Goal: Use online tool/utility: Utilize a website feature to perform a specific function

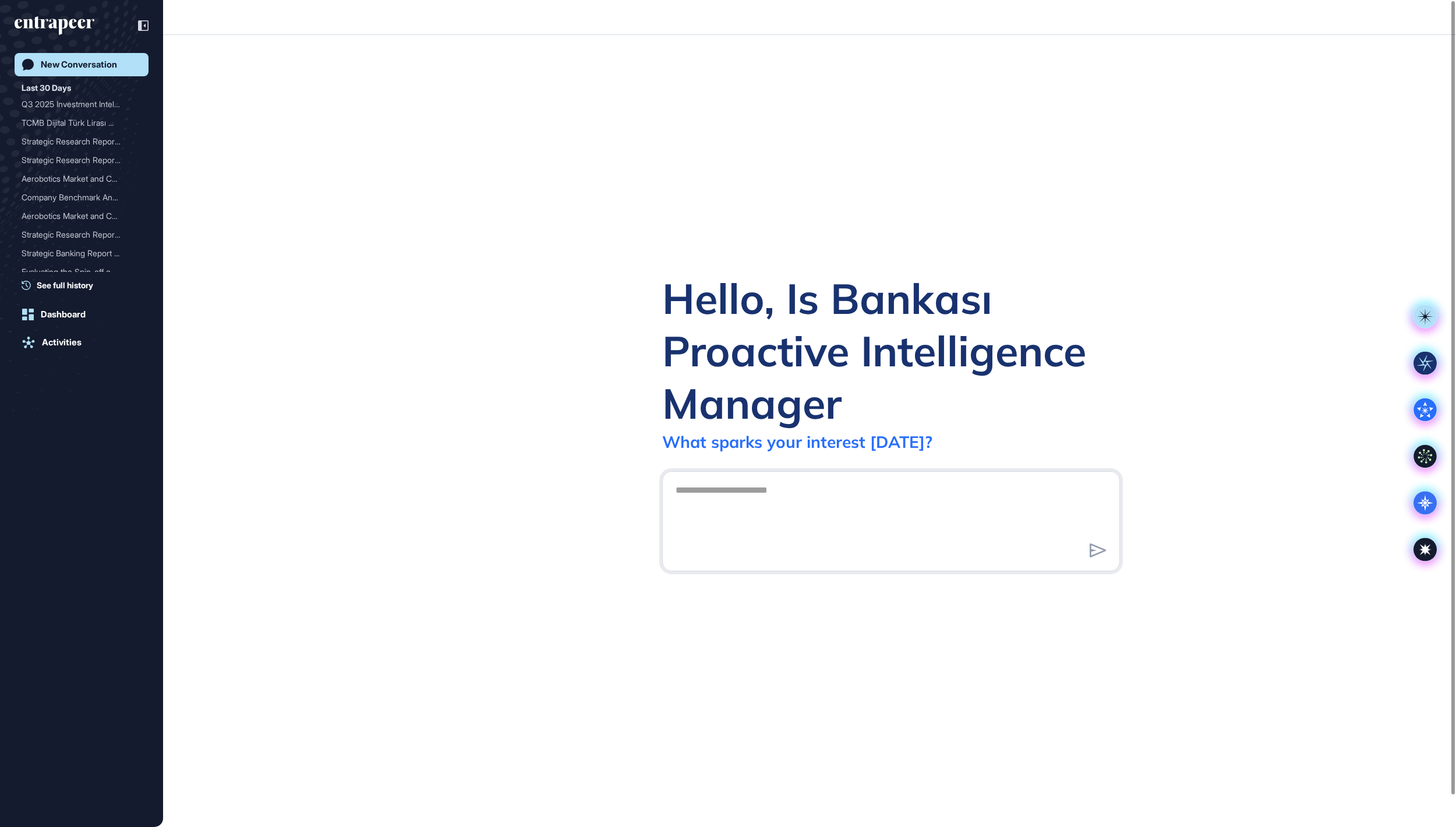
scroll to position [1, 1]
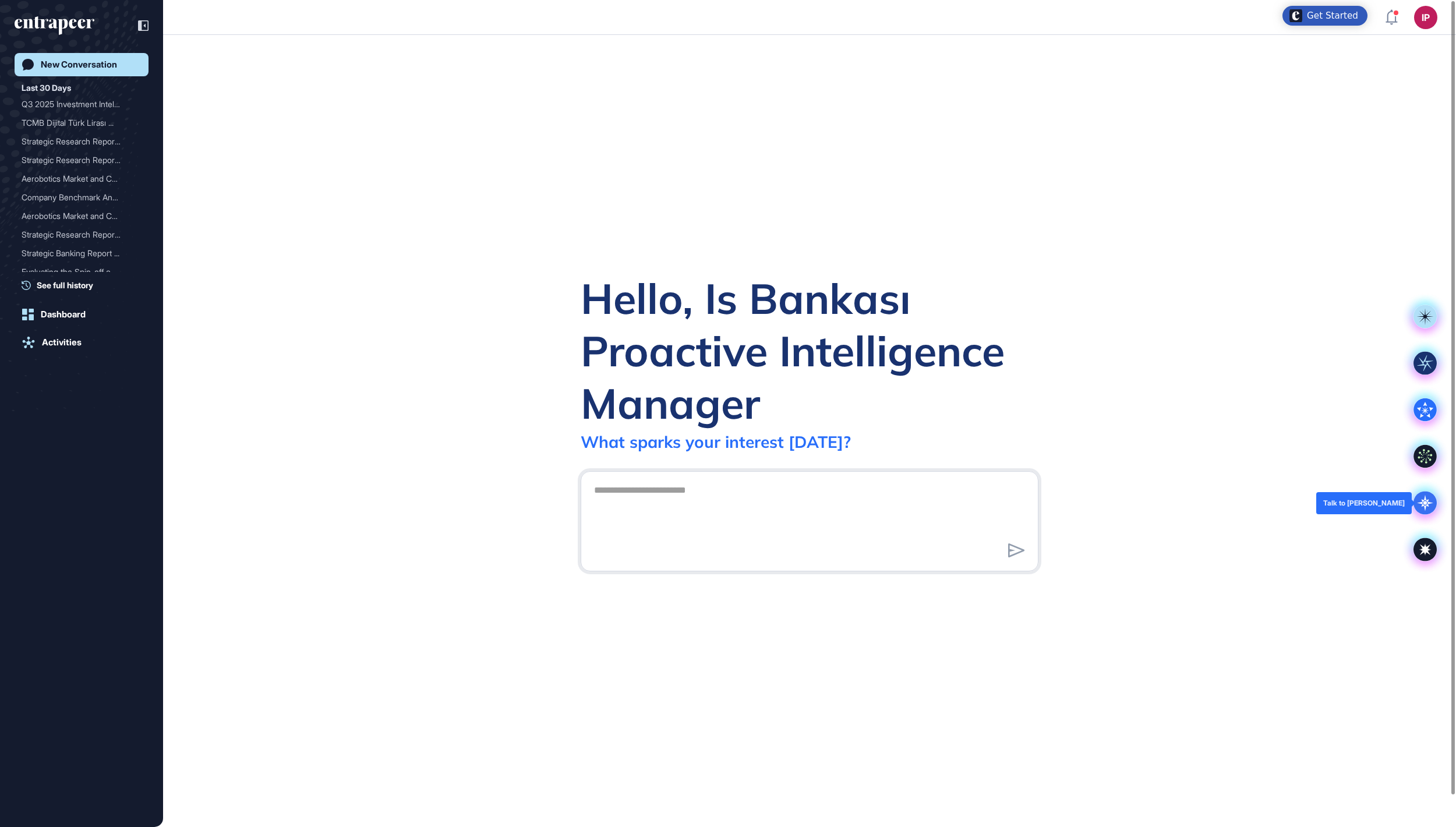
click at [1428, 509] on icon at bounding box center [1425, 503] width 23 height 23
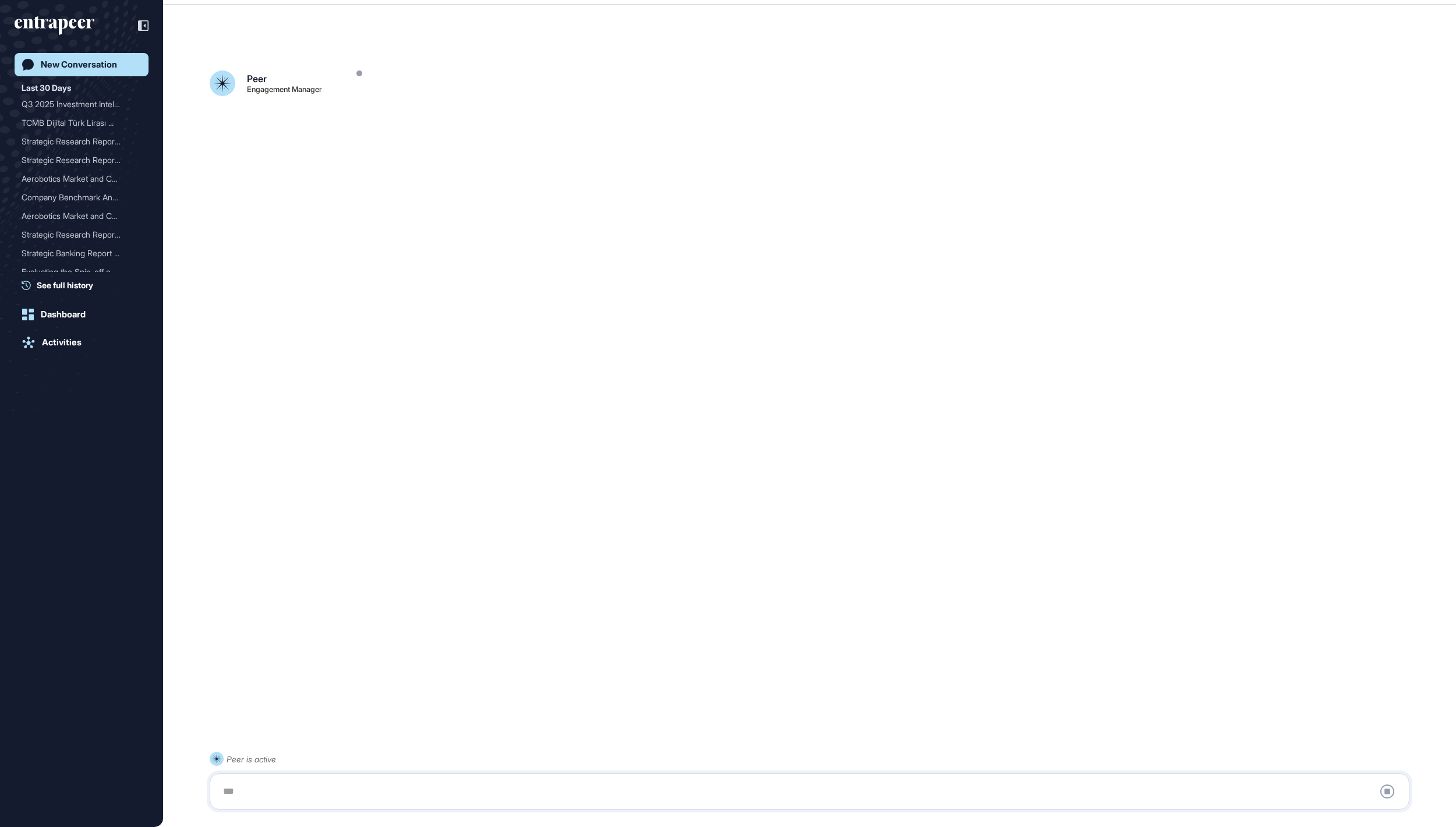
scroll to position [33, 0]
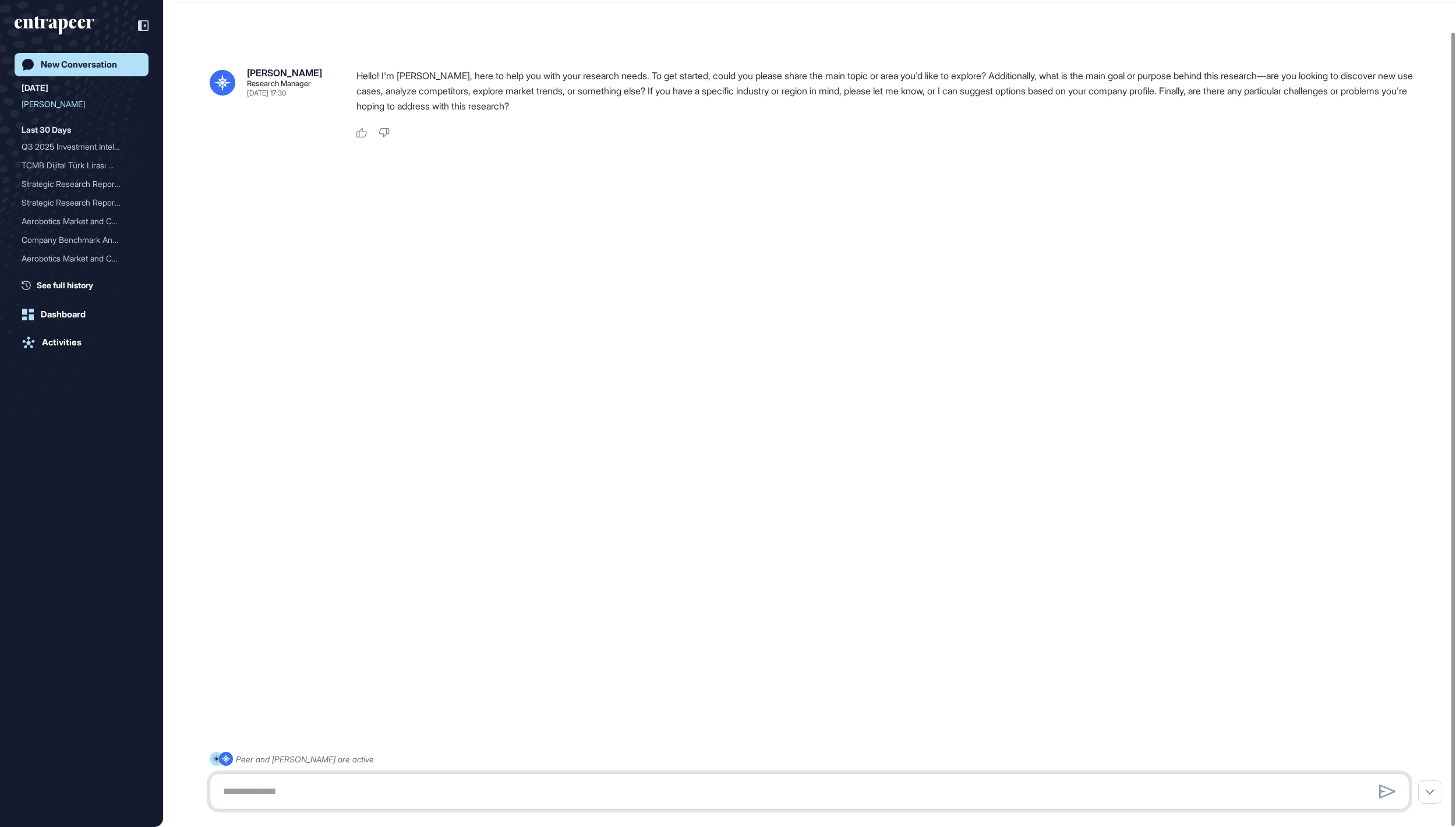
click at [382, 787] on textarea at bounding box center [809, 792] width 1187 height 23
paste textarea "**********"
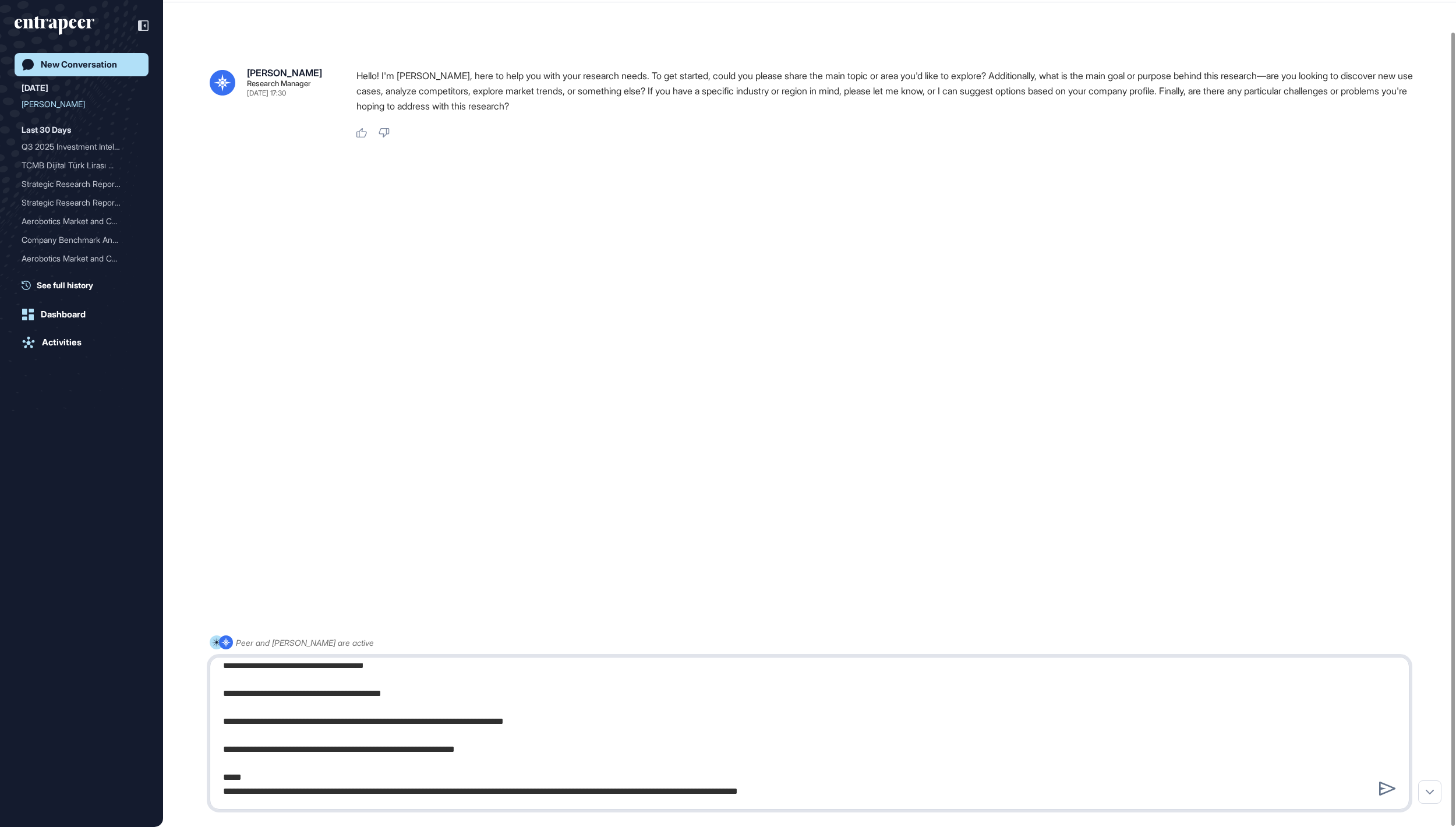
type textarea "**********"
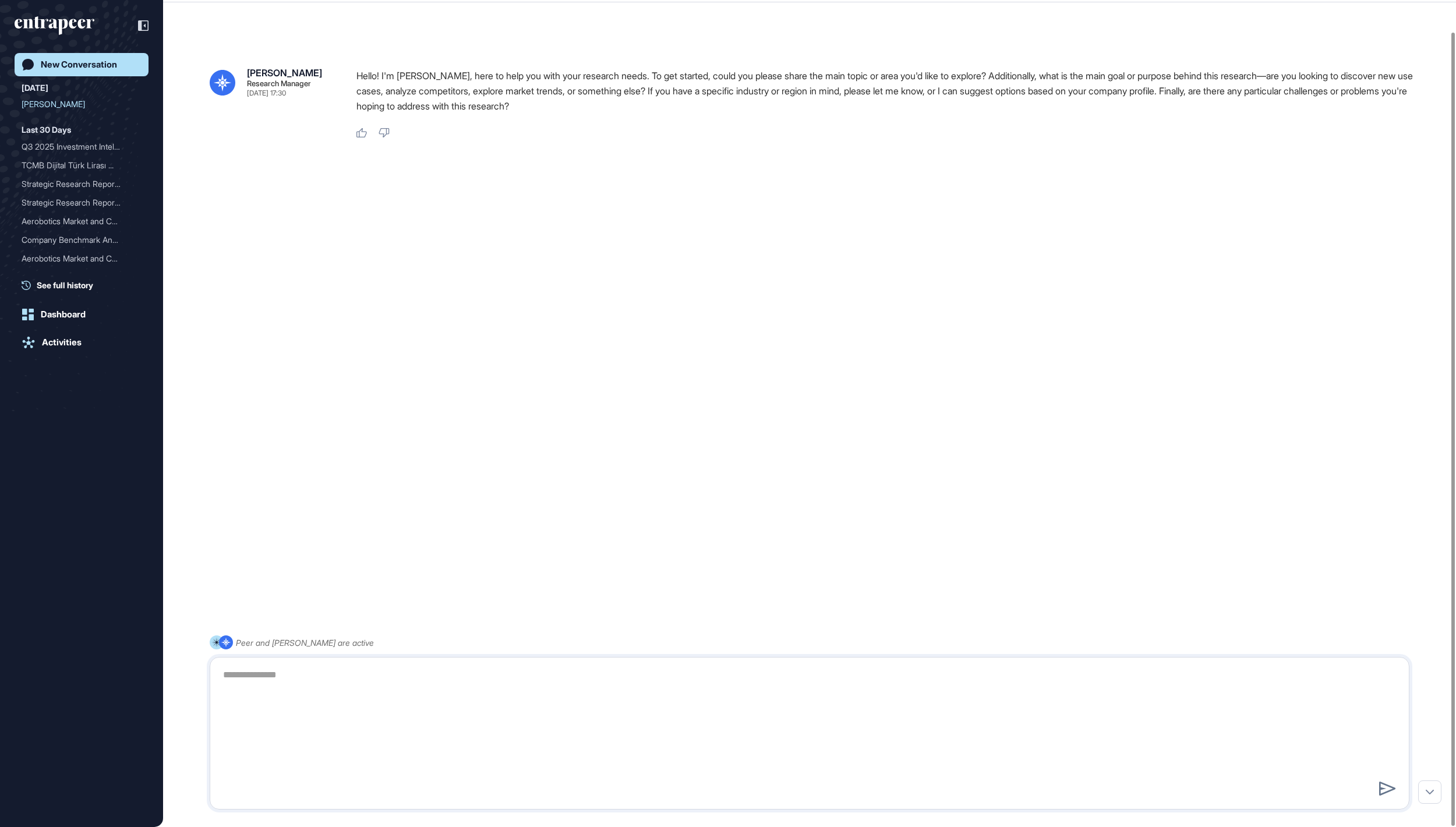
scroll to position [0, 0]
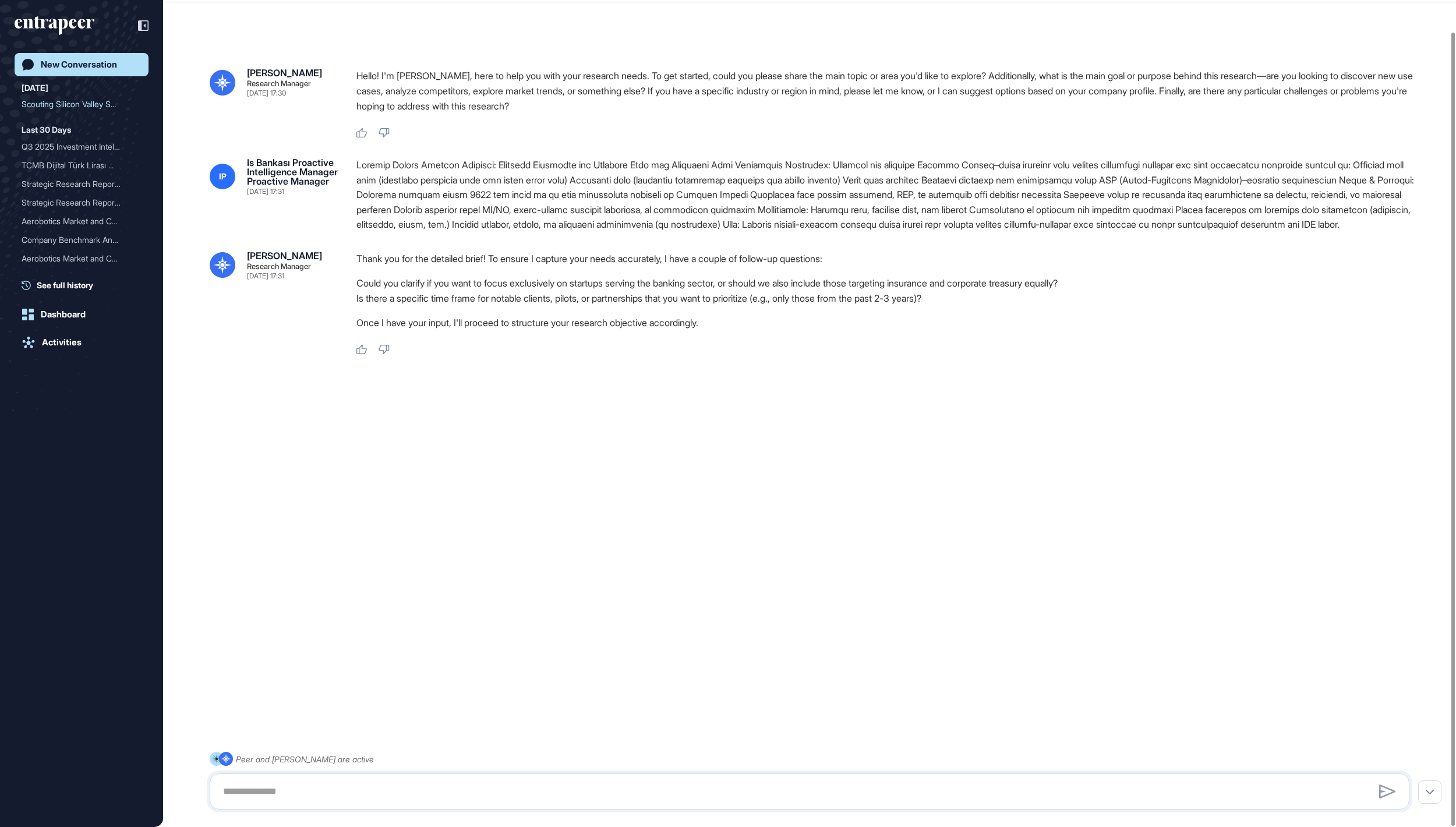
click at [616, 291] on li "Could you clarify if you want to focus exclusively on startups serving the bank…" at bounding box center [888, 283] width 1063 height 15
drag, startPoint x: 513, startPoint y: 310, endPoint x: 793, endPoint y: 310, distance: 280.0
click at [793, 291] on li "Could you clarify if you want to focus exclusively on startups serving the bank…" at bounding box center [888, 283] width 1063 height 15
copy li "focus exclusively on startups serving the banking sector"
click at [380, 785] on textarea at bounding box center [809, 792] width 1186 height 23
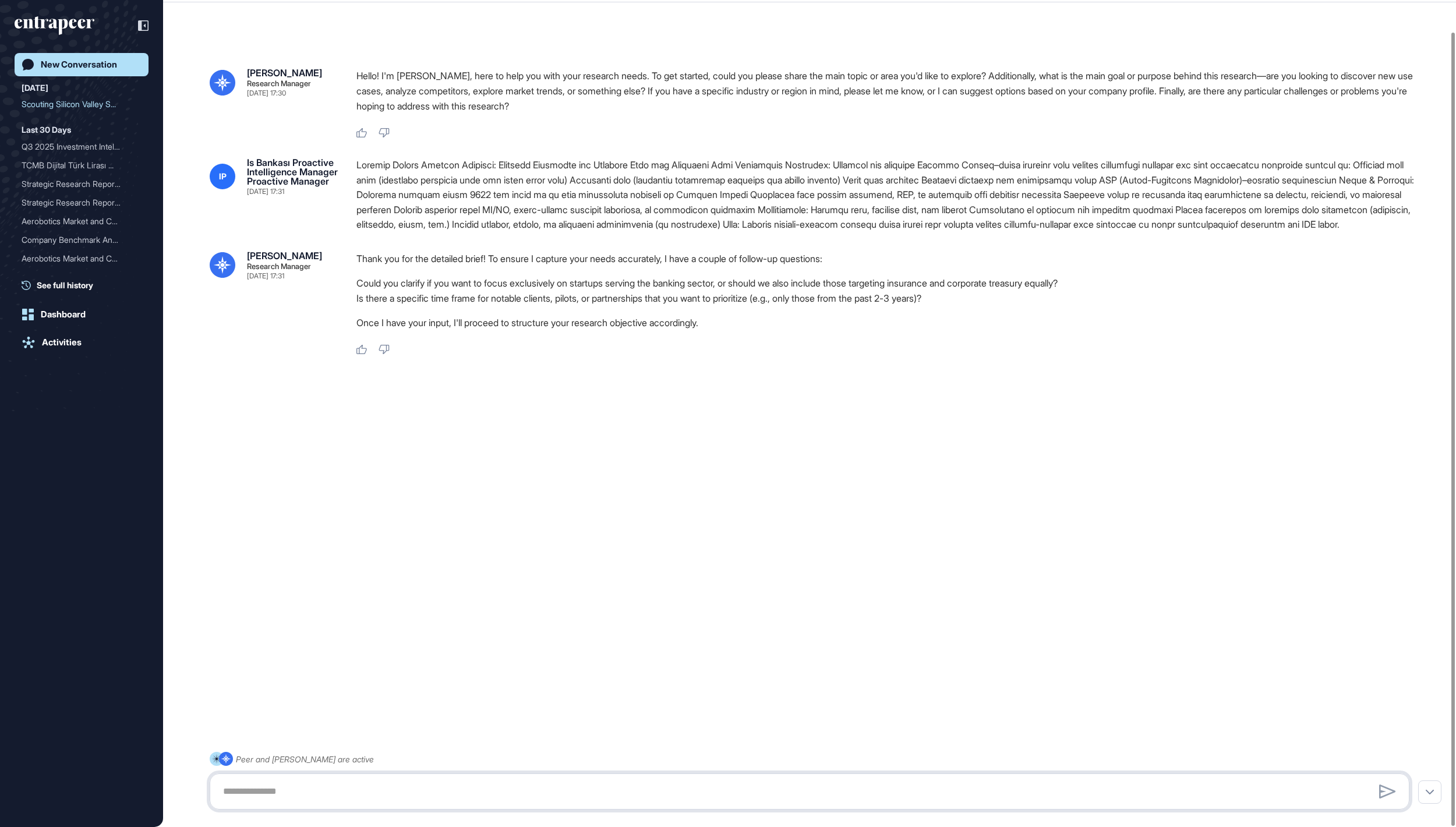
paste textarea "**********"
type textarea "**********"
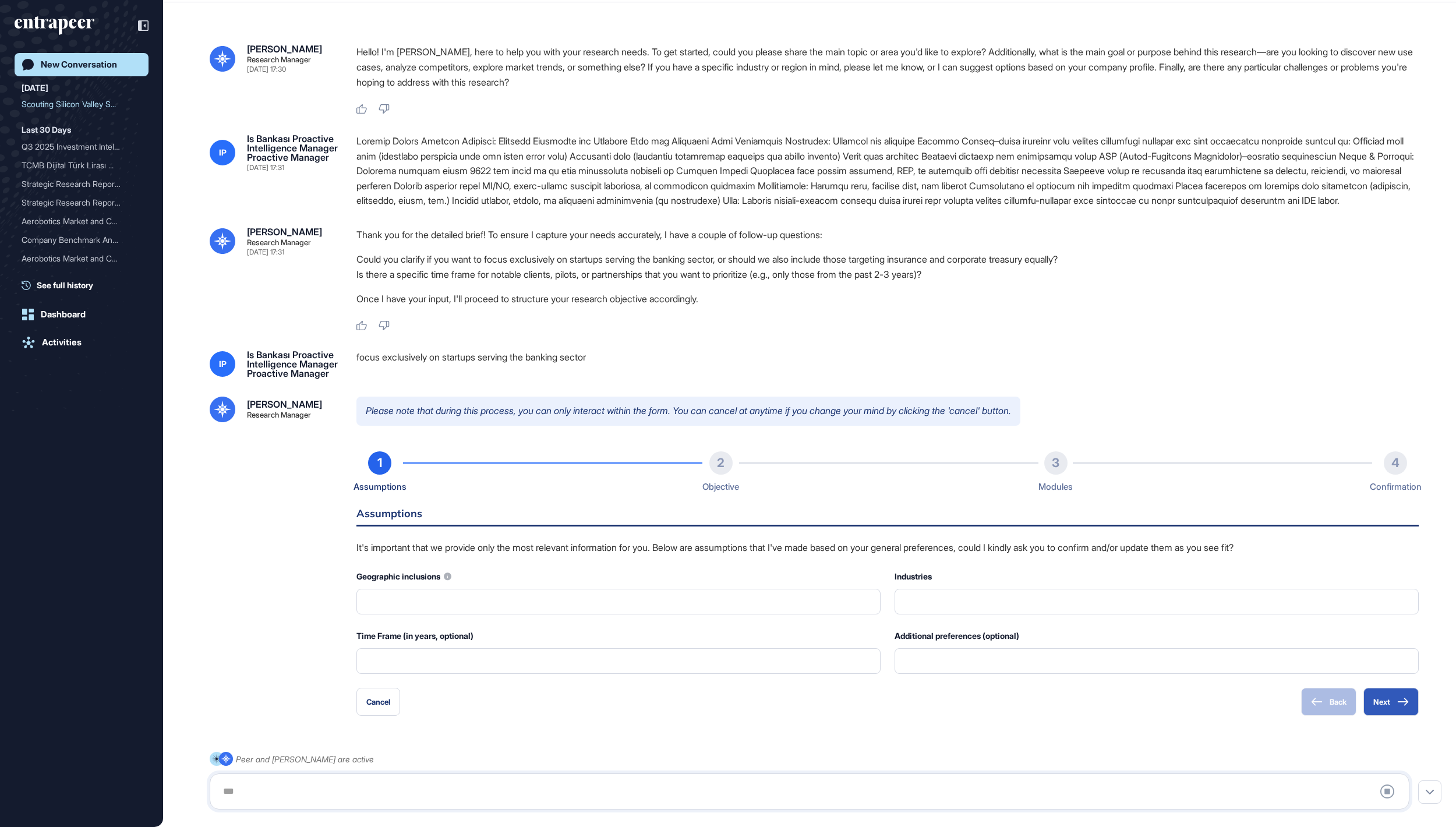
type input "**********"
type input "*"
type input "**********"
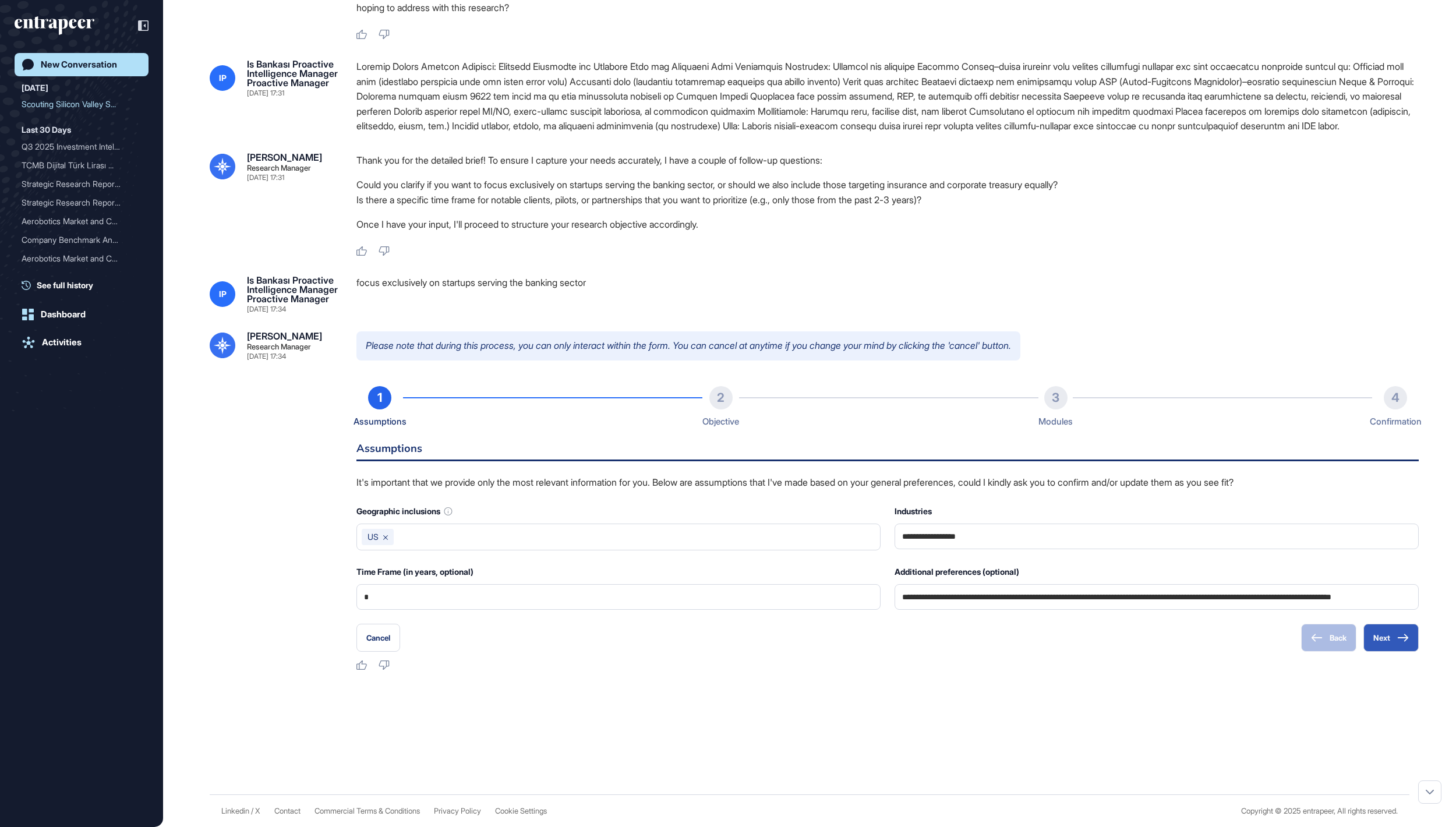
scroll to position [168, 0]
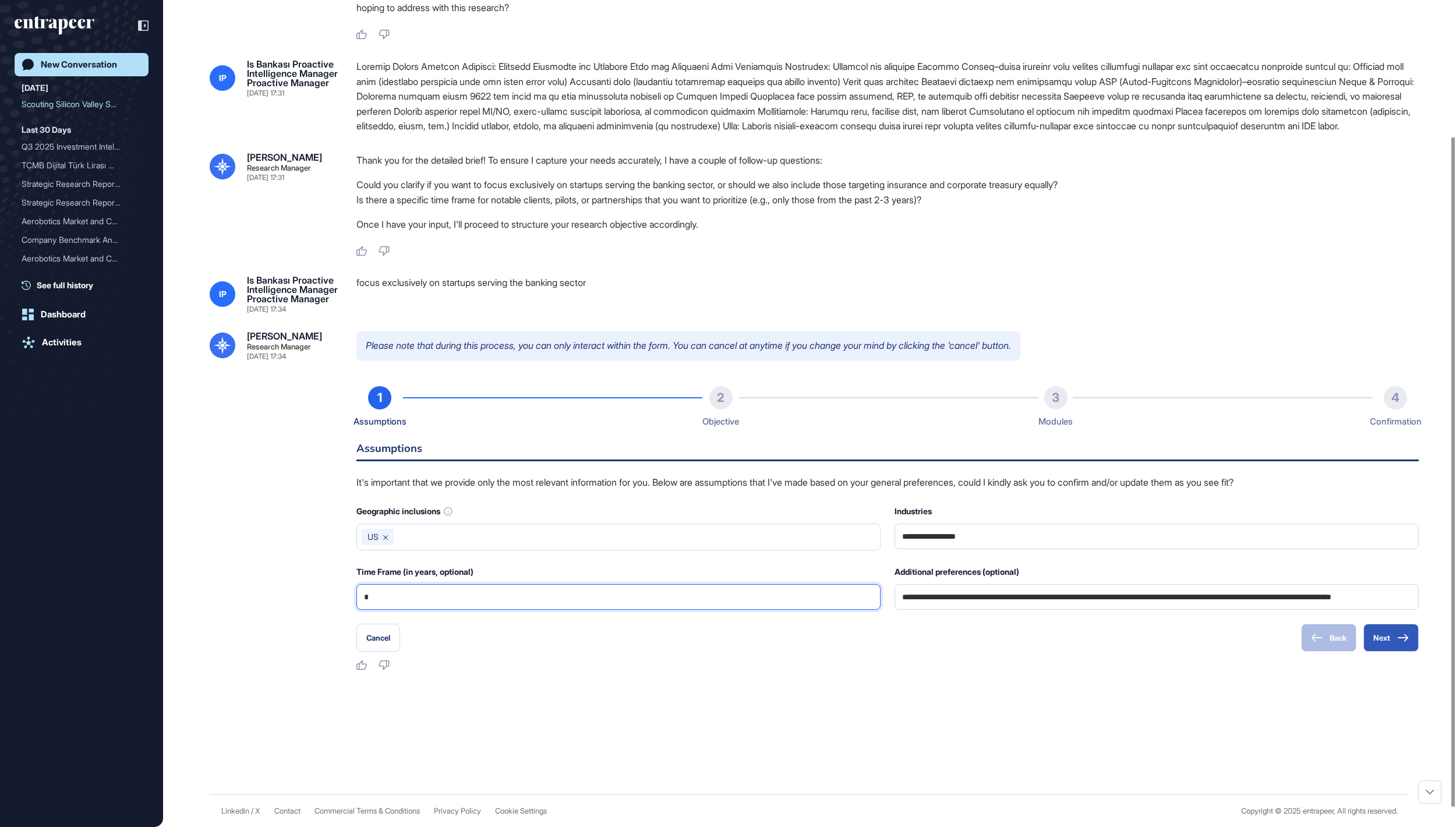
click at [620, 609] on input "*" at bounding box center [618, 597] width 509 height 24
type input "*"
click at [1376, 652] on button "Next" at bounding box center [1392, 638] width 56 height 28
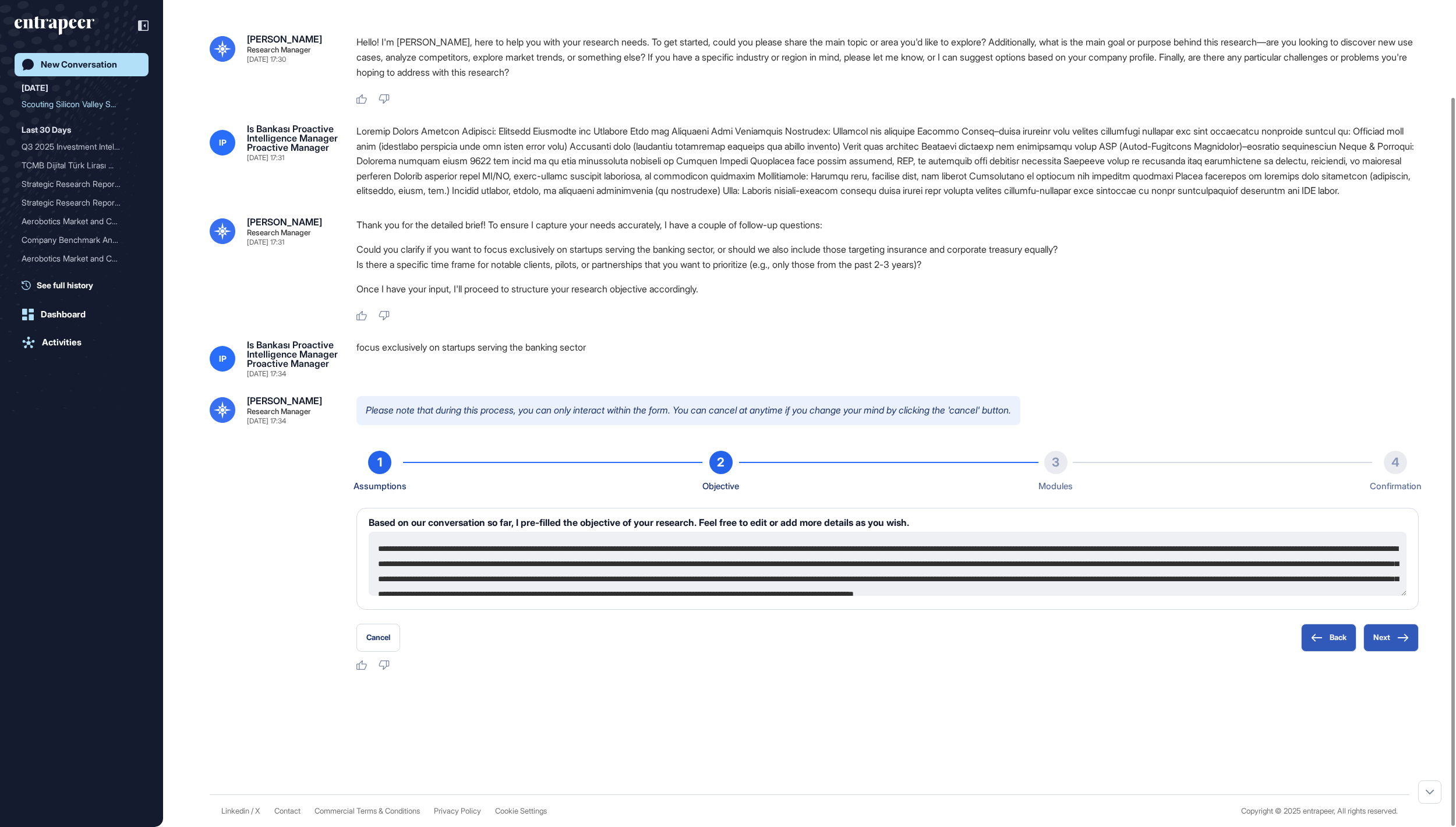
scroll to position [110, 0]
click at [1375, 631] on button "Next" at bounding box center [1392, 638] width 56 height 28
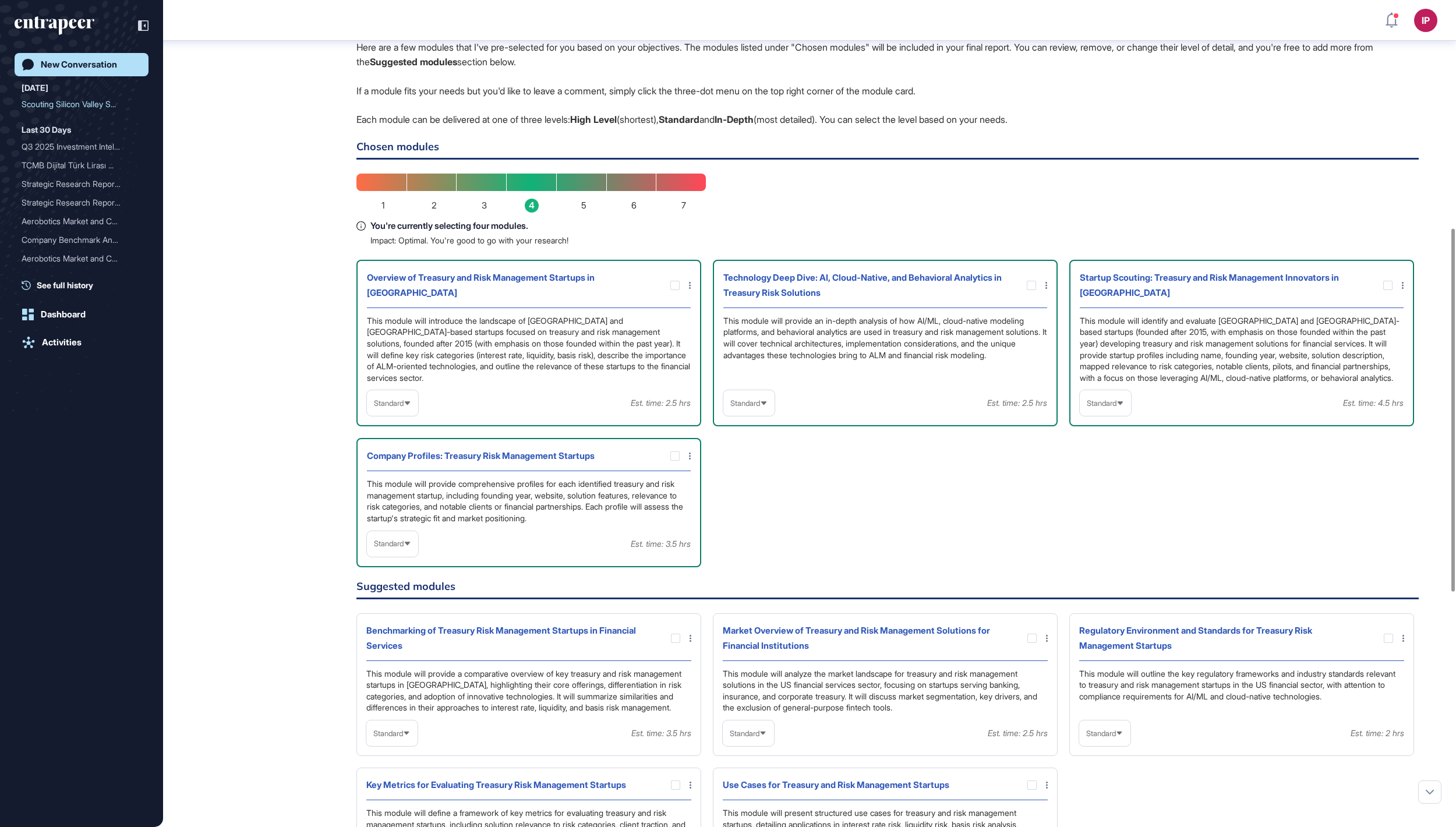
scroll to position [519, 0]
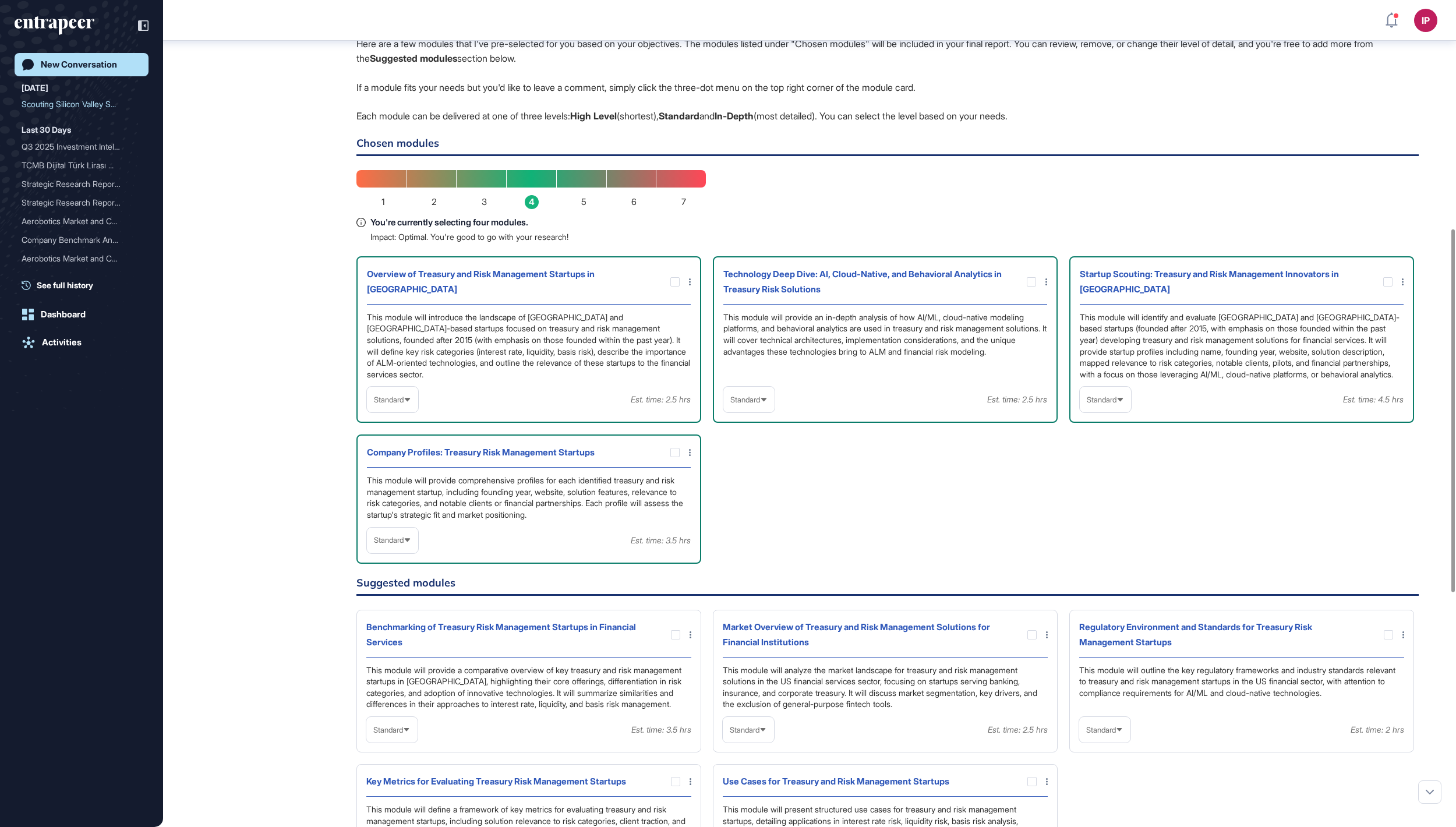
click at [760, 404] on span "Standard" at bounding box center [745, 400] width 30 height 9
click at [764, 486] on li "In-depth" at bounding box center [749, 475] width 44 height 23
click at [1117, 404] on span "Standard" at bounding box center [1102, 400] width 30 height 9
click at [1101, 486] on li "In-depth" at bounding box center [1105, 475] width 44 height 23
click at [0, 0] on icon at bounding box center [0, 0] width 0 height 0
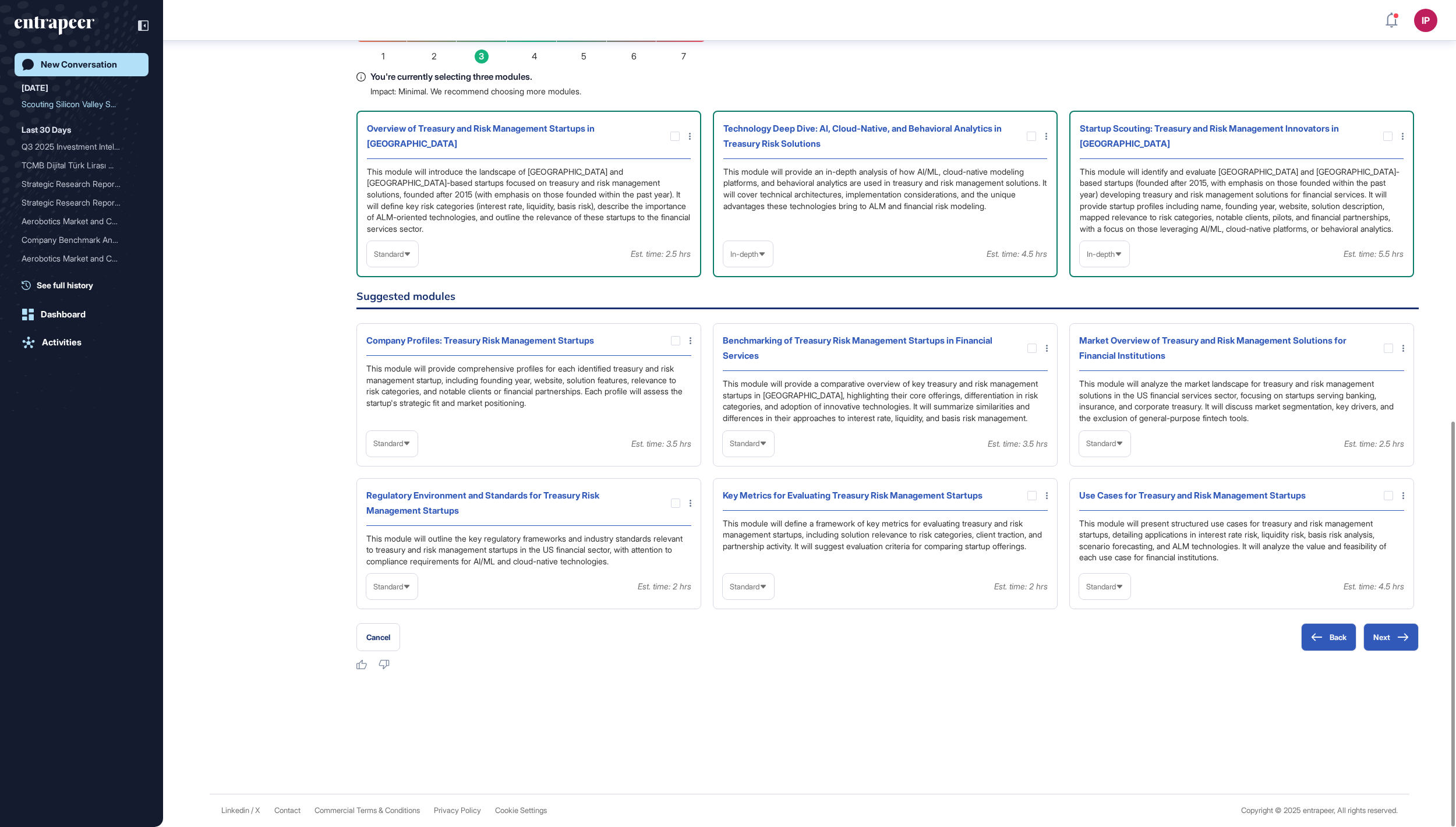
scroll to position [858, 0]
click at [1116, 582] on span "Standard" at bounding box center [1101, 587] width 30 height 9
click at [1108, 653] on li "In-depth" at bounding box center [1105, 661] width 44 height 23
click at [1386, 491] on div at bounding box center [1389, 495] width 10 height 10
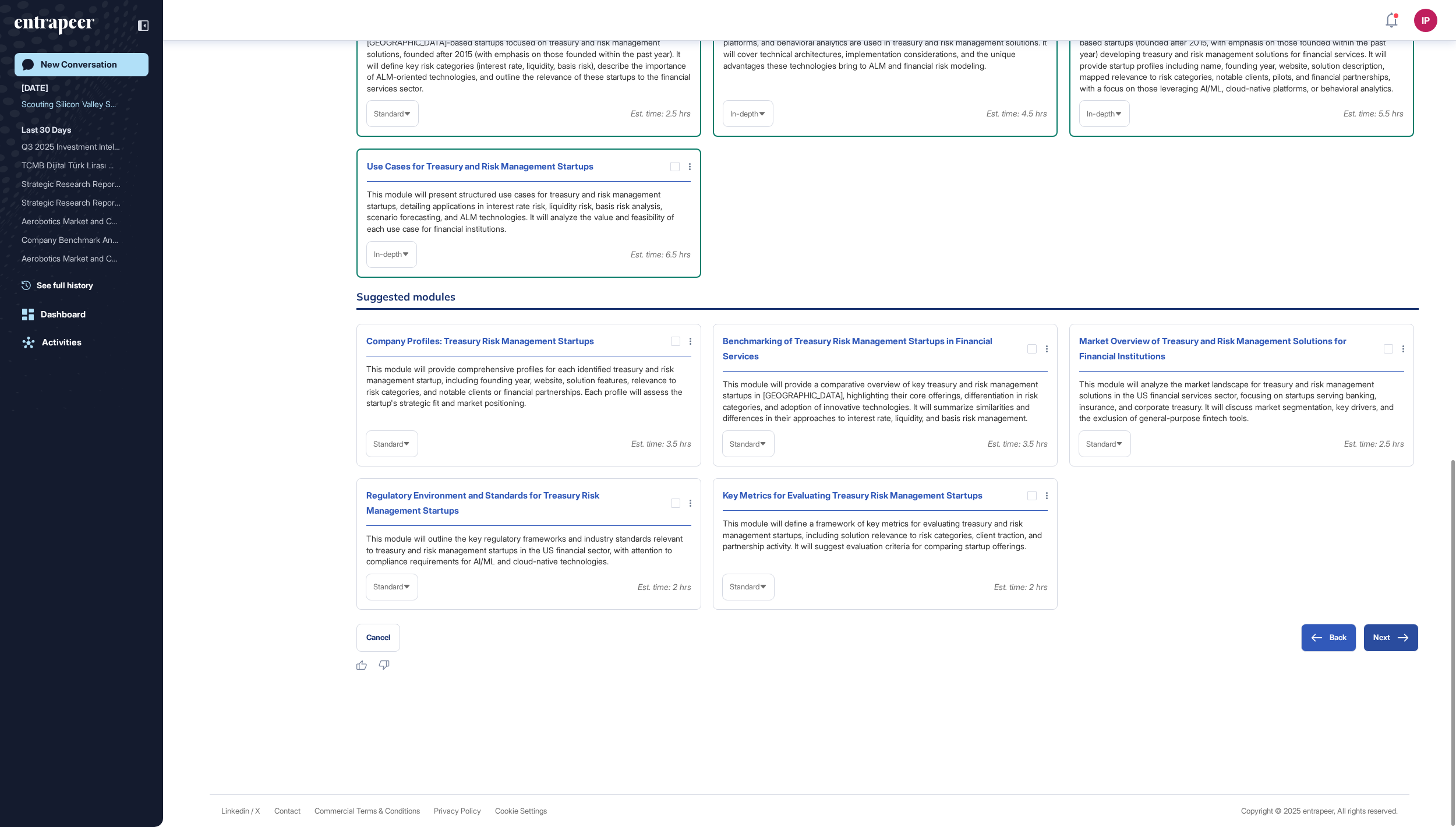
click at [1397, 628] on button "Next" at bounding box center [1392, 638] width 56 height 28
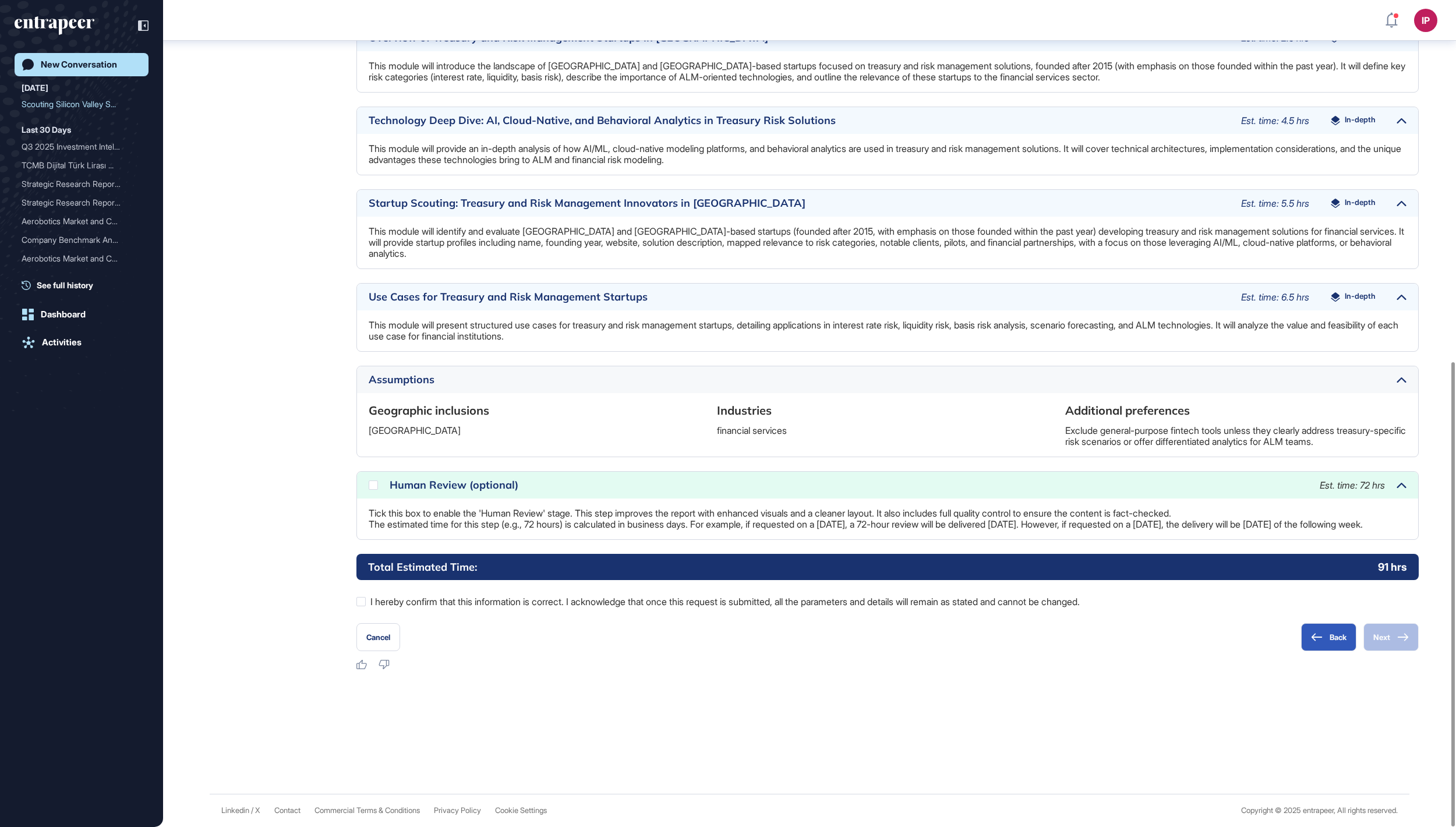
scroll to position [643, 0]
click at [359, 604] on div at bounding box center [361, 601] width 10 height 10
click at [0, 0] on icon at bounding box center [0, 0] width 0 height 0
click at [1370, 639] on button "Next" at bounding box center [1392, 637] width 56 height 28
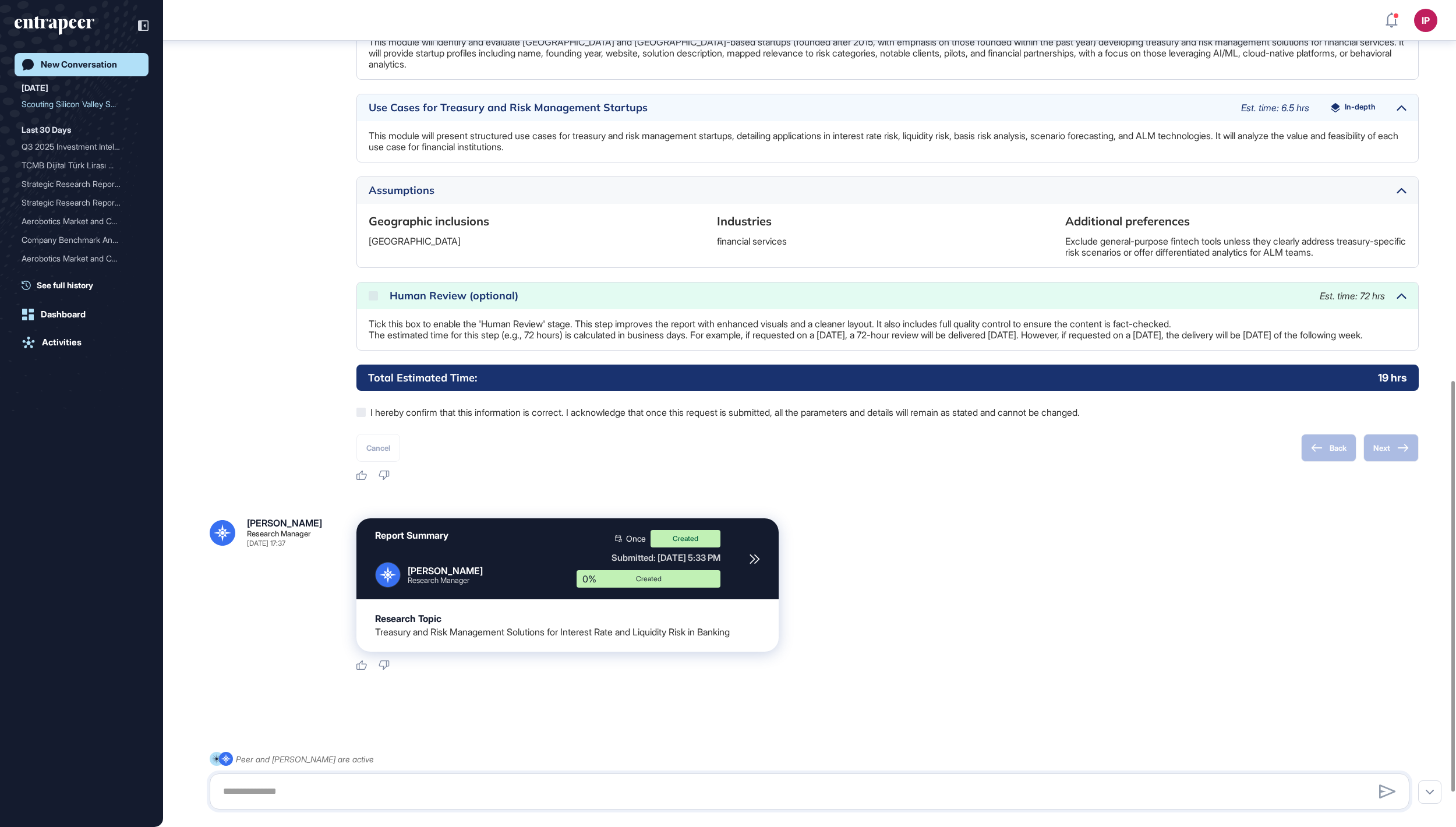
scroll to position [776, 0]
click at [97, 63] on div "New Conversation" at bounding box center [79, 64] width 76 height 10
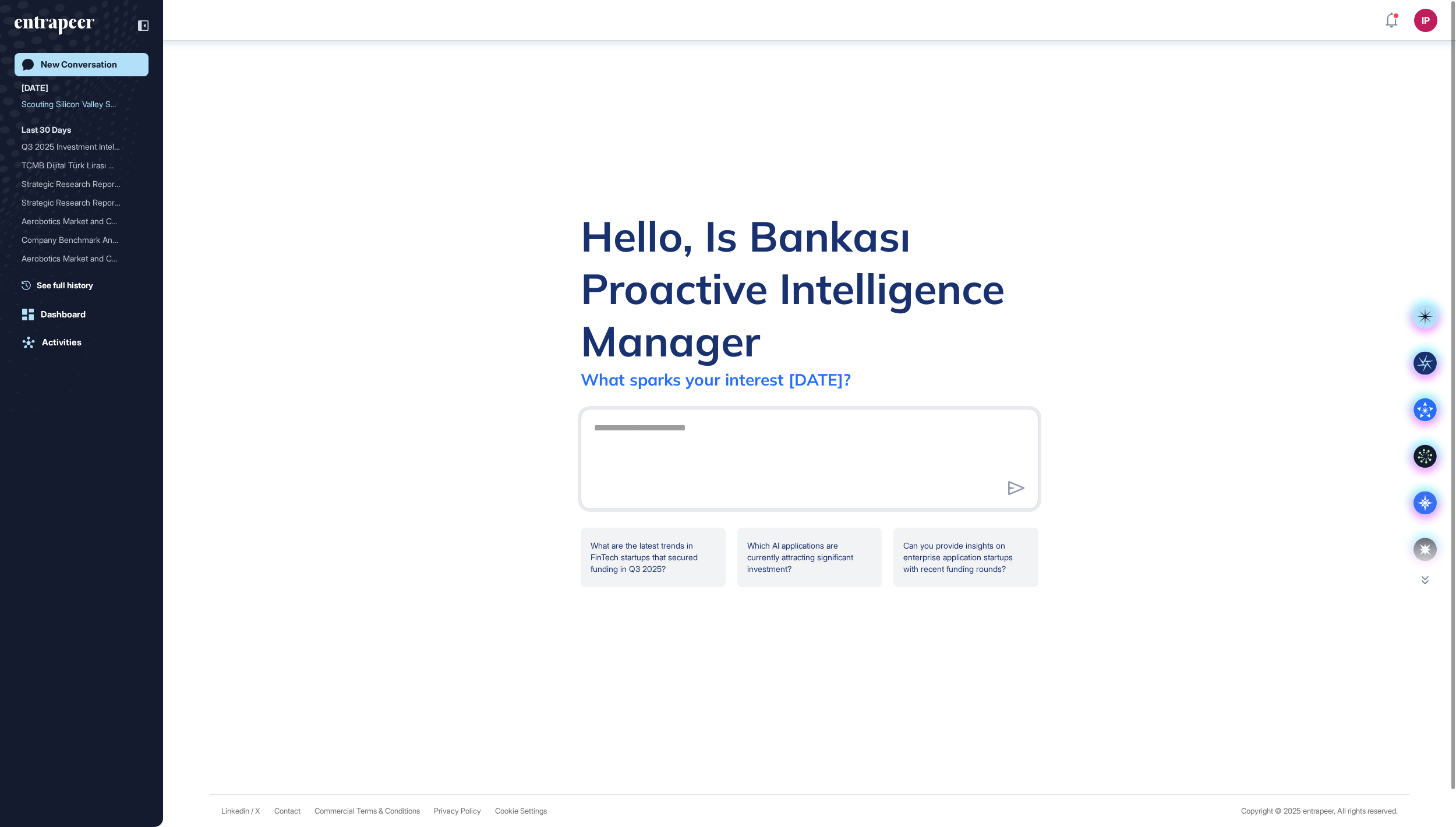
scroll to position [0, 0]
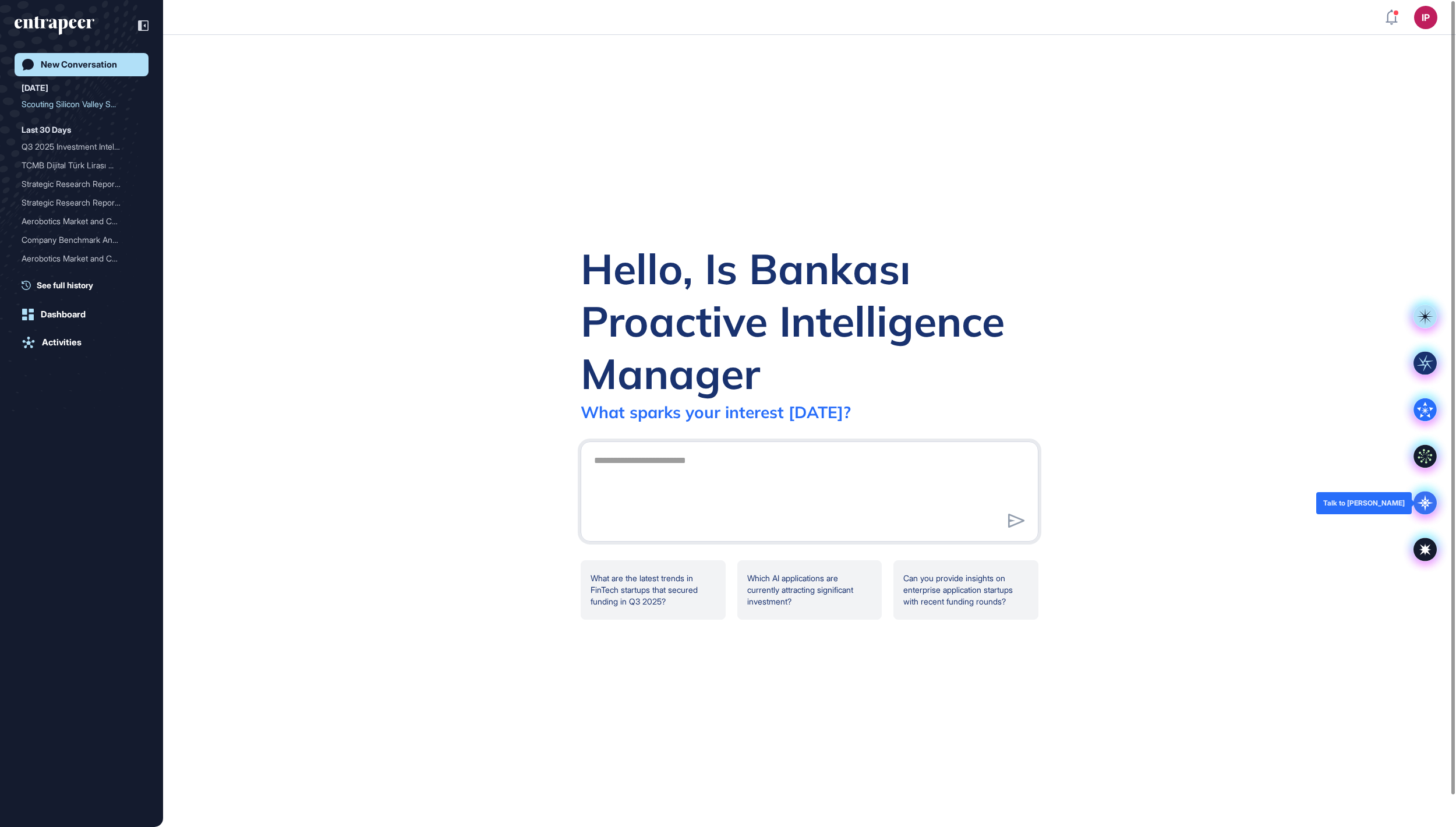
click at [1424, 500] on icon at bounding box center [1425, 503] width 23 height 23
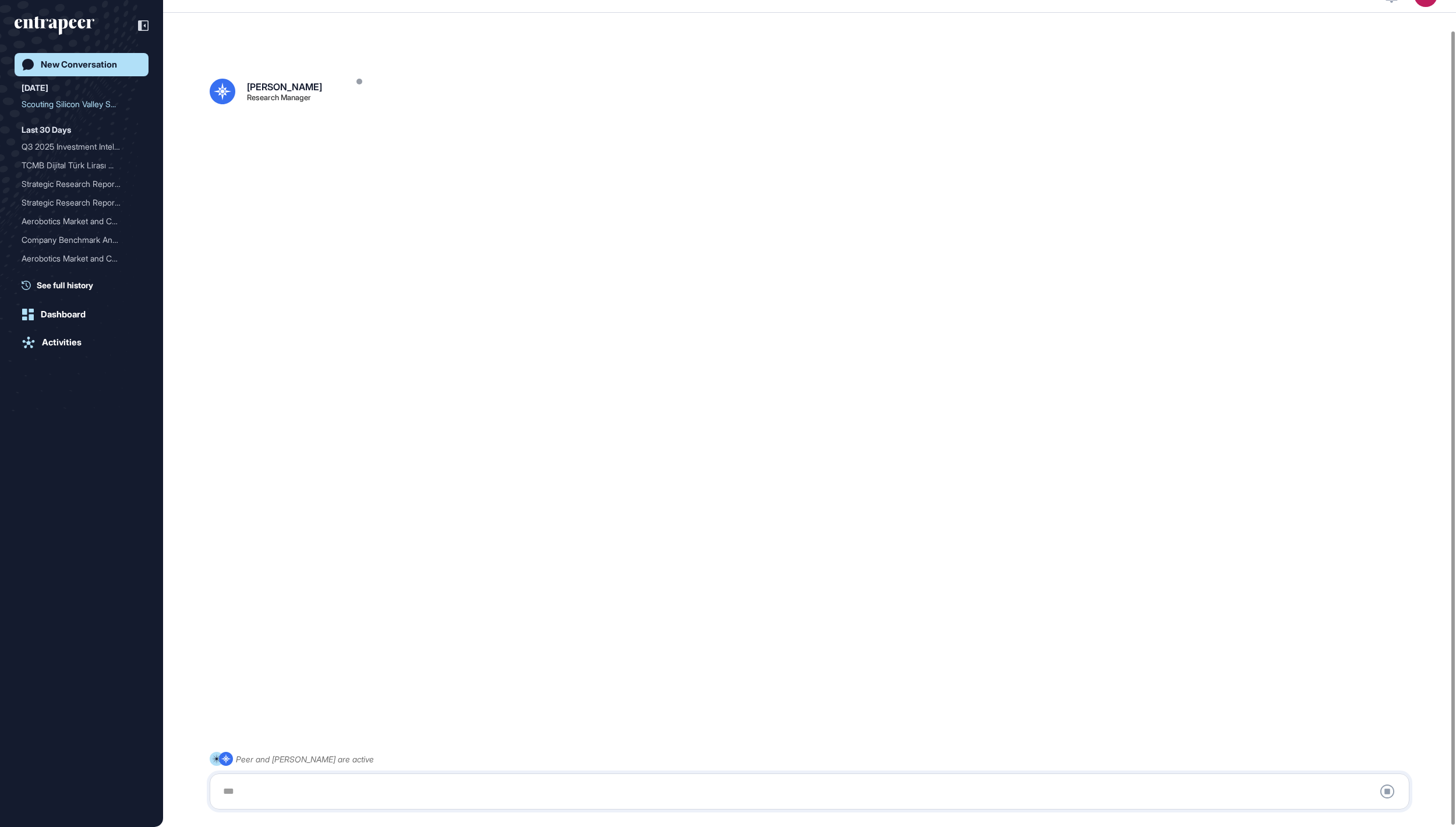
scroll to position [33, 0]
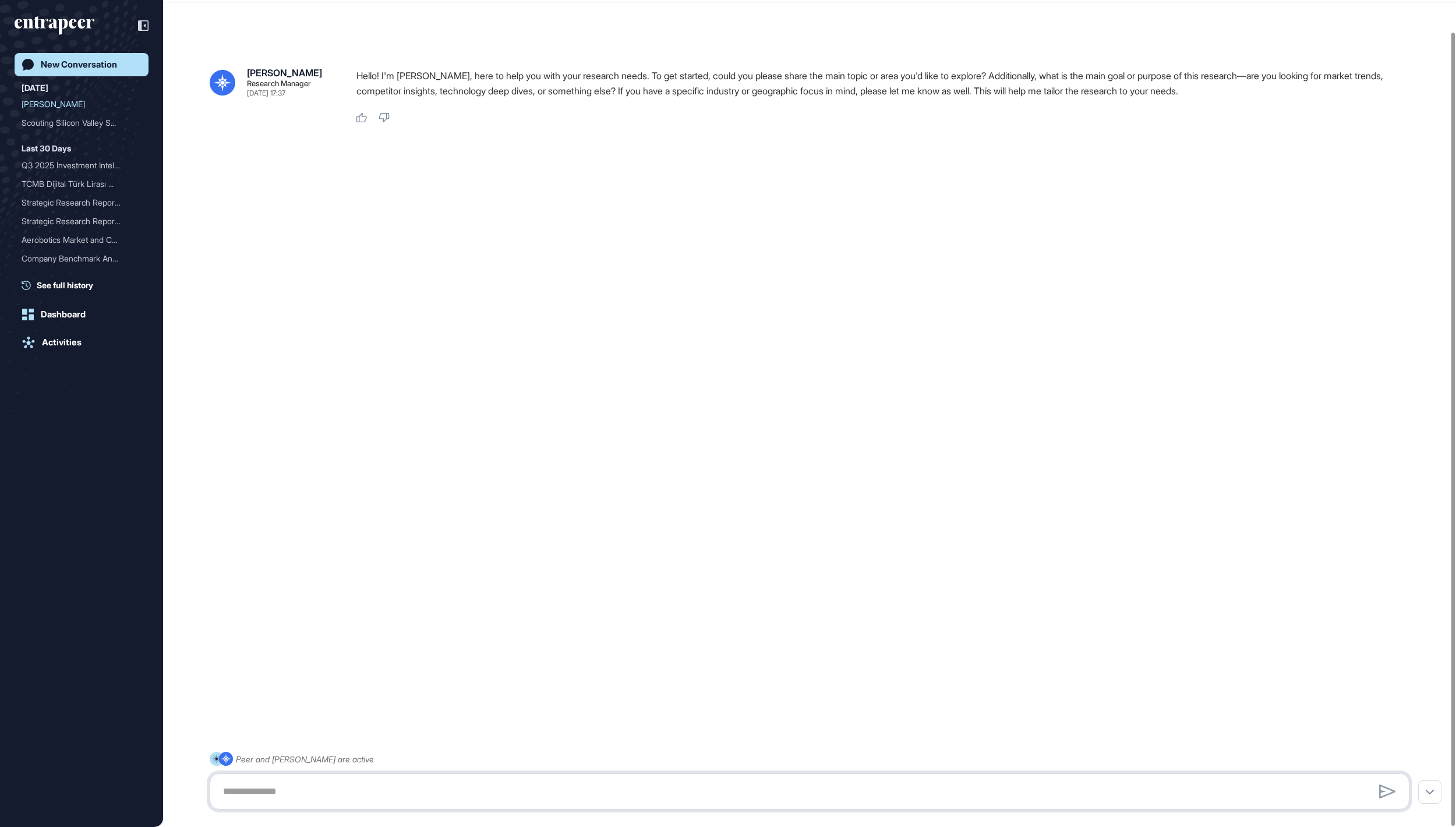
click at [529, 782] on textarea at bounding box center [809, 792] width 1187 height 23
paste textarea "**********"
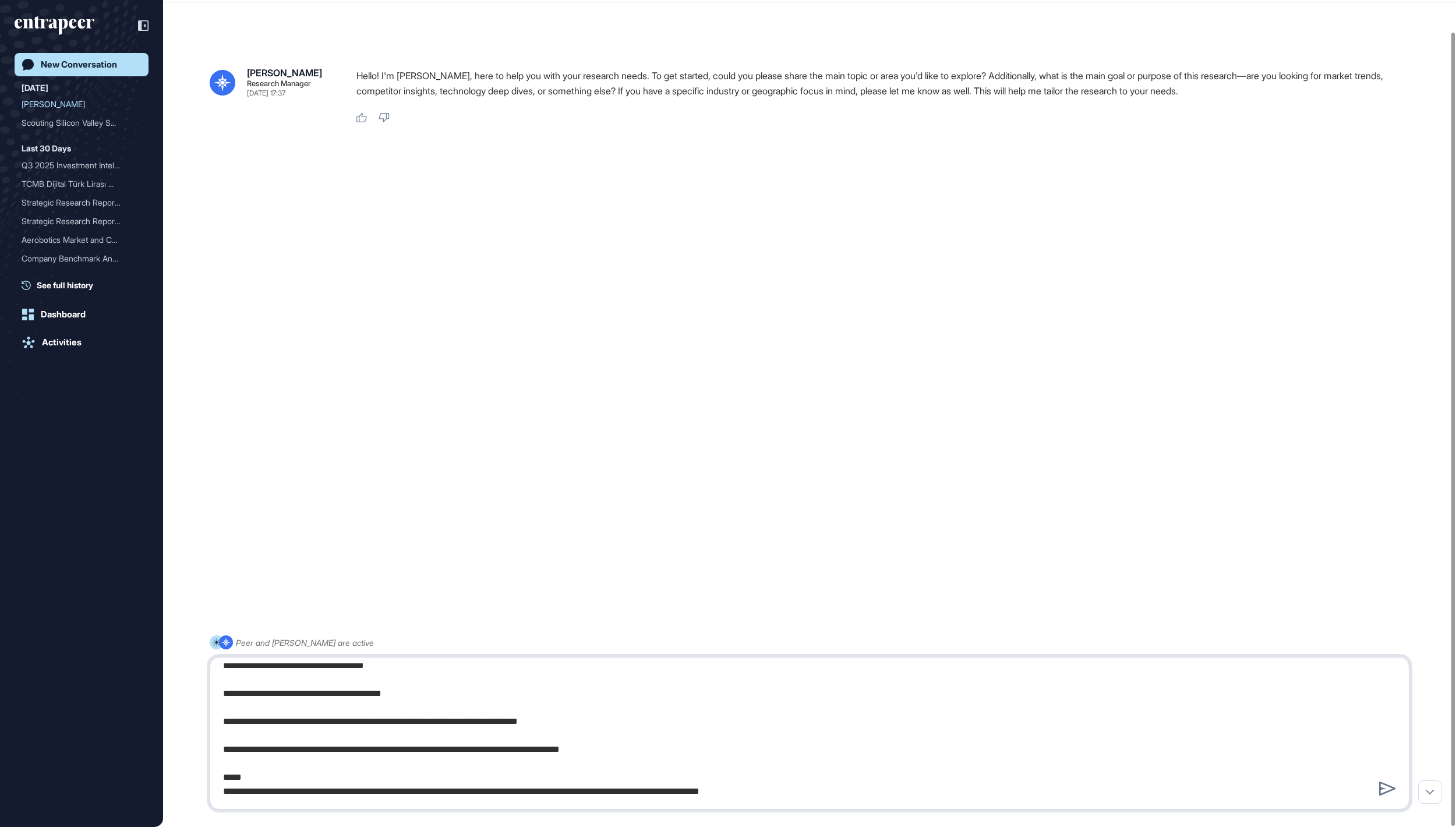
type textarea "**********"
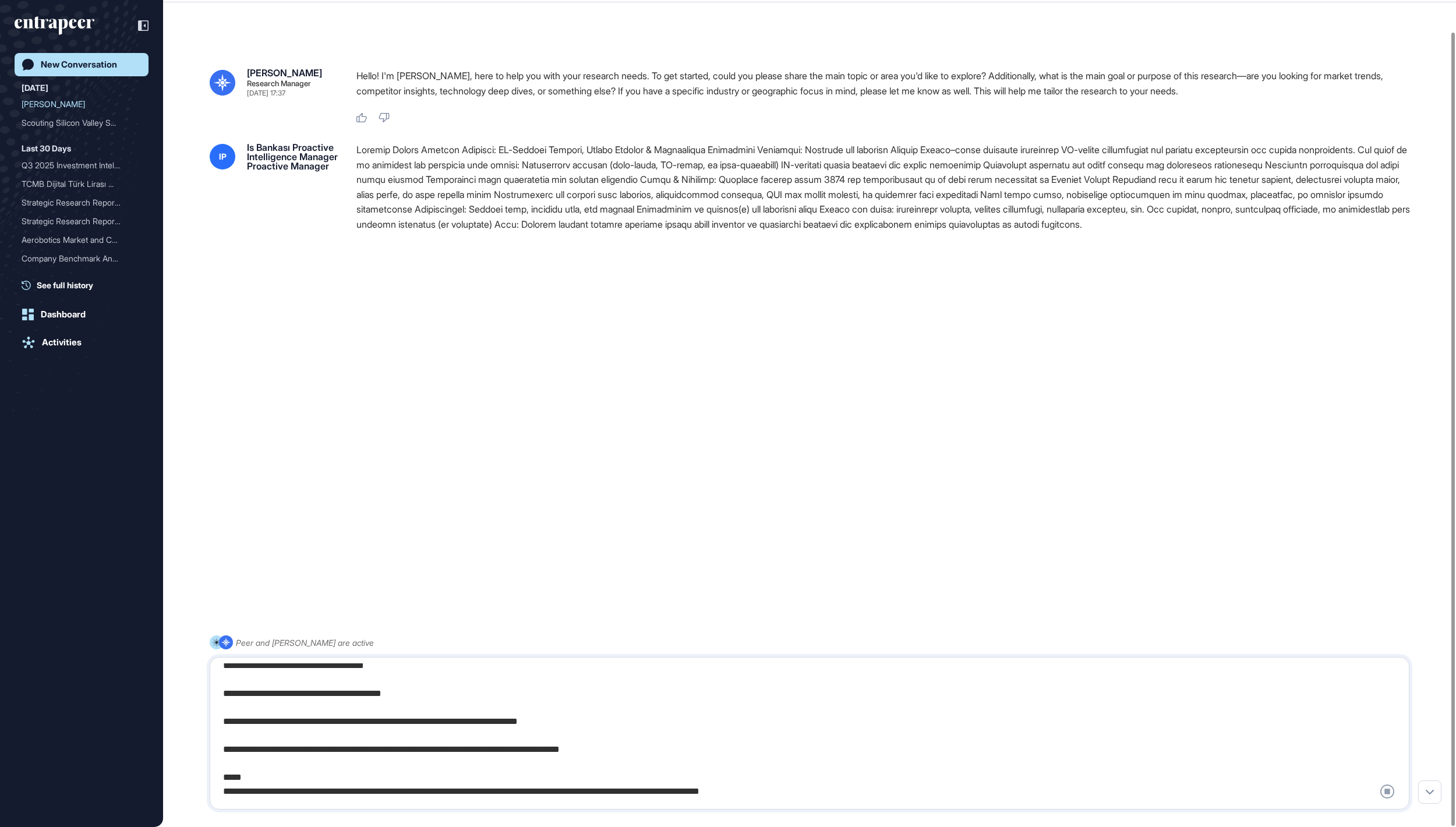
scroll to position [0, 0]
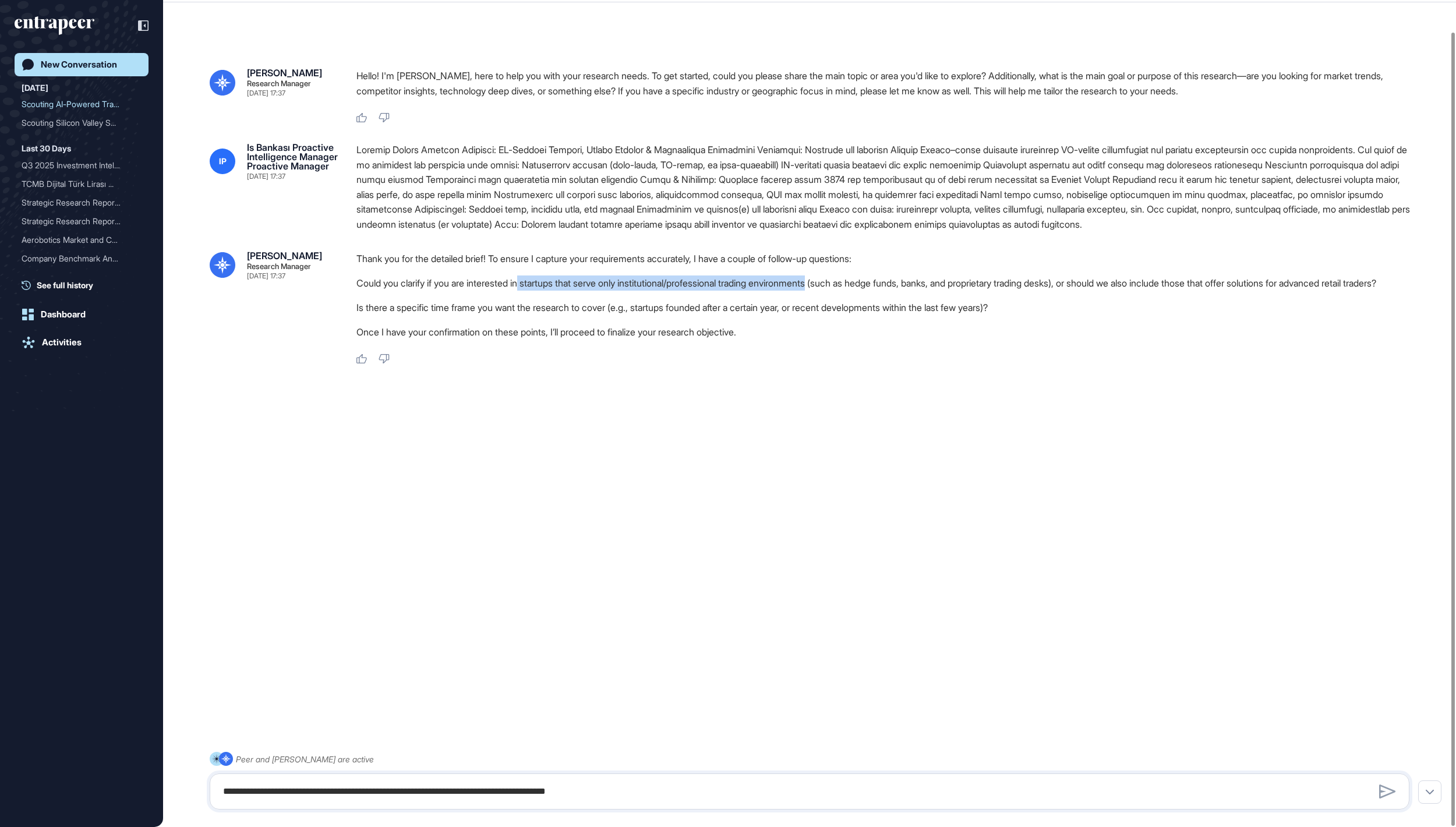
drag, startPoint x: 554, startPoint y: 325, endPoint x: 905, endPoint y: 329, distance: 351.0
click at [905, 291] on li "Could you clarify if you are interested in startups that serve only institution…" at bounding box center [888, 283] width 1063 height 15
click at [637, 790] on textarea at bounding box center [809, 792] width 1186 height 23
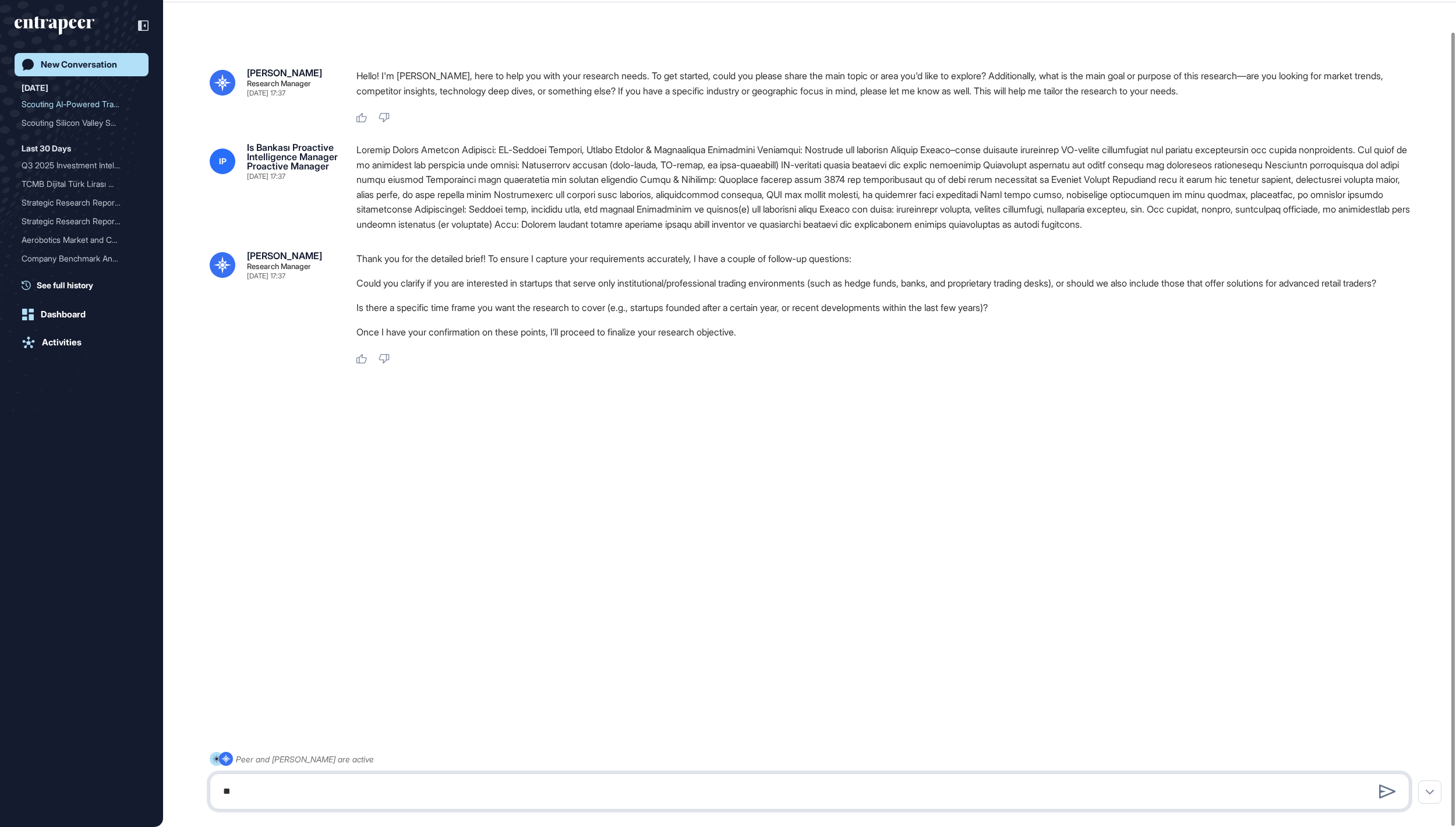
type textarea "*"
type textarea "**********"
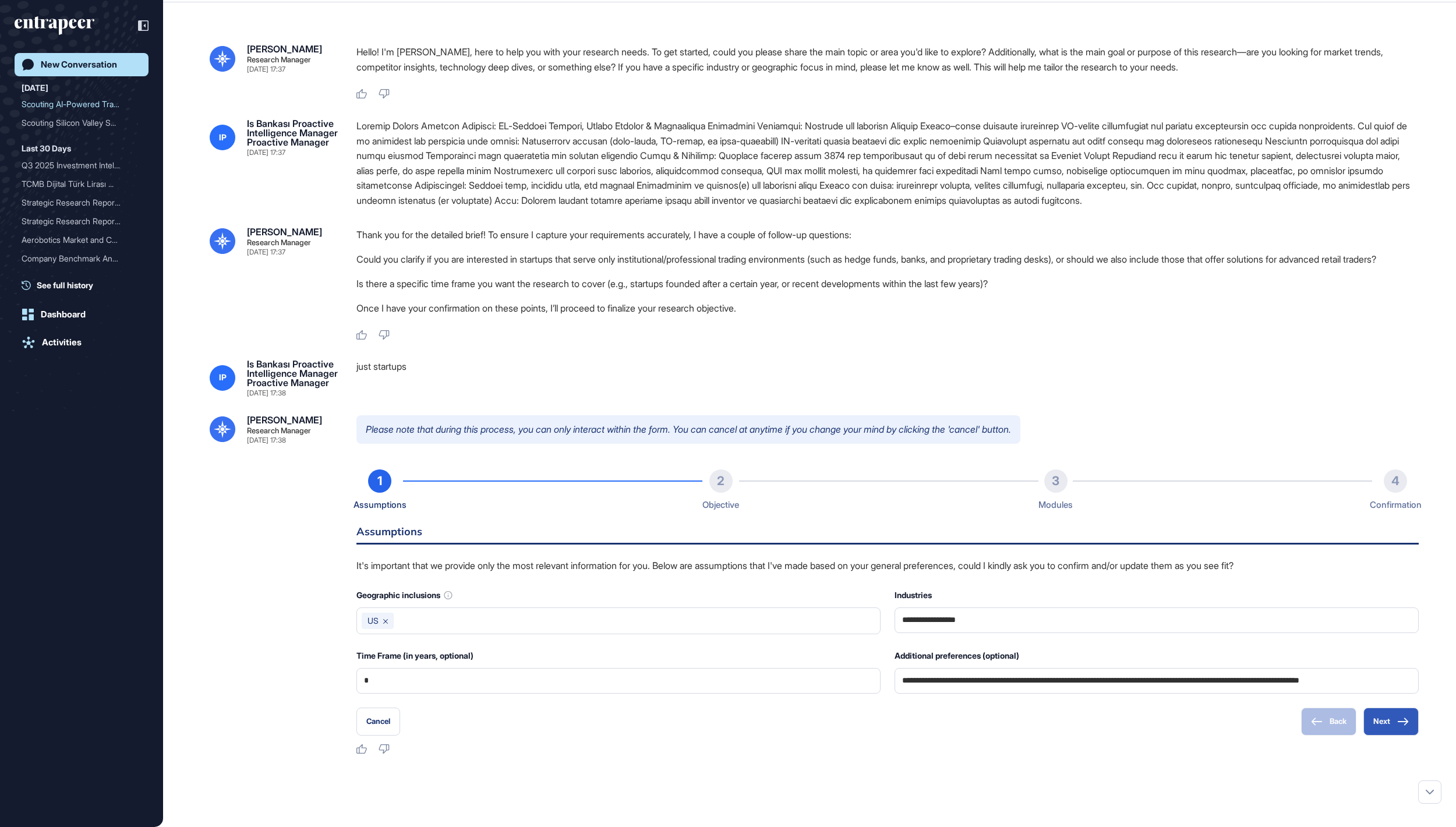
scroll to position [209, 0]
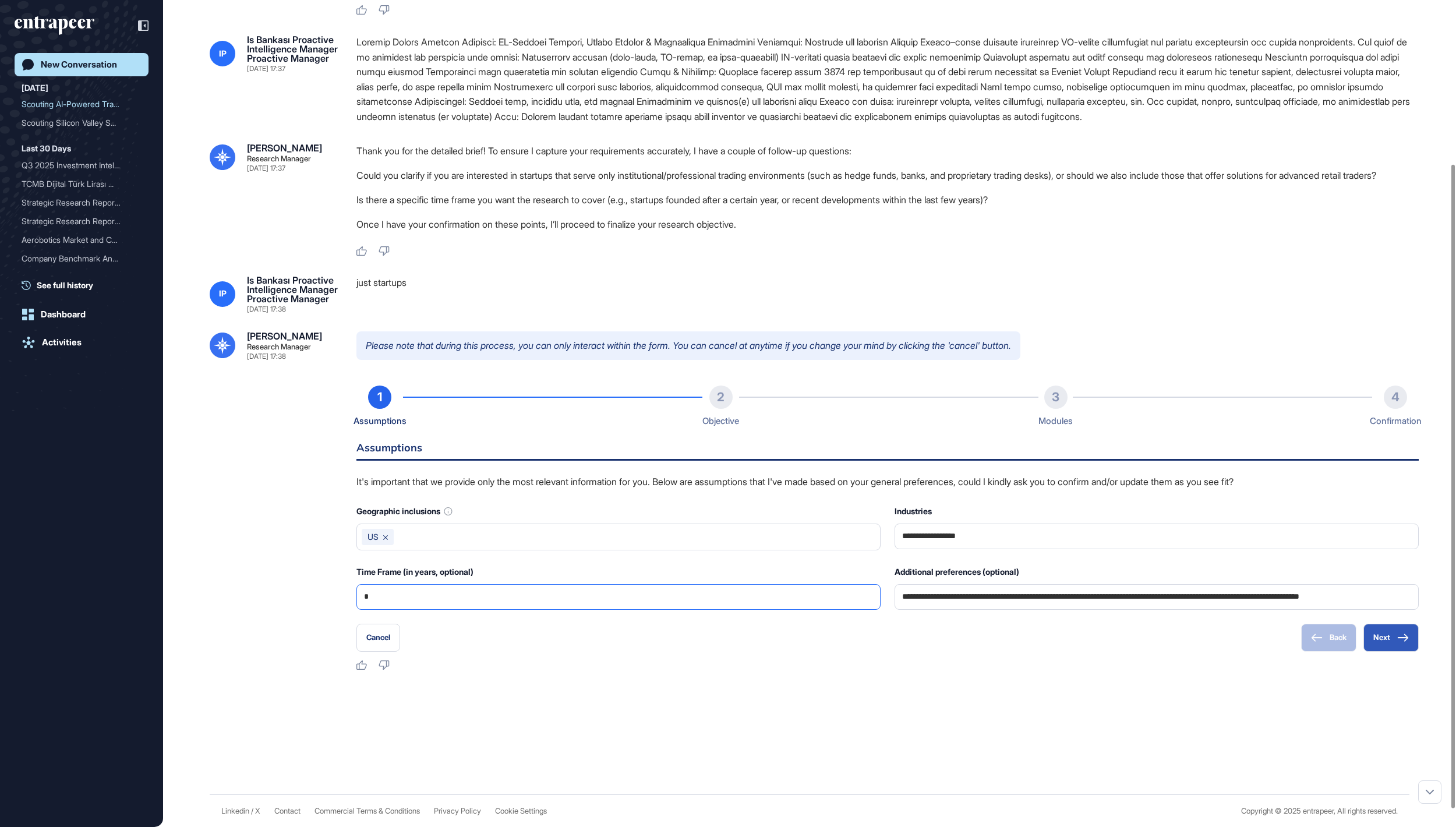
click at [789, 609] on input "*" at bounding box center [618, 597] width 509 height 24
type input "*"
click at [933, 711] on div "[PERSON_NAME] Research Manager [DATE] 17:37 Hello! I'm [PERSON_NAME], here to h…" at bounding box center [810, 357] width 1293 height 876
click at [1390, 652] on button "Next" at bounding box center [1392, 638] width 56 height 28
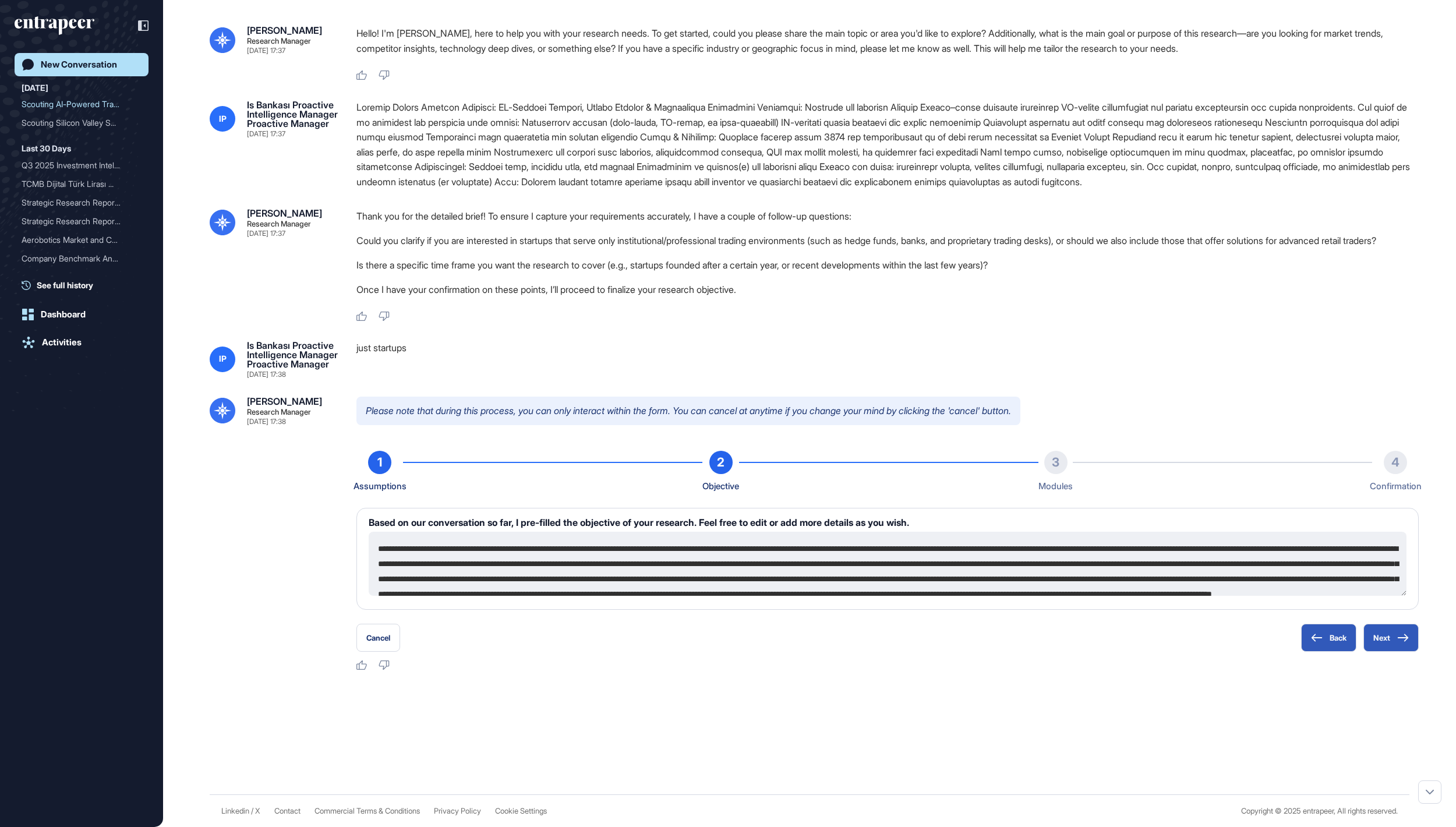
scroll to position [152, 0]
click at [1377, 634] on button "Next" at bounding box center [1392, 638] width 56 height 28
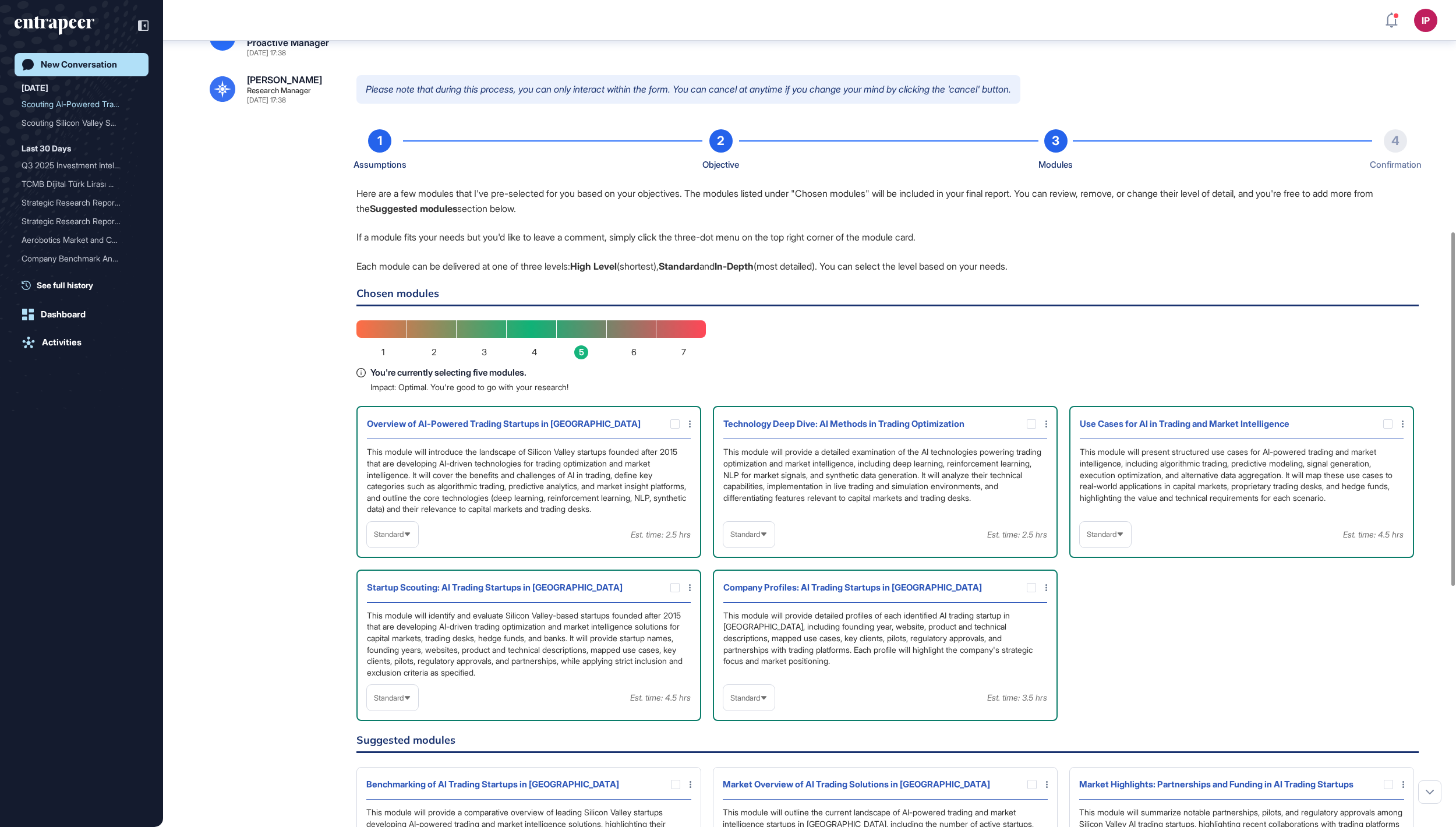
scroll to position [667, 0]
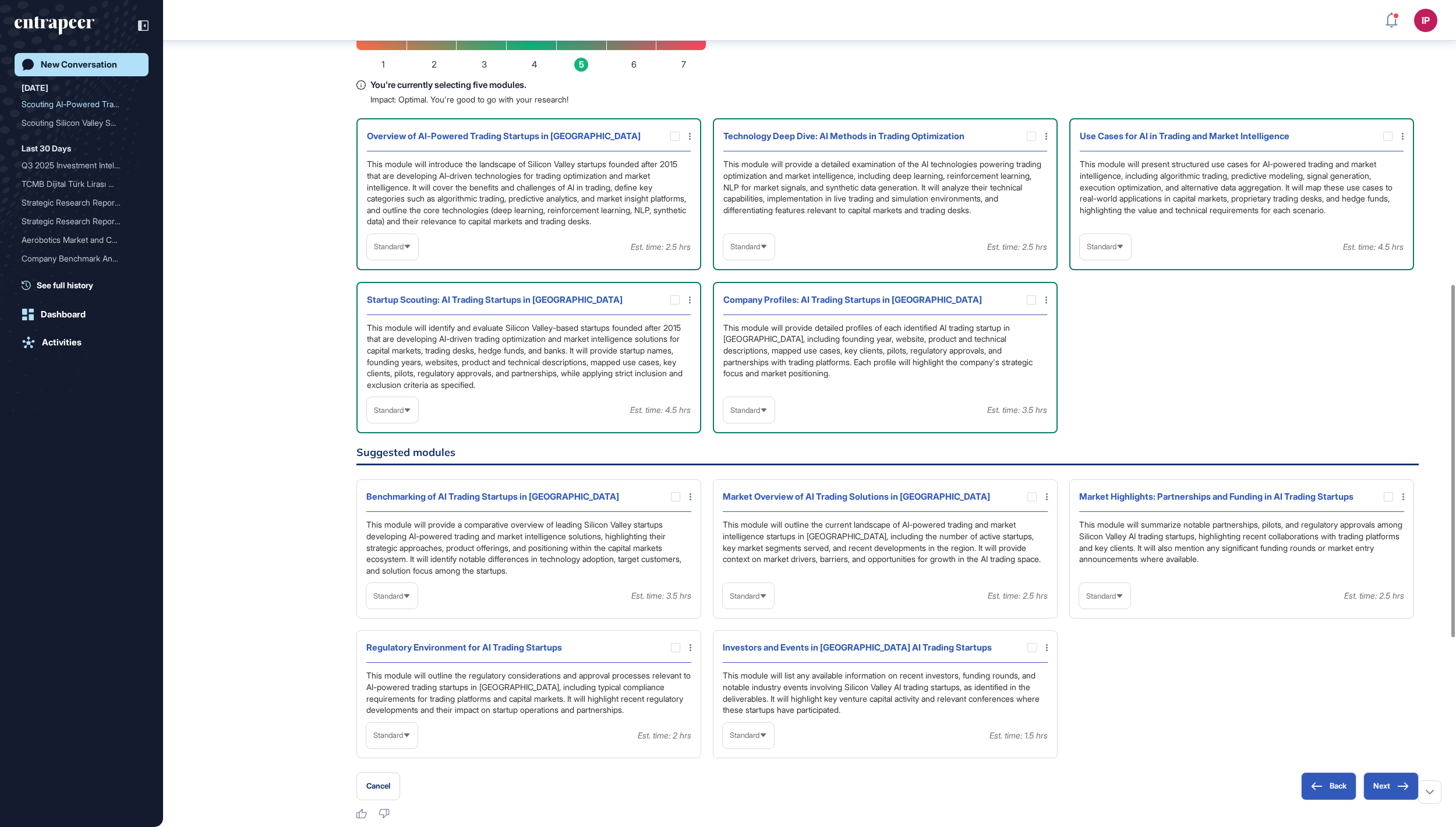
click at [738, 251] on span "Standard" at bounding box center [745, 247] width 30 height 9
click at [738, 333] on li "In-depth" at bounding box center [749, 322] width 44 height 23
click at [1114, 251] on span "Standard" at bounding box center [1102, 247] width 30 height 9
click at [1102, 333] on li "In-depth" at bounding box center [1105, 322] width 44 height 23
click at [418, 422] on div "Standard" at bounding box center [393, 410] width 51 height 23
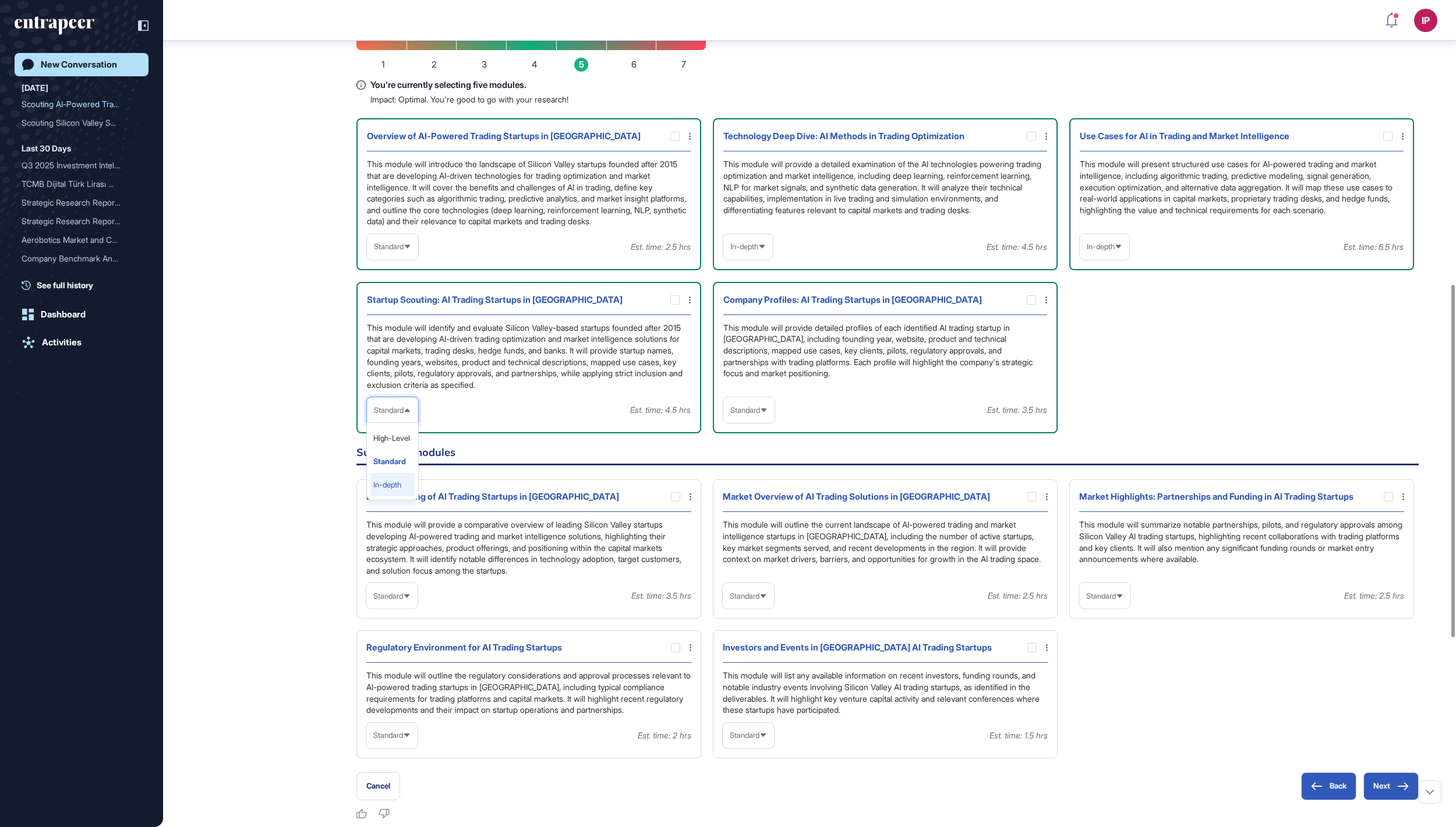
click at [401, 497] on li "In-depth" at bounding box center [393, 485] width 44 height 23
click at [1028, 315] on div "Company Profiles: AI Trading Startups in [GEOGRAPHIC_DATA]" at bounding box center [885, 303] width 324 height 23
click at [1030, 305] on div at bounding box center [1031, 300] width 10 height 10
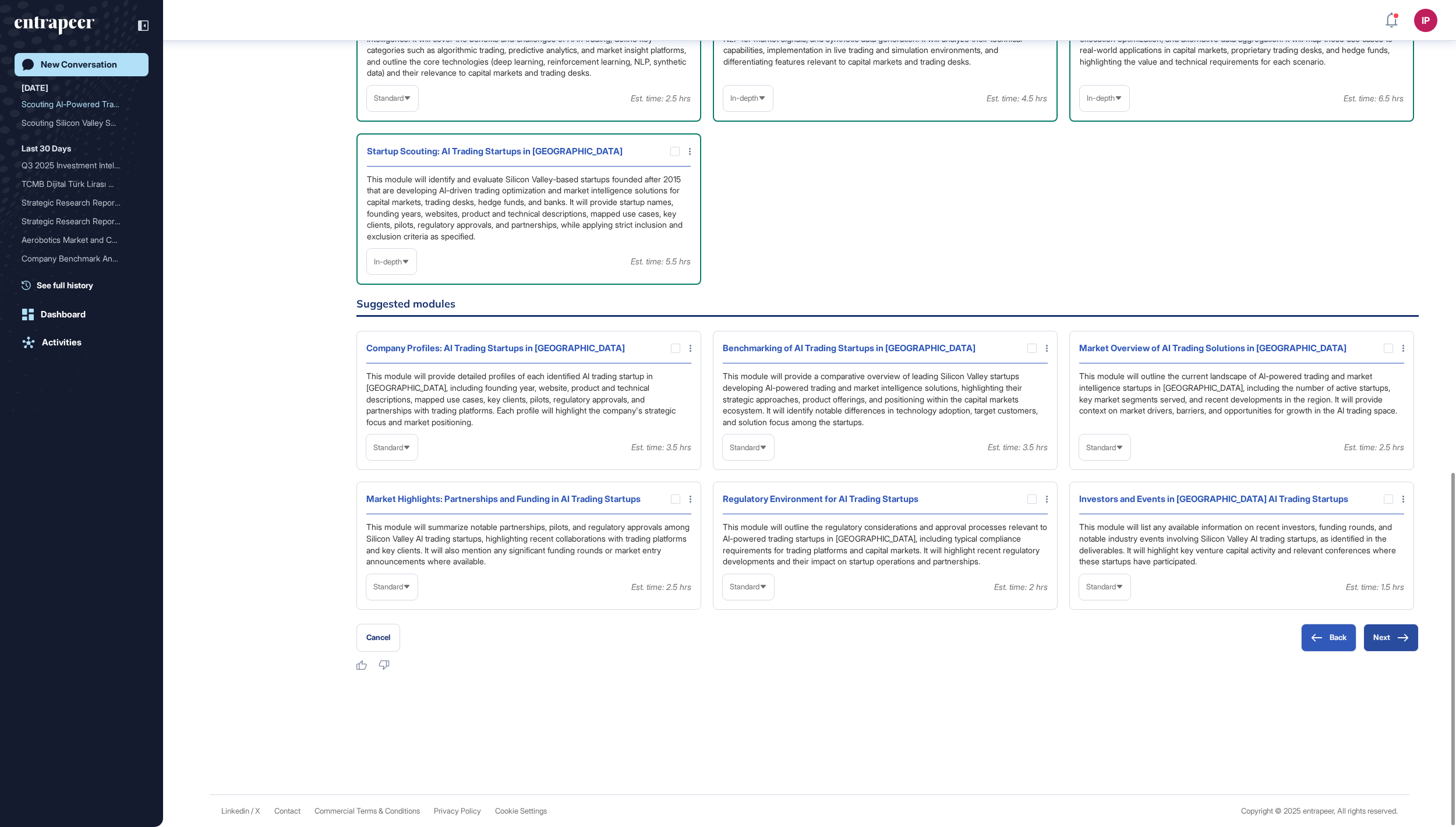
click at [1369, 631] on button "Next" at bounding box center [1392, 638] width 56 height 28
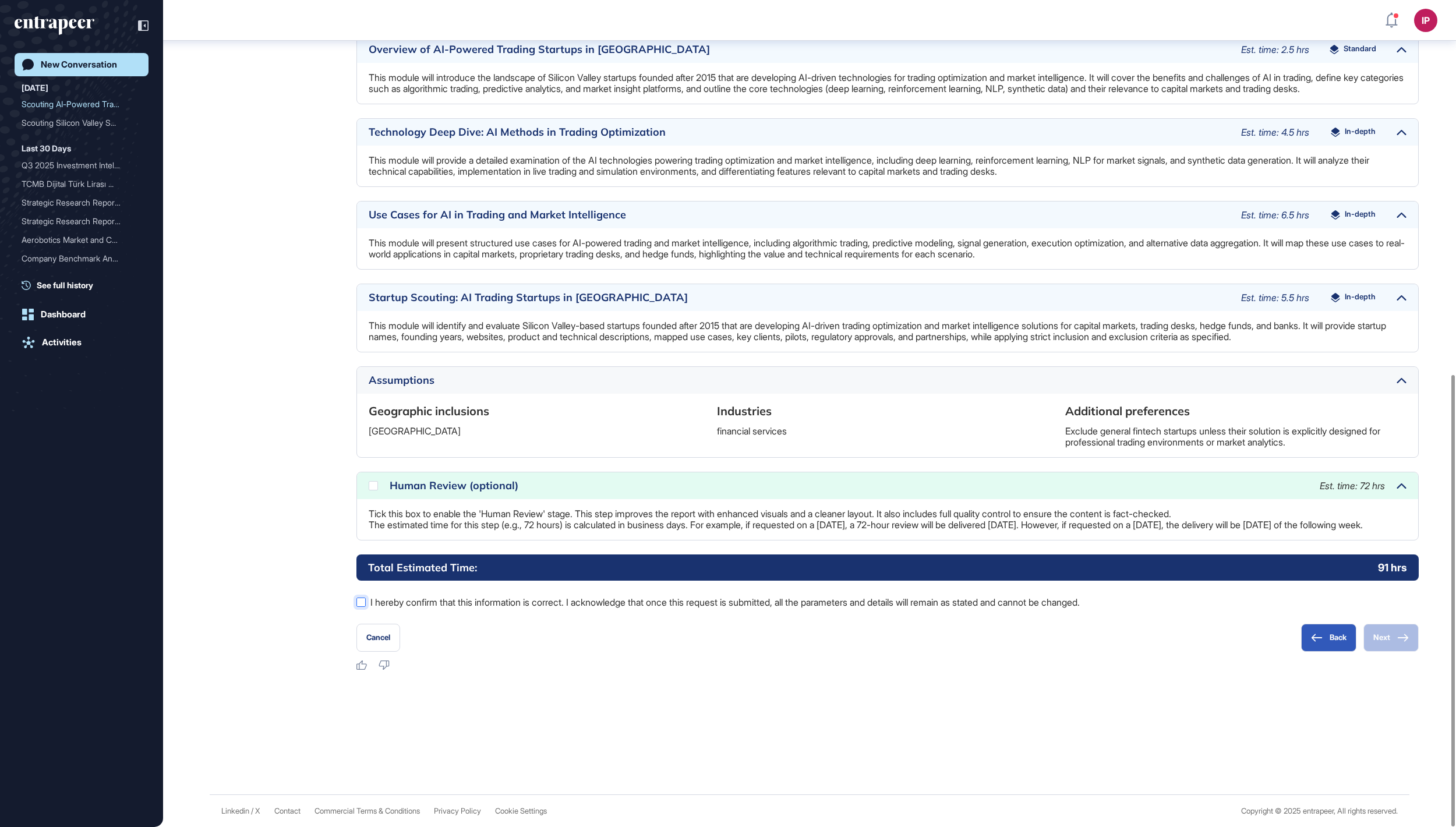
scroll to position [686, 0]
click at [420, 605] on label "I hereby confirm that this information is correct. I acknowledge that once this…" at bounding box center [888, 602] width 1063 height 15
click at [371, 481] on div at bounding box center [373, 486] width 10 height 10
click at [1373, 634] on button "Next" at bounding box center [1392, 638] width 56 height 28
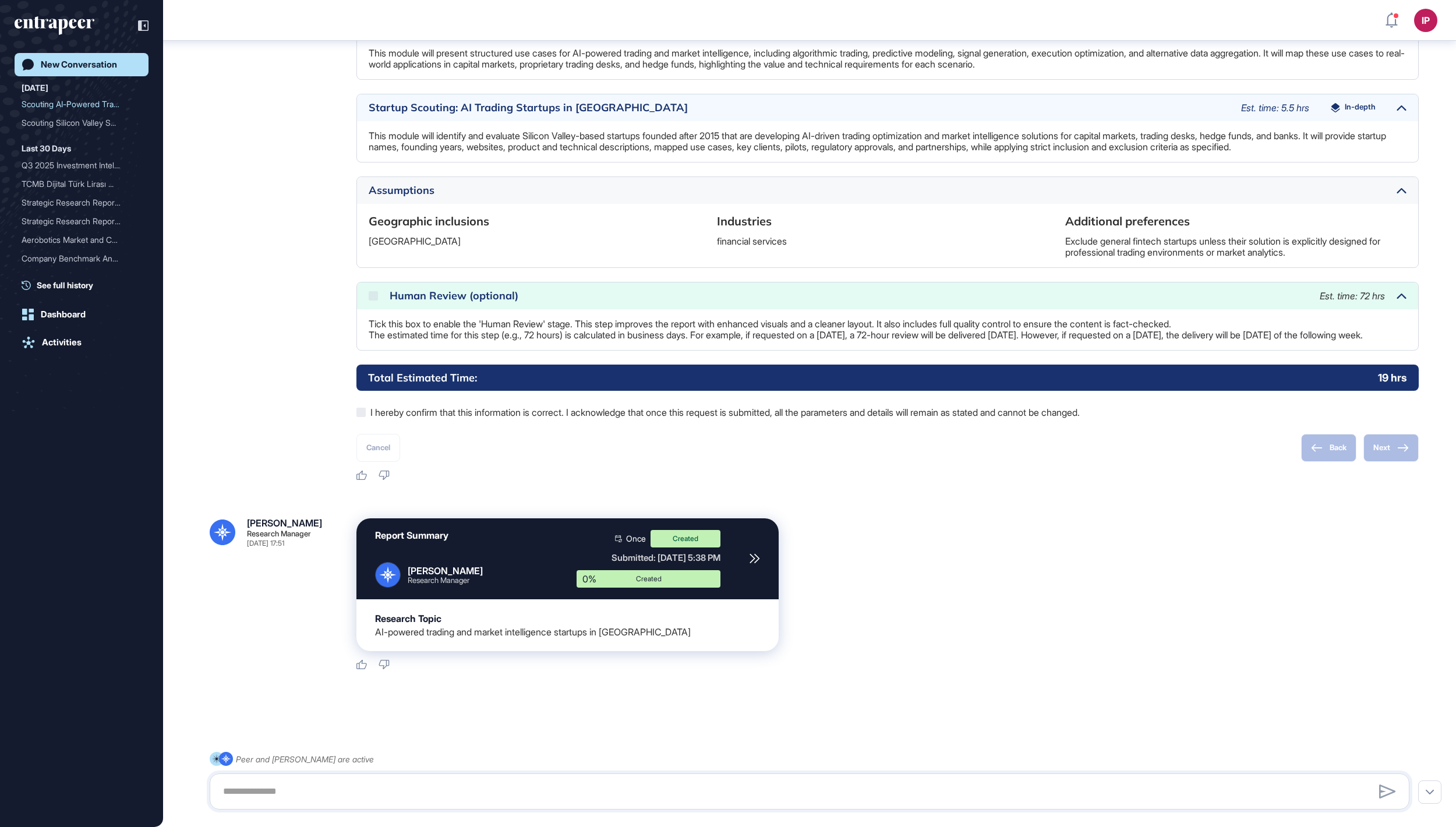
scroll to position [867, 0]
click at [83, 18] on icon "entrapeer-logo" at bounding box center [54, 25] width 80 height 18
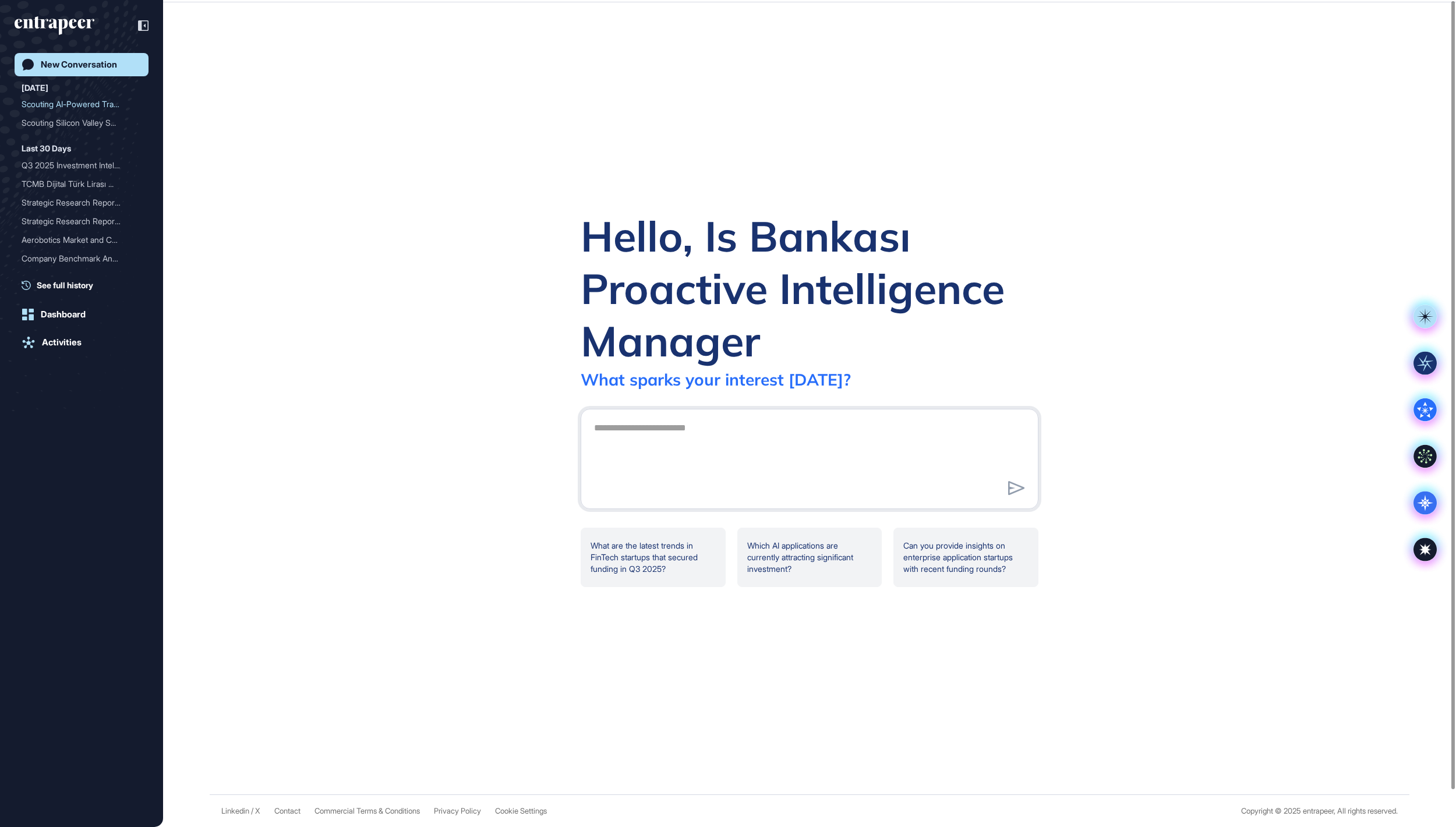
scroll to position [0, 0]
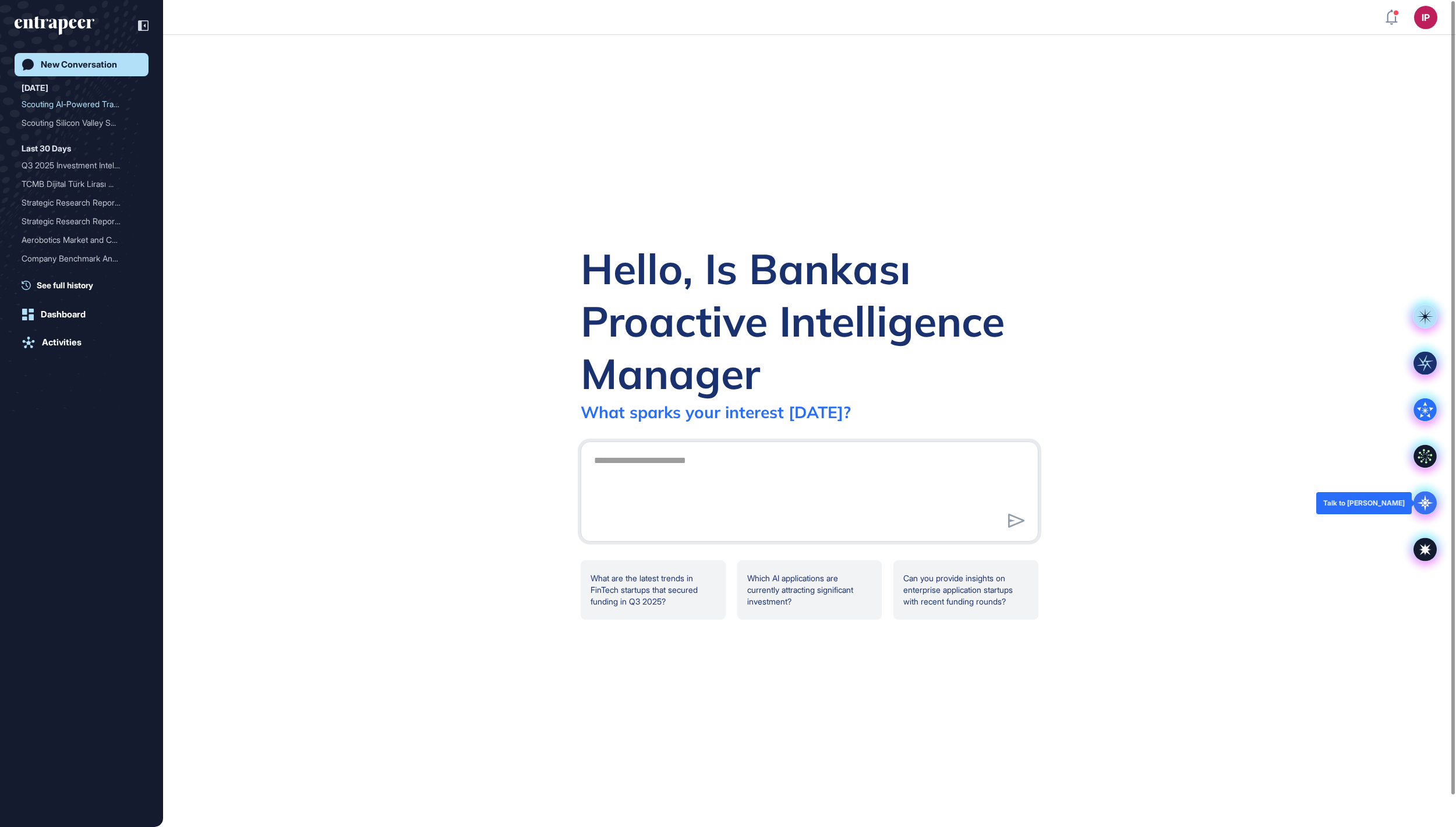
click at [1428, 495] on icon at bounding box center [1425, 503] width 23 height 23
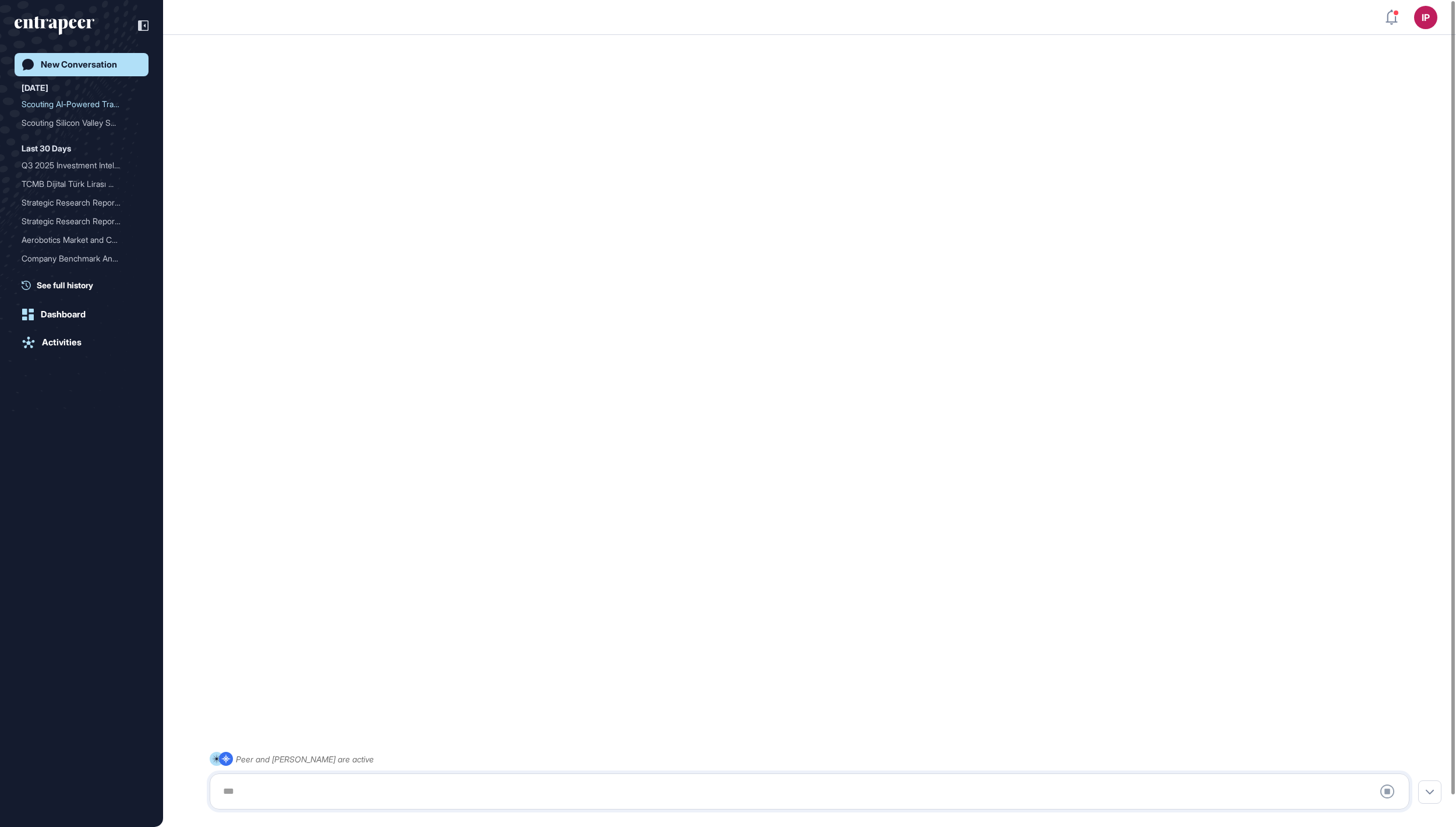
click at [554, 785] on div at bounding box center [809, 792] width 1187 height 23
click at [522, 793] on div at bounding box center [809, 792] width 1187 height 23
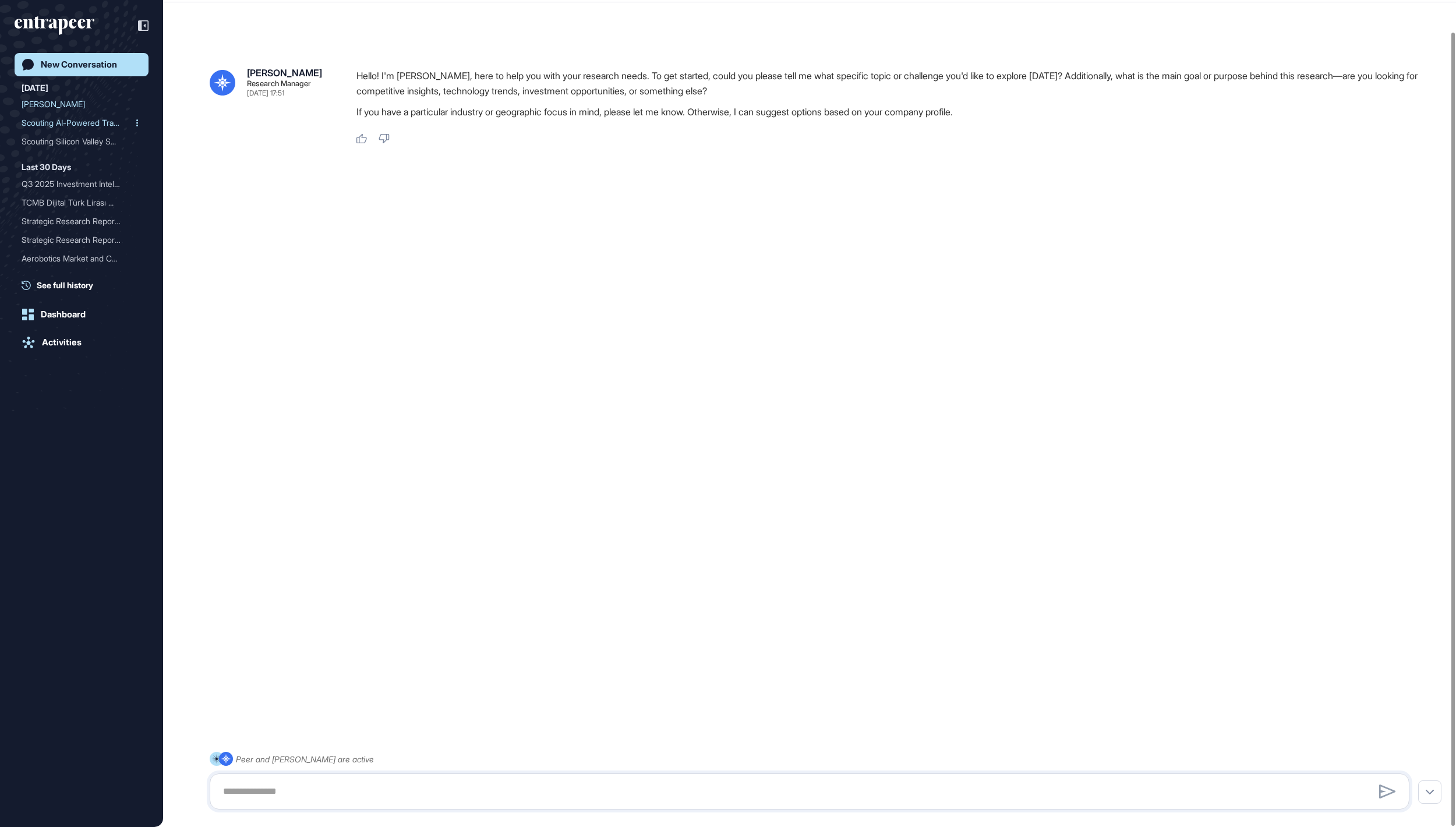
click at [133, 120] on div at bounding box center [137, 122] width 10 height 18
click at [311, 796] on textarea at bounding box center [809, 792] width 1187 height 23
paste textarea "**********"
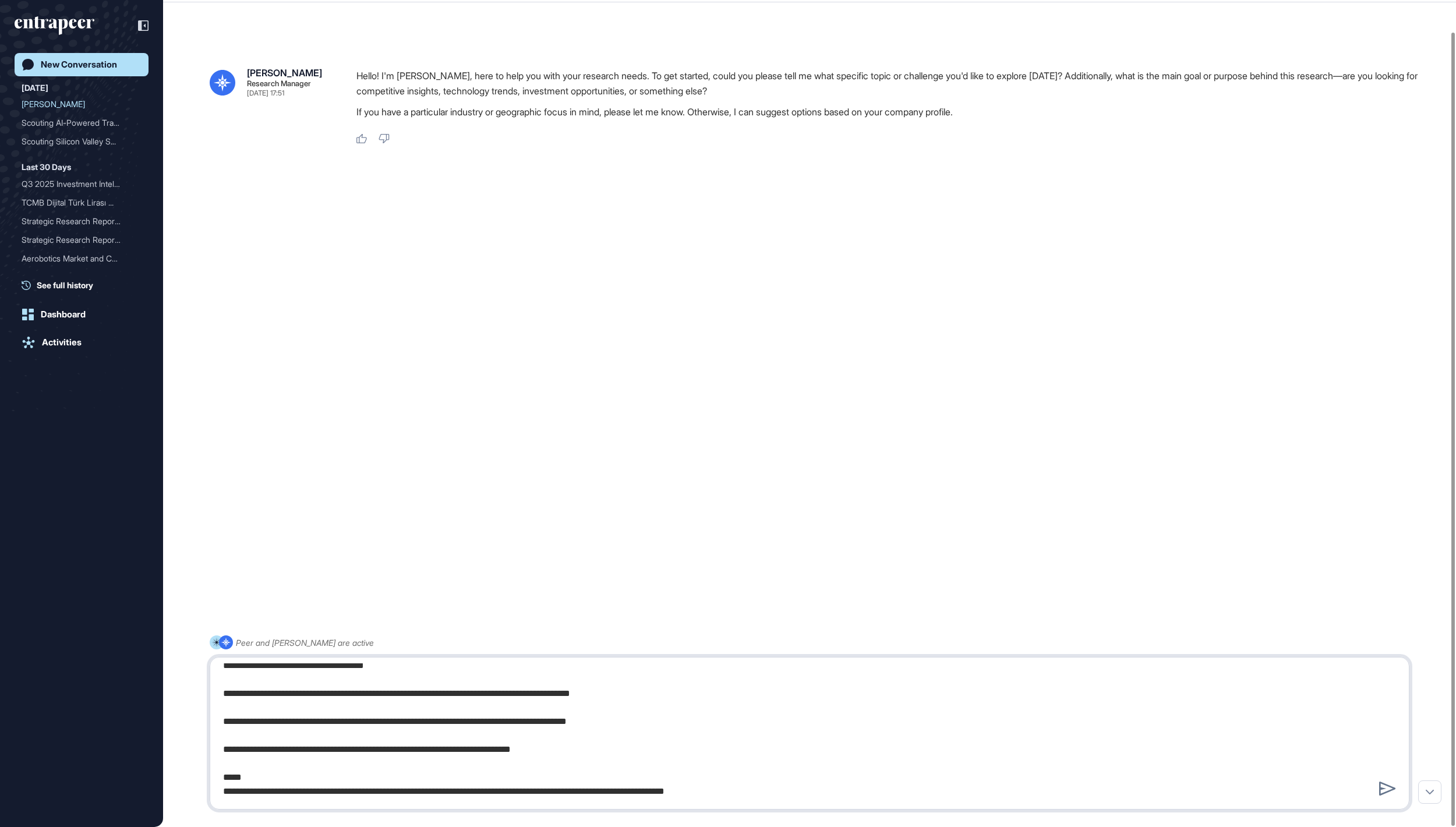
type textarea "**********"
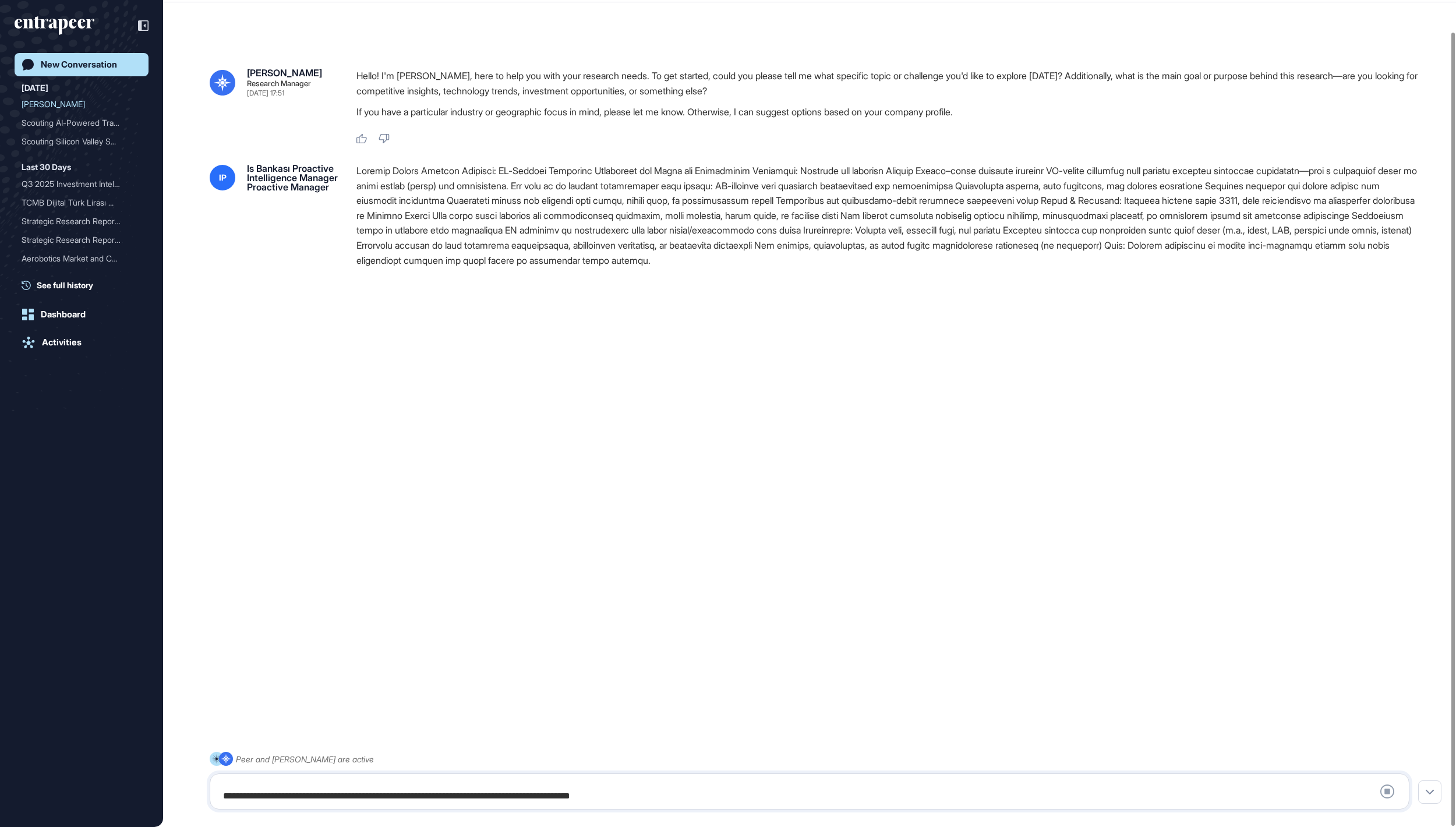
scroll to position [0, 0]
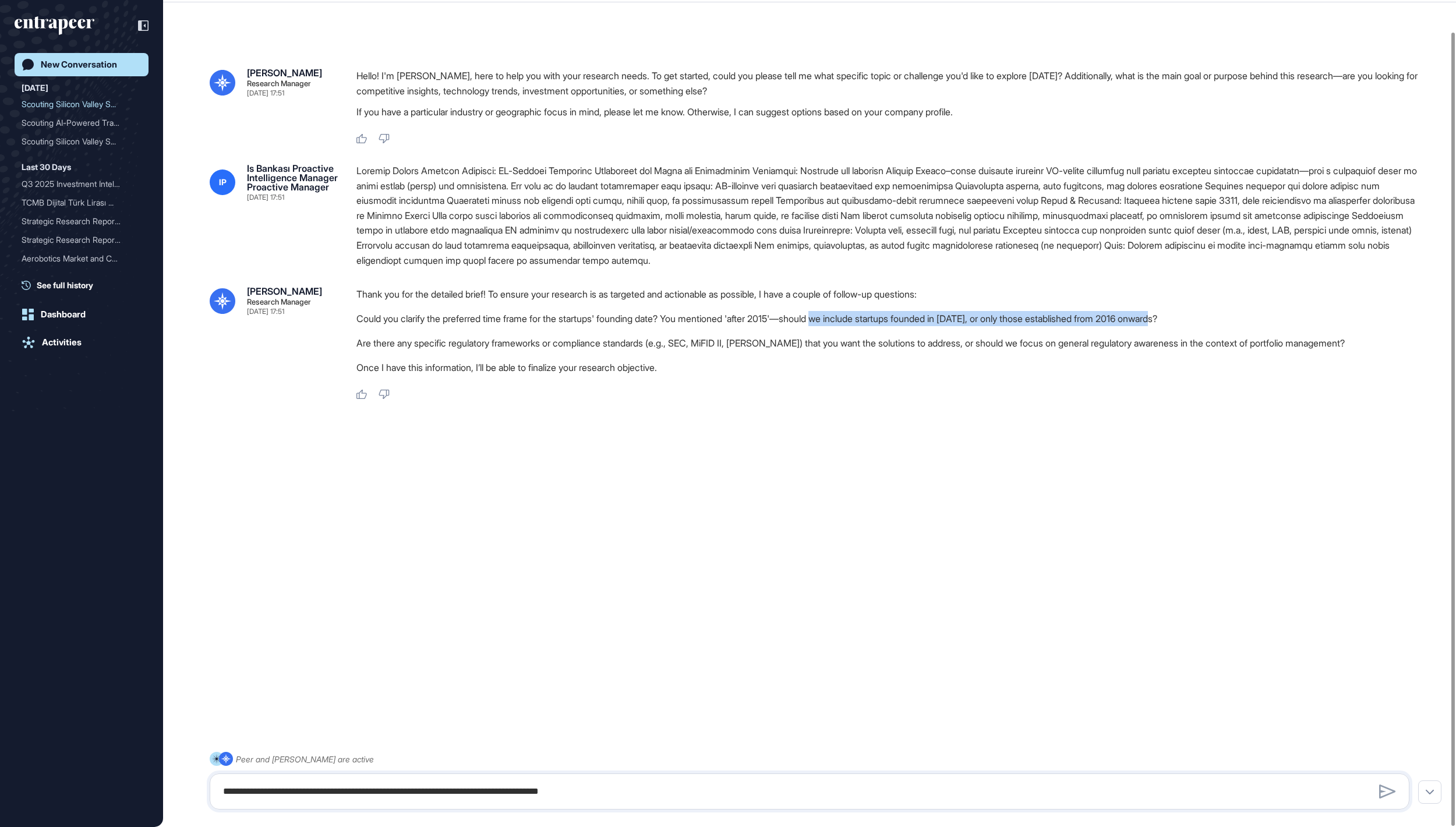
drag, startPoint x: 907, startPoint y: 346, endPoint x: 1314, endPoint y: 352, distance: 407.0
click at [1314, 326] on li "Could you clarify the preferred time frame for the startups' founding date? You…" at bounding box center [888, 319] width 1063 height 15
copy li "we include startups founded in [DATE], or only those established from 2016 onwa…"
click at [468, 779] on div at bounding box center [809, 791] width 1200 height 36
click at [452, 793] on textarea at bounding box center [809, 792] width 1186 height 23
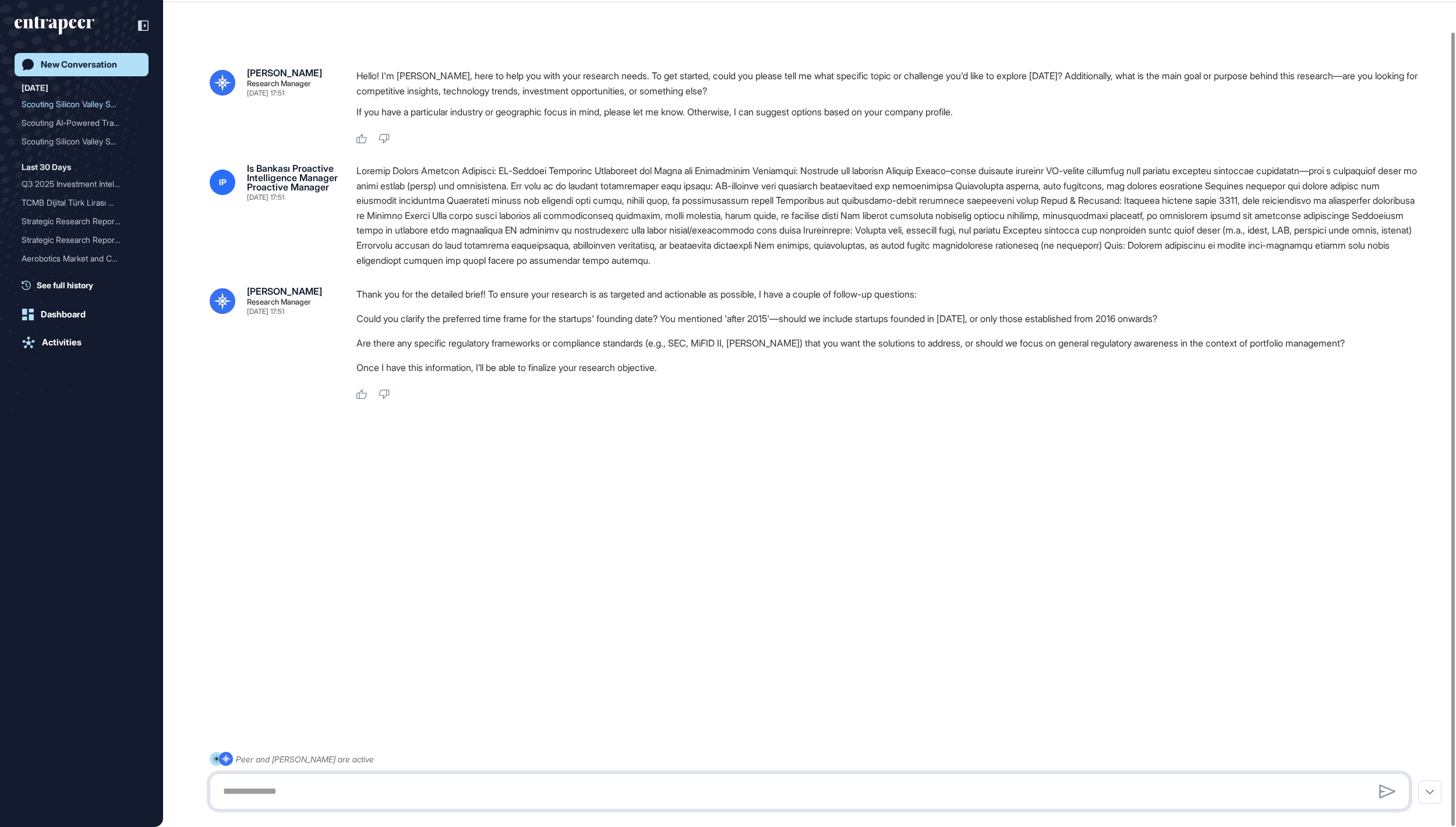
paste textarea "**********"
type textarea "**********"
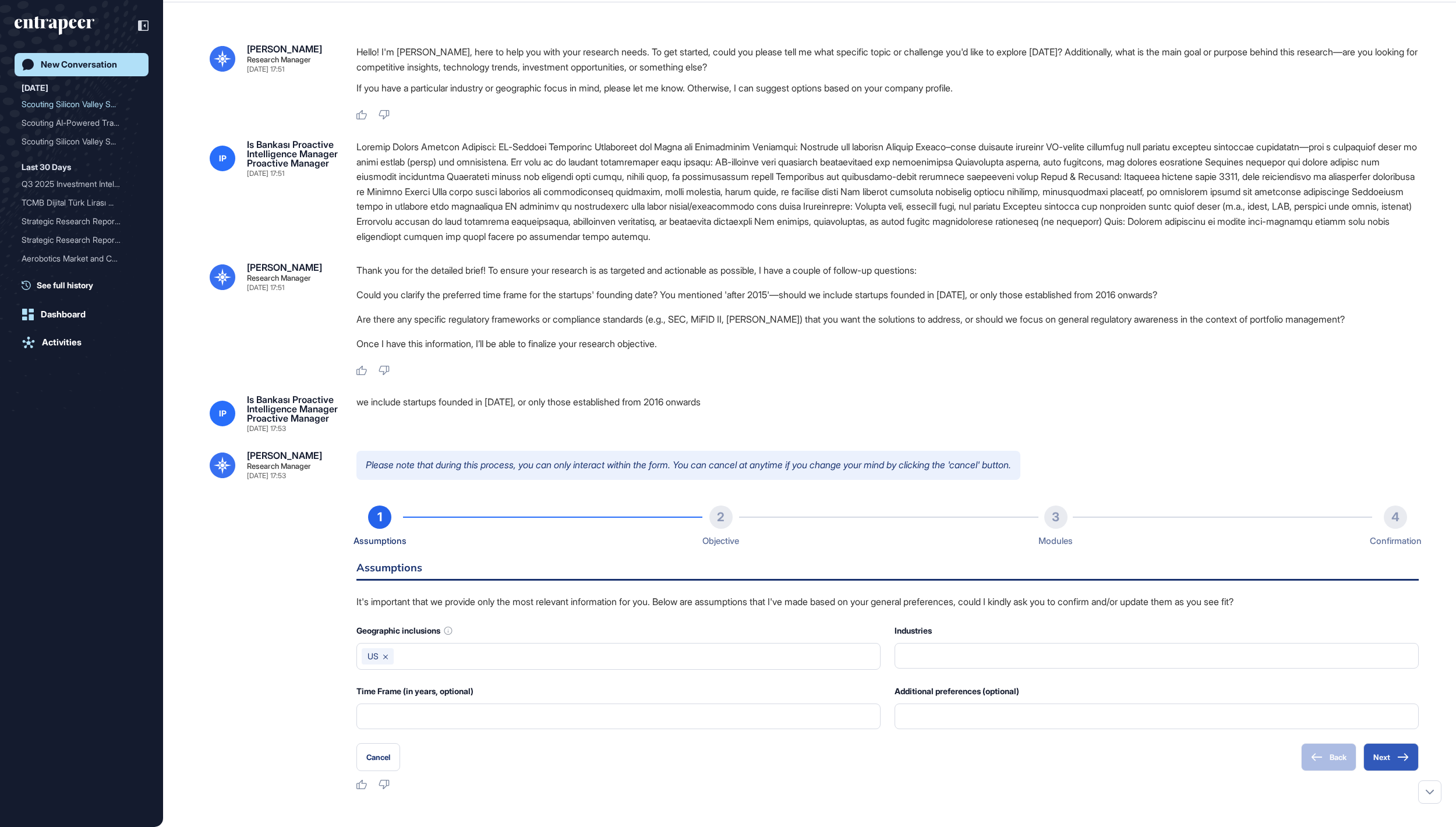
scroll to position [232, 0]
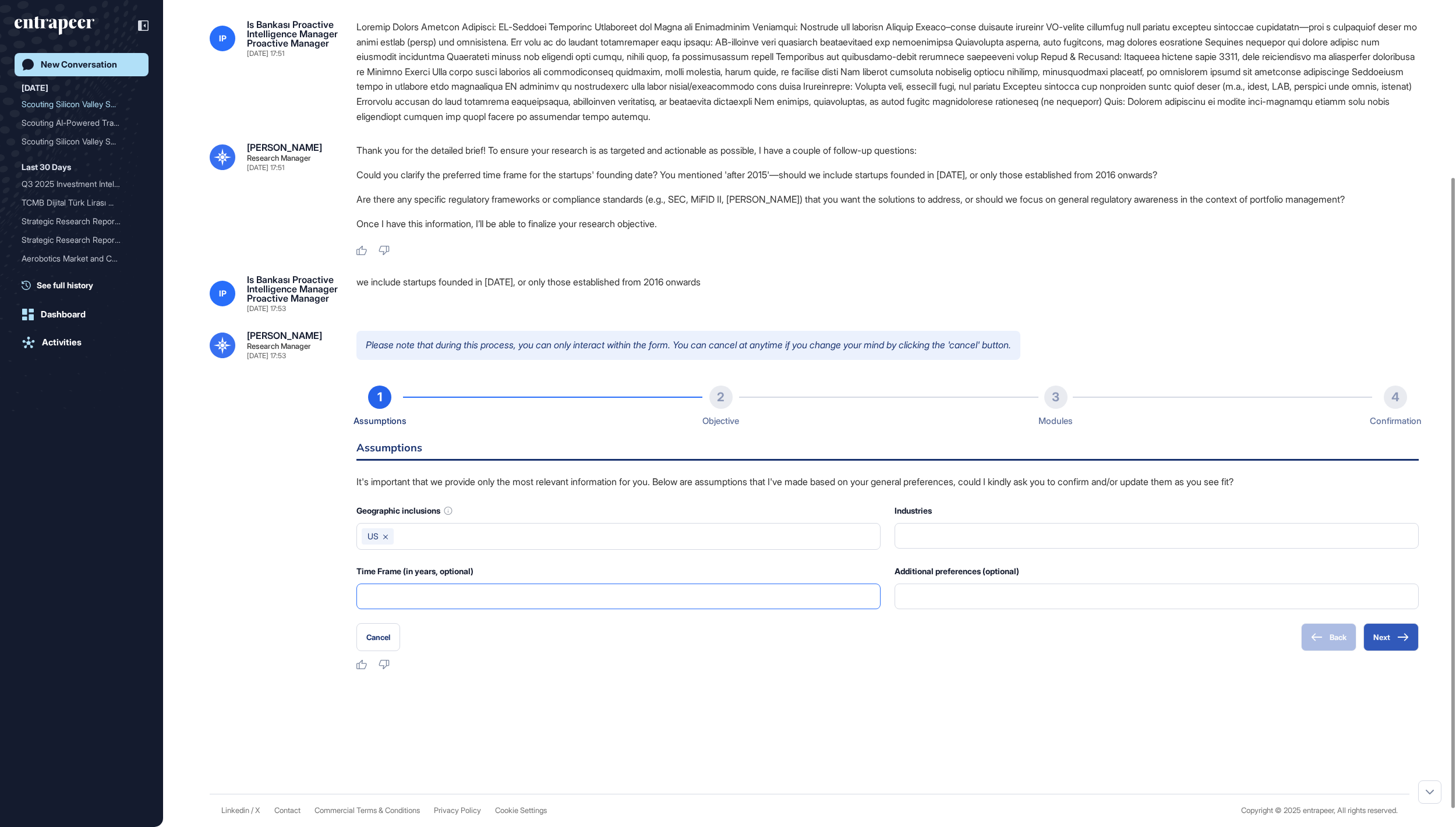
click at [426, 609] on input "text" at bounding box center [618, 596] width 509 height 24
type input "*"
click at [675, 761] on div "[PERSON_NAME] Research Manager [DATE] 17:51 Hello! I'm [PERSON_NAME], here to h…" at bounding box center [810, 338] width 1293 height 912
click at [503, 609] on input "*" at bounding box center [618, 596] width 509 height 24
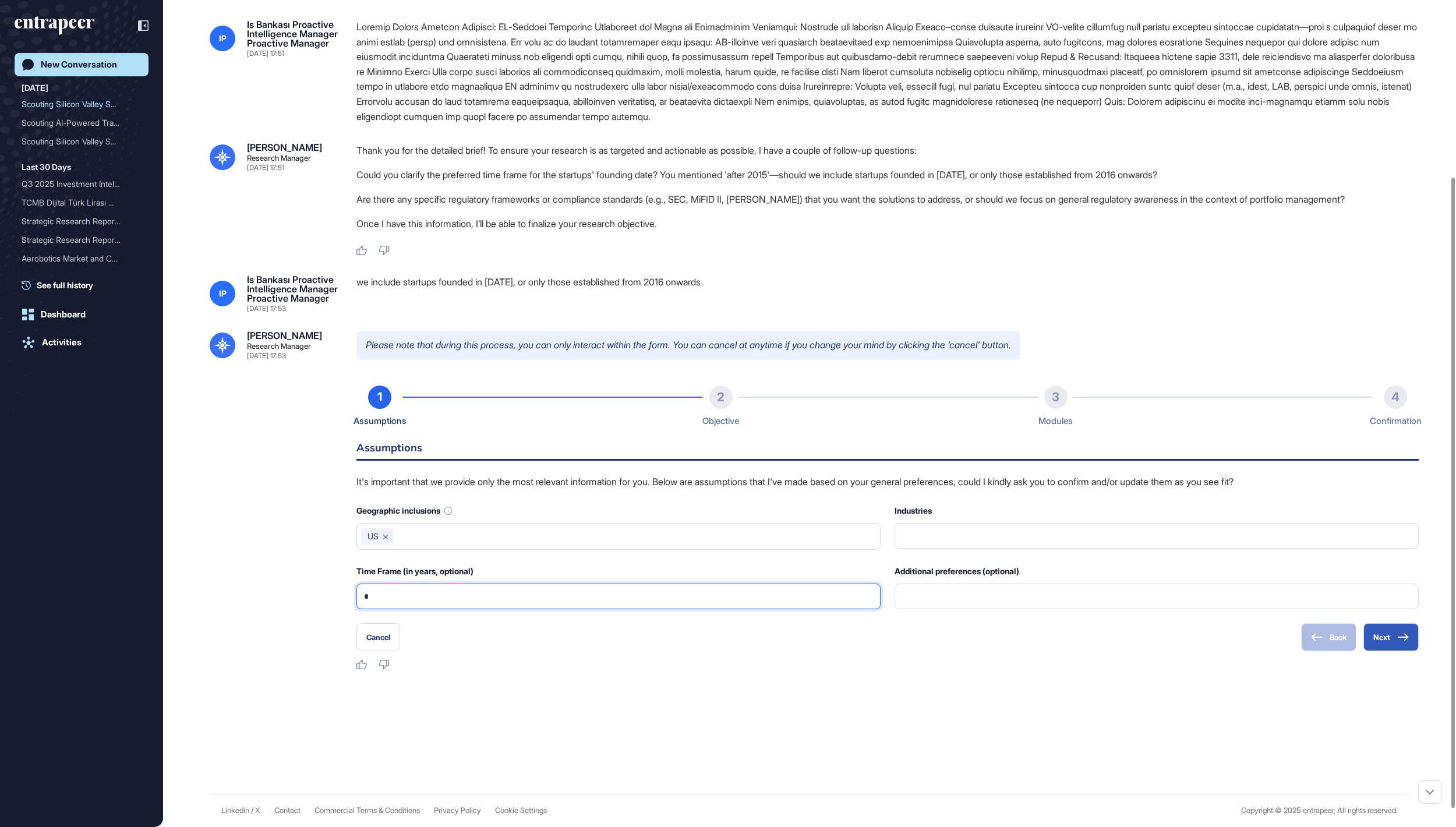
click at [503, 609] on input "*" at bounding box center [618, 596] width 509 height 24
type input "*"
click at [1367, 651] on button "Next" at bounding box center [1392, 637] width 56 height 28
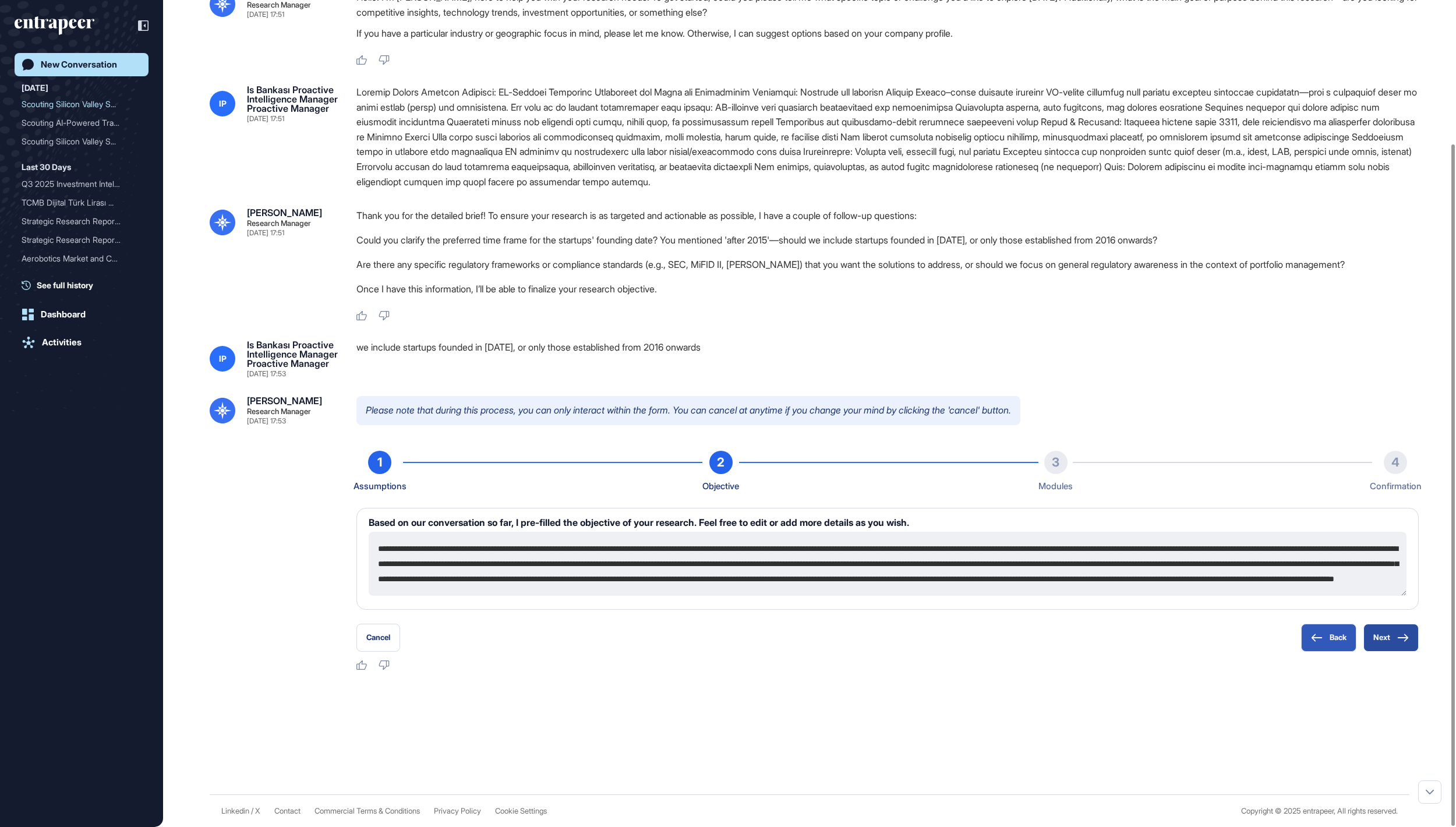
click at [1394, 629] on button "Next" at bounding box center [1392, 638] width 56 height 28
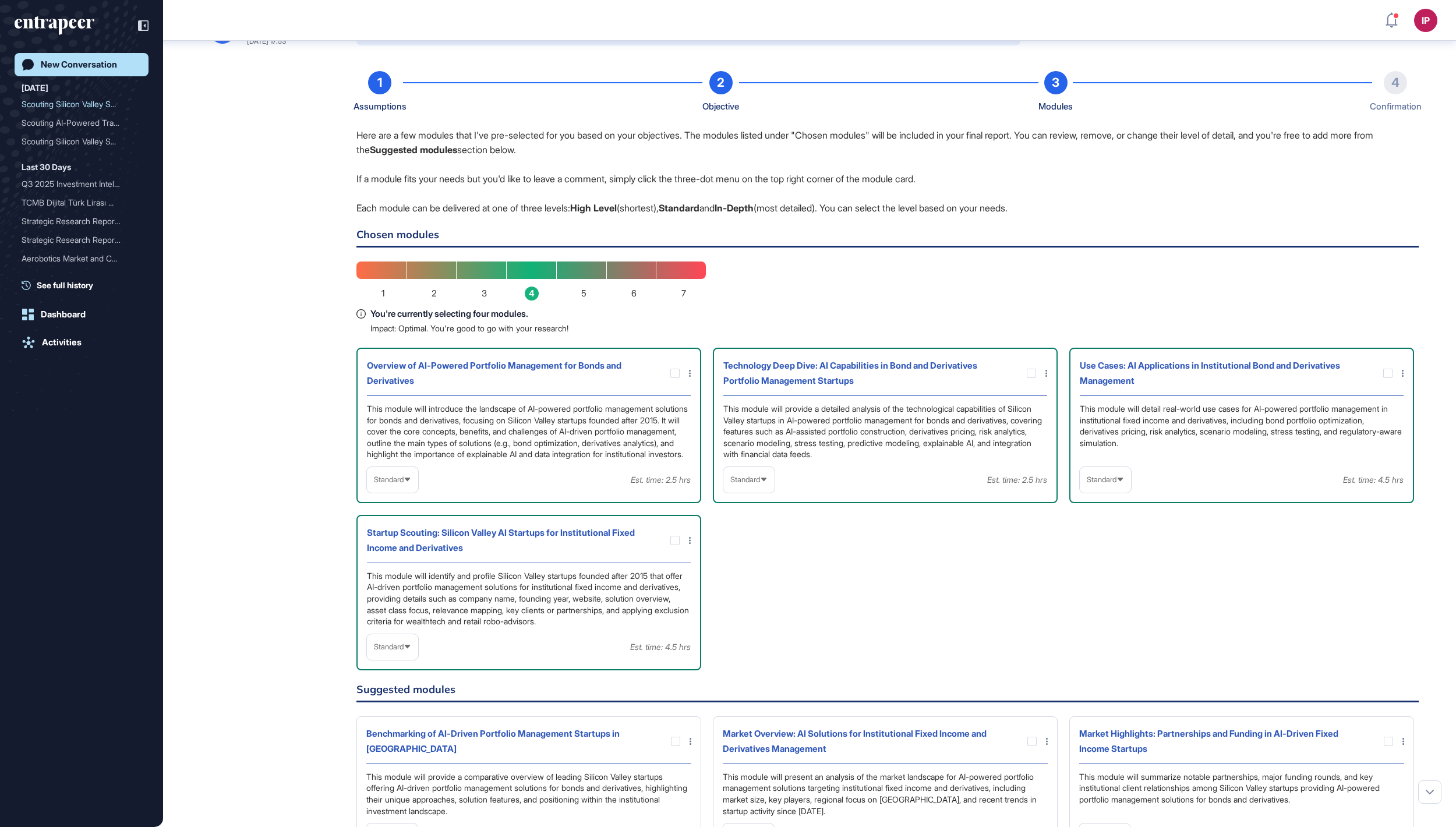
scroll to position [471, 0]
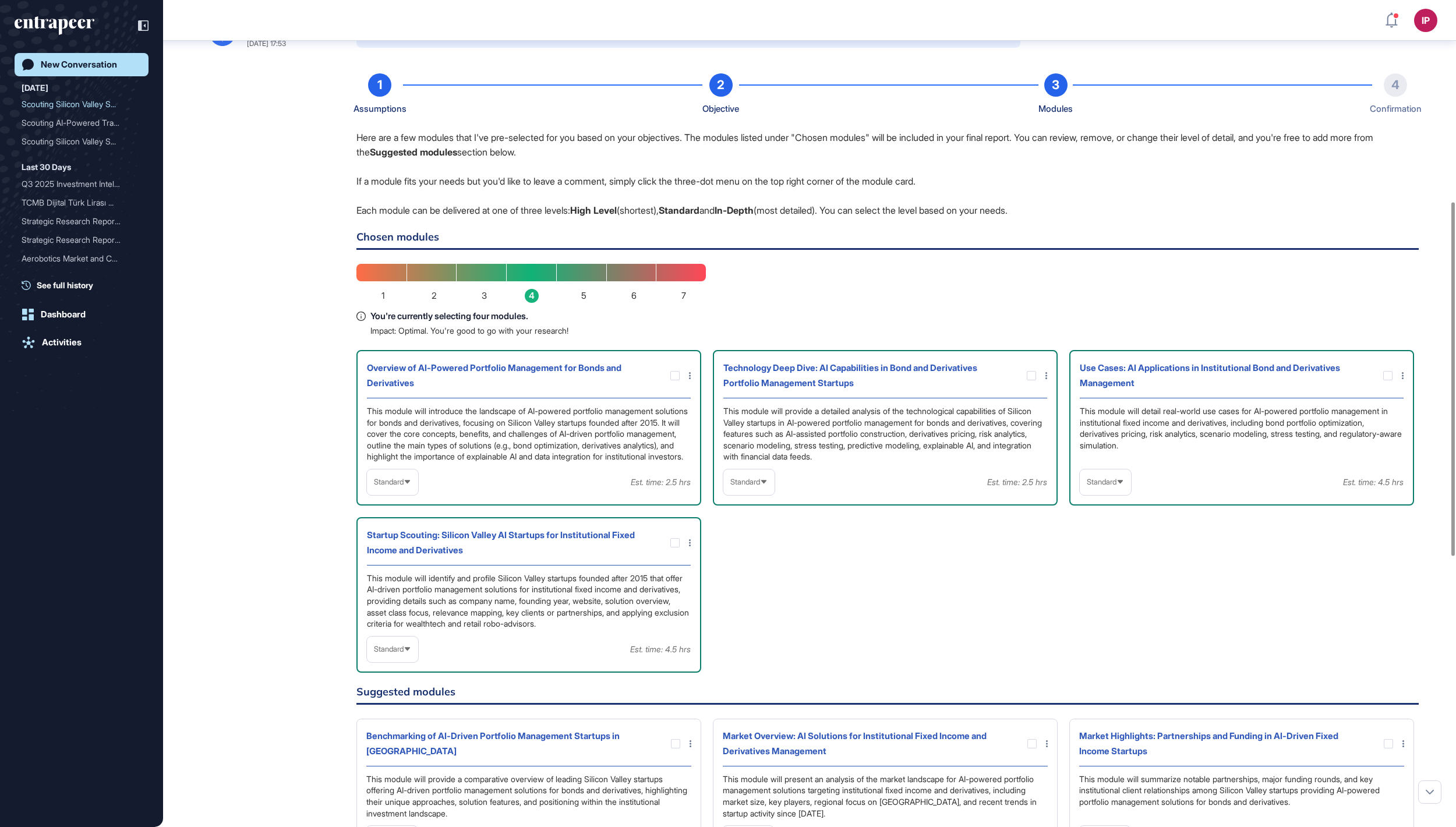
click at [759, 486] on span "Standard" at bounding box center [745, 482] width 30 height 9
click at [755, 568] on li "In-depth" at bounding box center [749, 557] width 44 height 23
click at [1108, 486] on span "Standard" at bounding box center [1102, 482] width 30 height 9
click at [1096, 568] on li "In-depth" at bounding box center [1105, 557] width 44 height 23
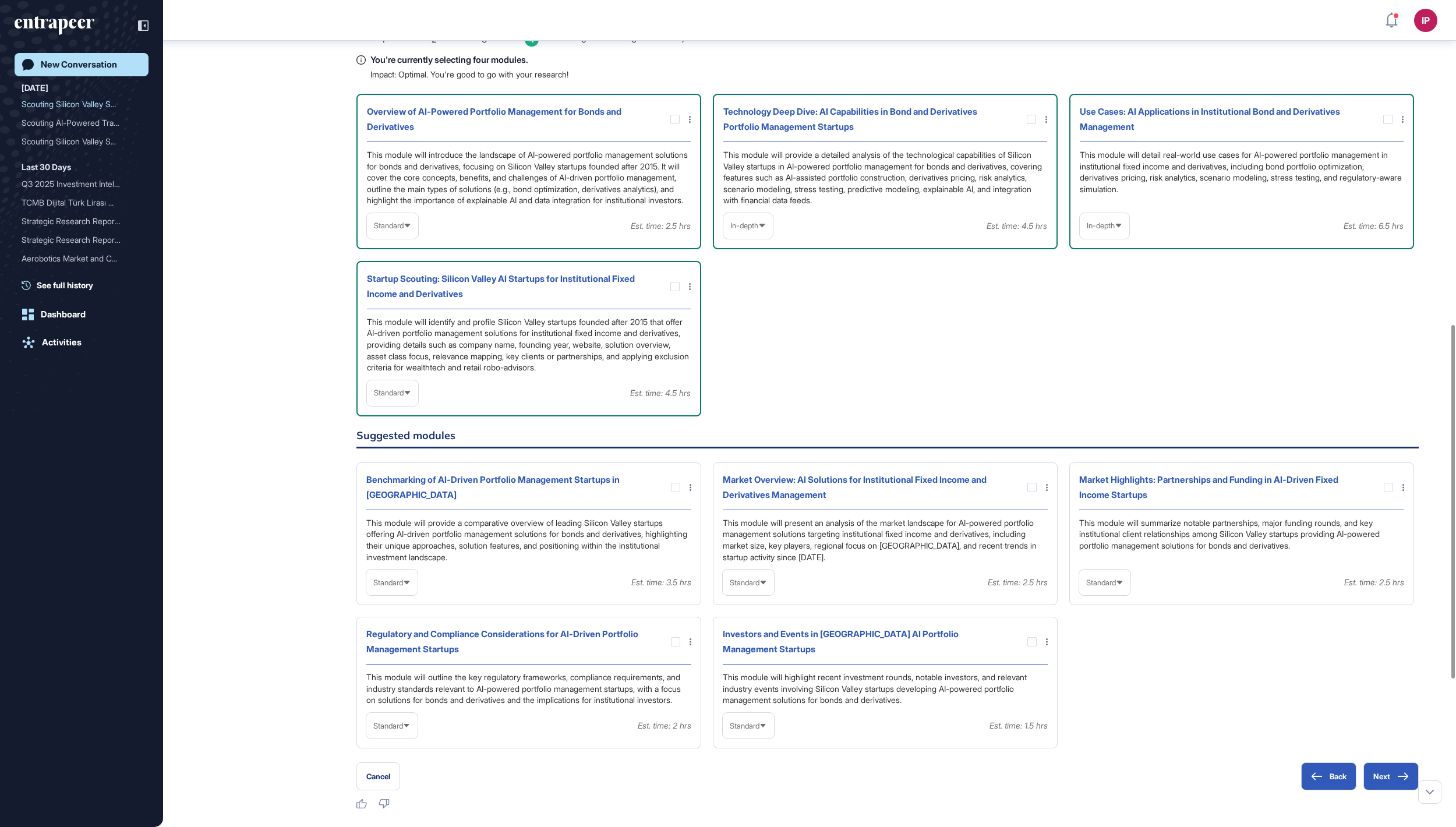
scroll to position [789, 0]
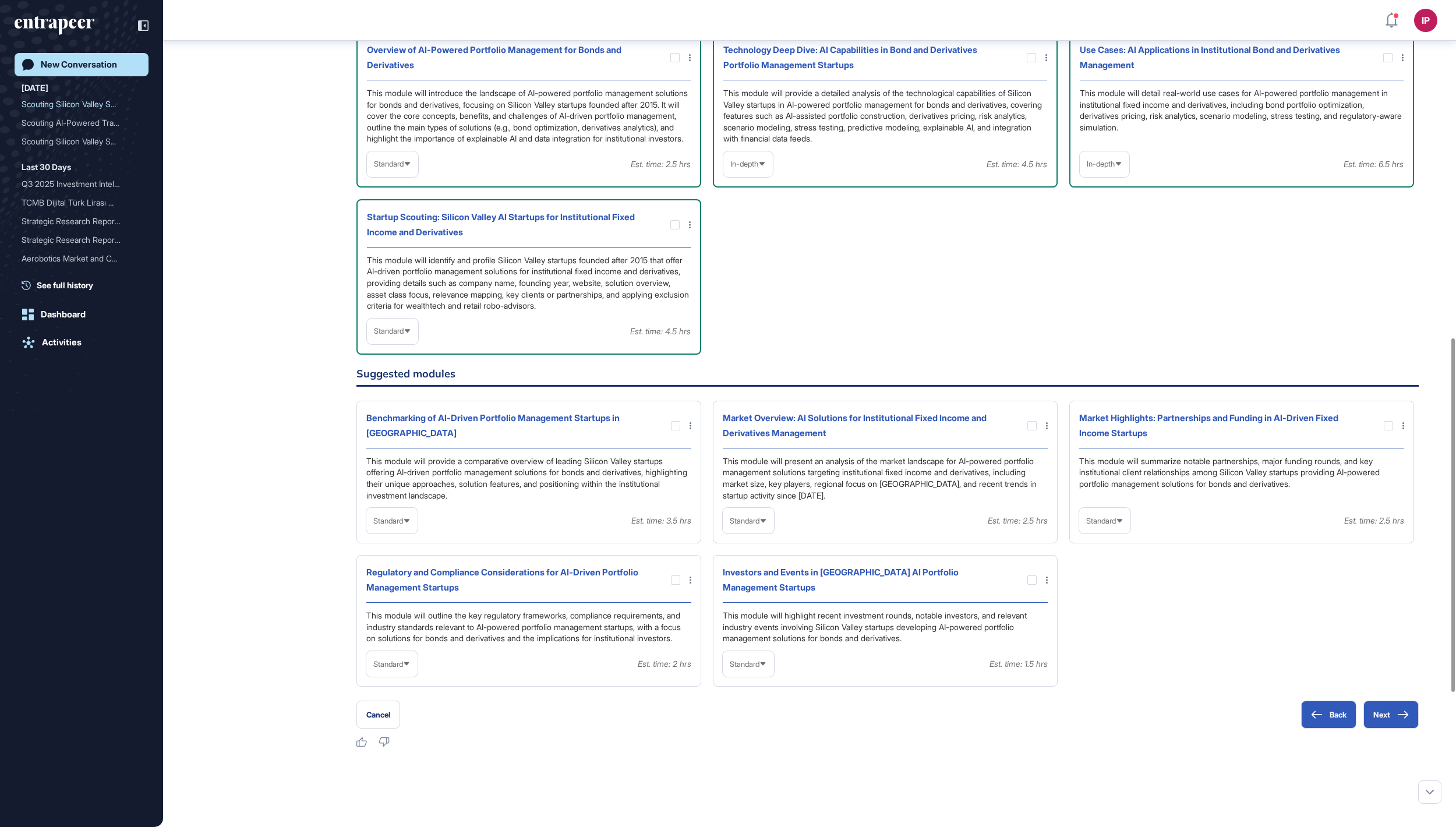
click at [391, 335] on span "Standard" at bounding box center [389, 331] width 30 height 9
click at [388, 418] on li "In-depth" at bounding box center [393, 406] width 44 height 23
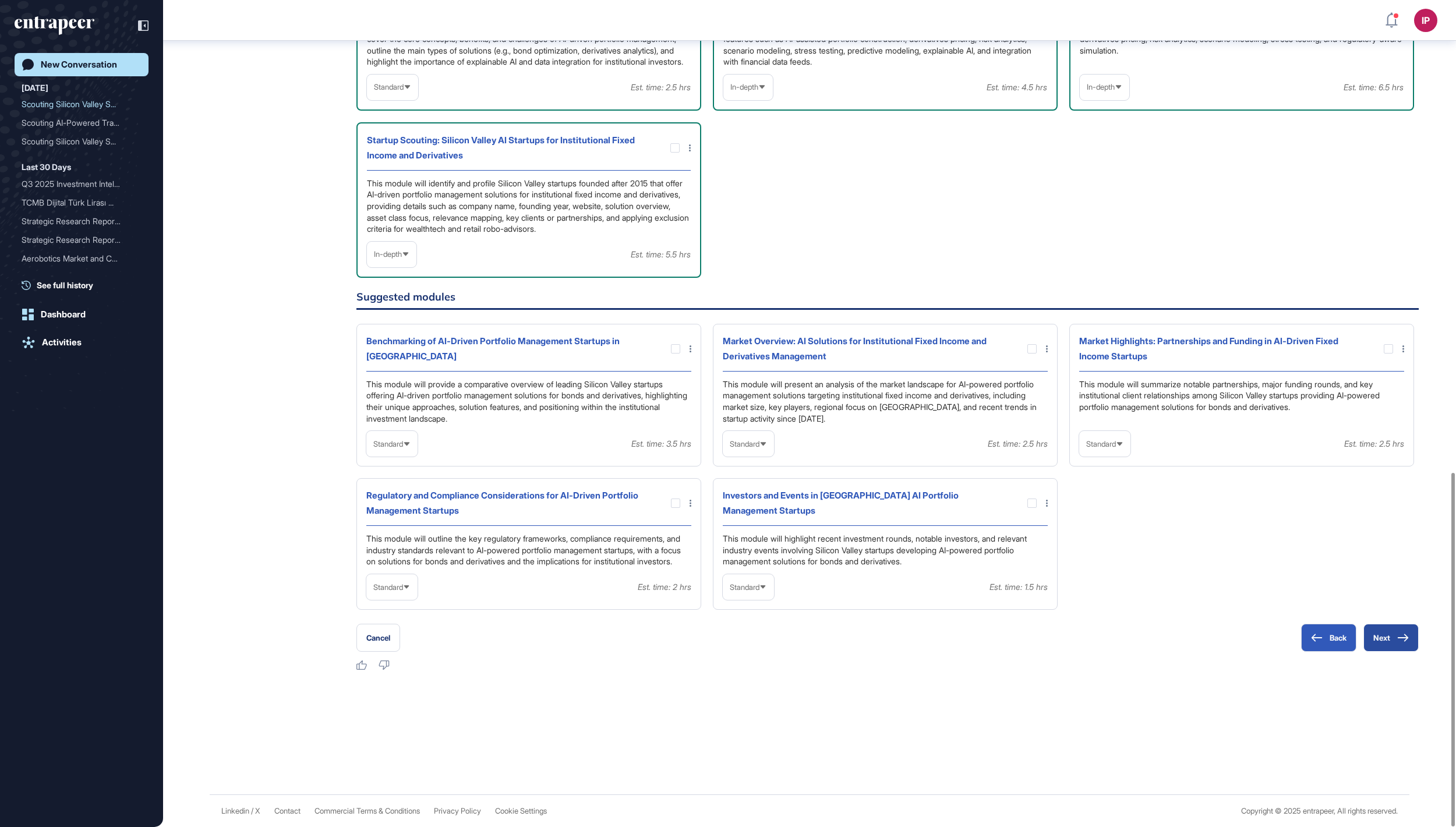
click at [1396, 642] on button "Next" at bounding box center [1392, 638] width 56 height 28
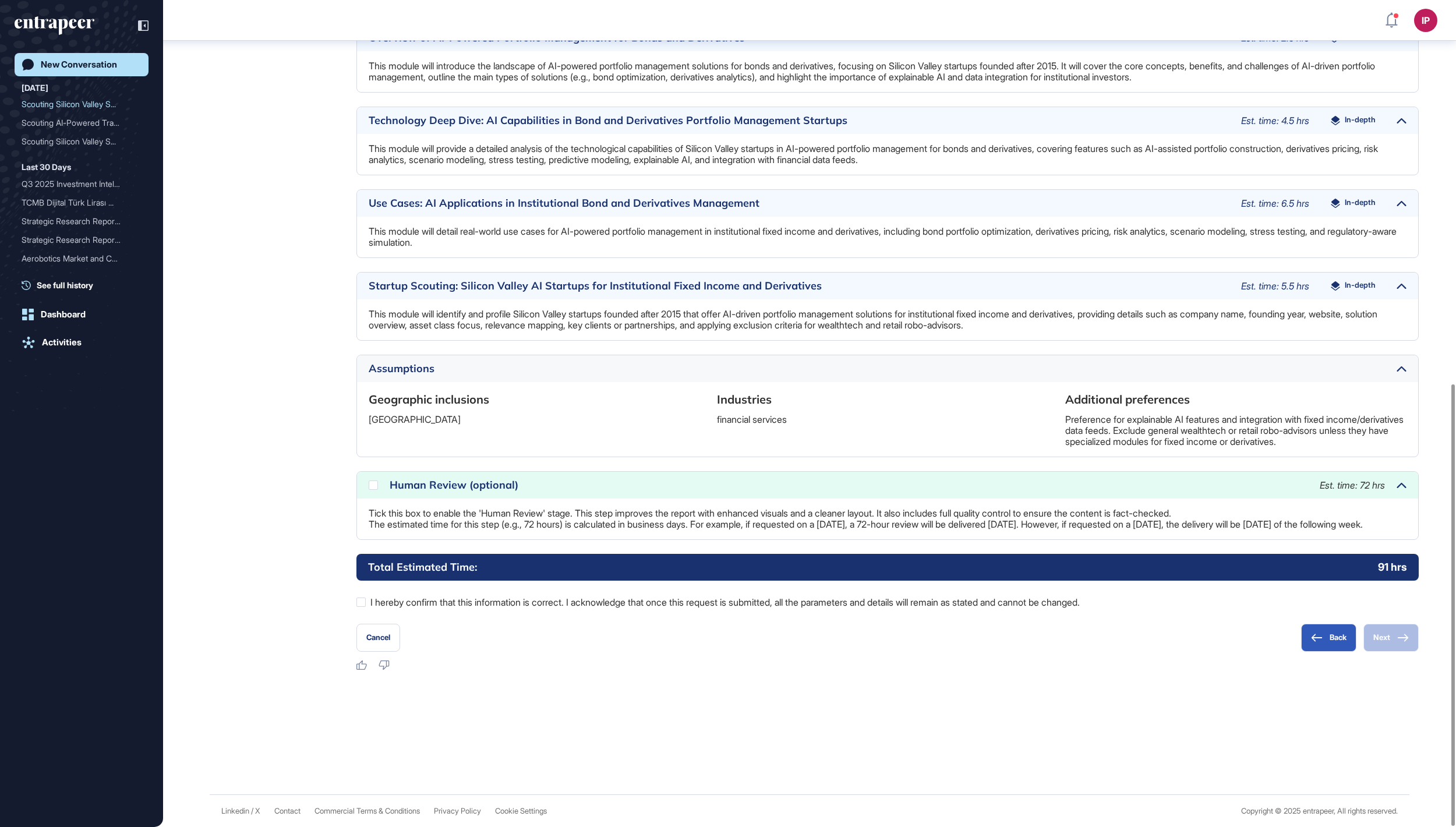
scroll to position [718, 0]
click at [371, 602] on label "I hereby confirm that this information is correct. I acknowledge that once this…" at bounding box center [888, 602] width 1063 height 15
click at [0, 0] on icon at bounding box center [0, 0] width 0 height 0
click at [1369, 633] on button "Next" at bounding box center [1392, 638] width 56 height 28
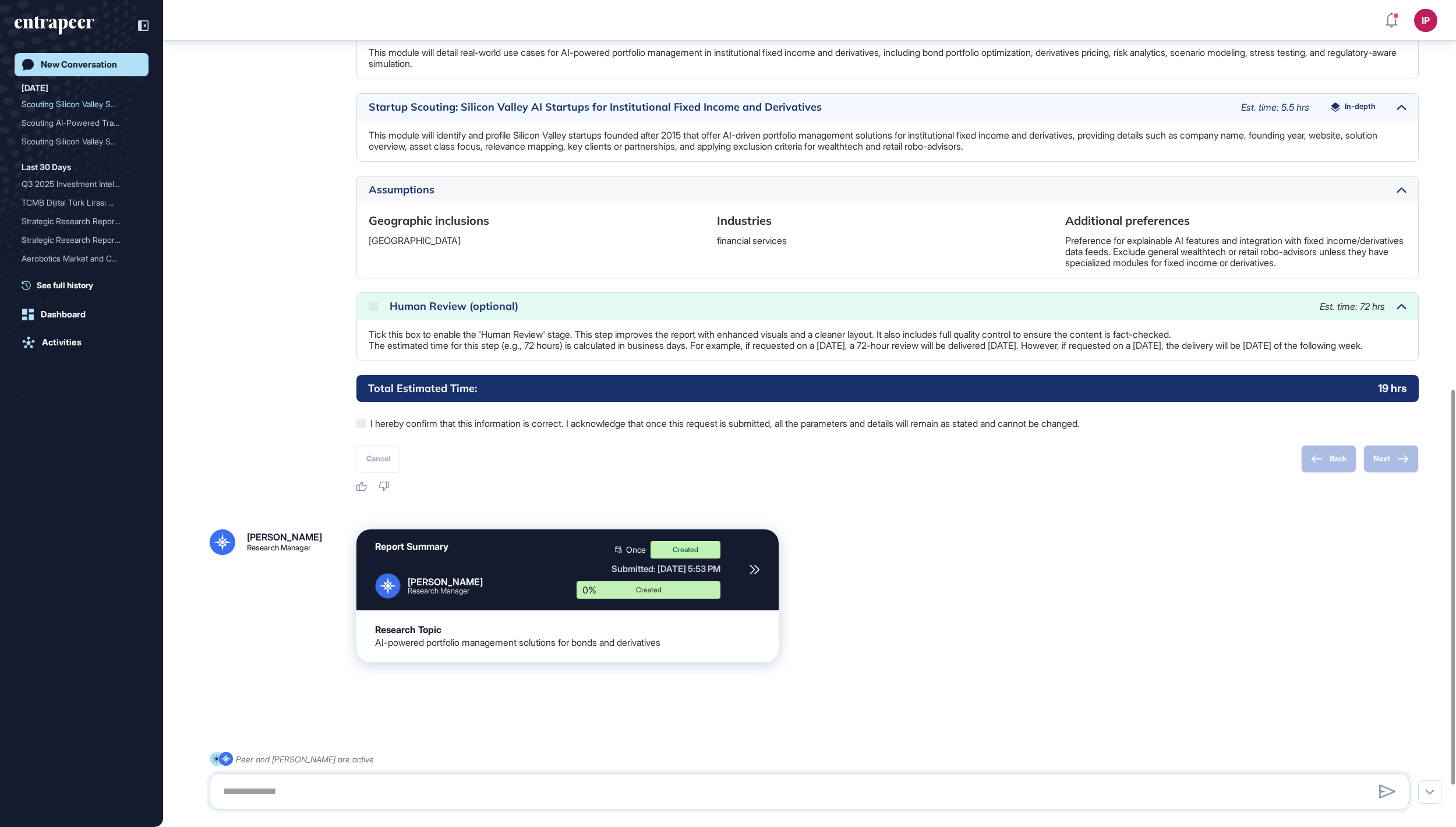
scroll to position [850, 0]
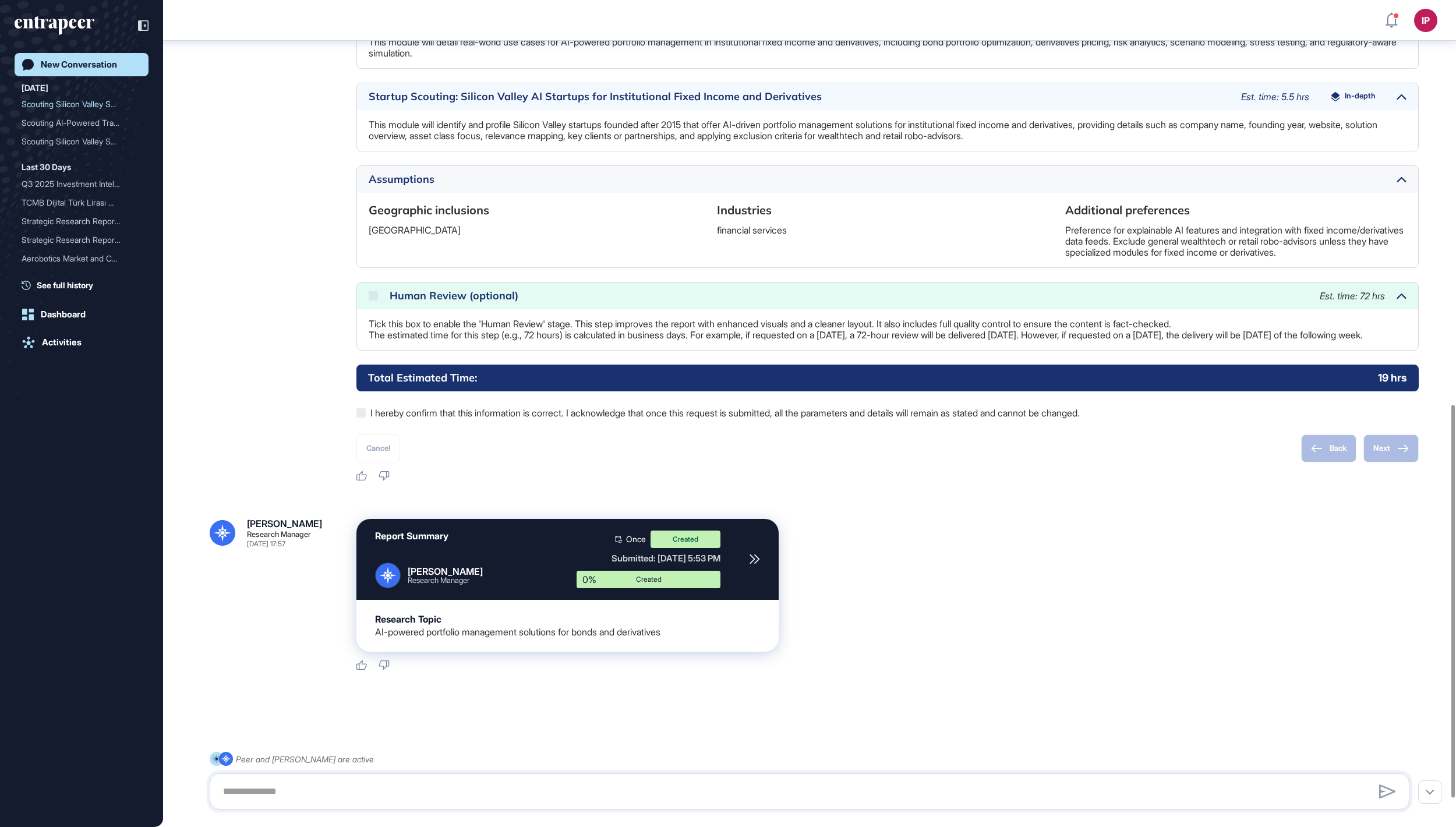
click at [107, 67] on div "New Conversation" at bounding box center [79, 64] width 76 height 10
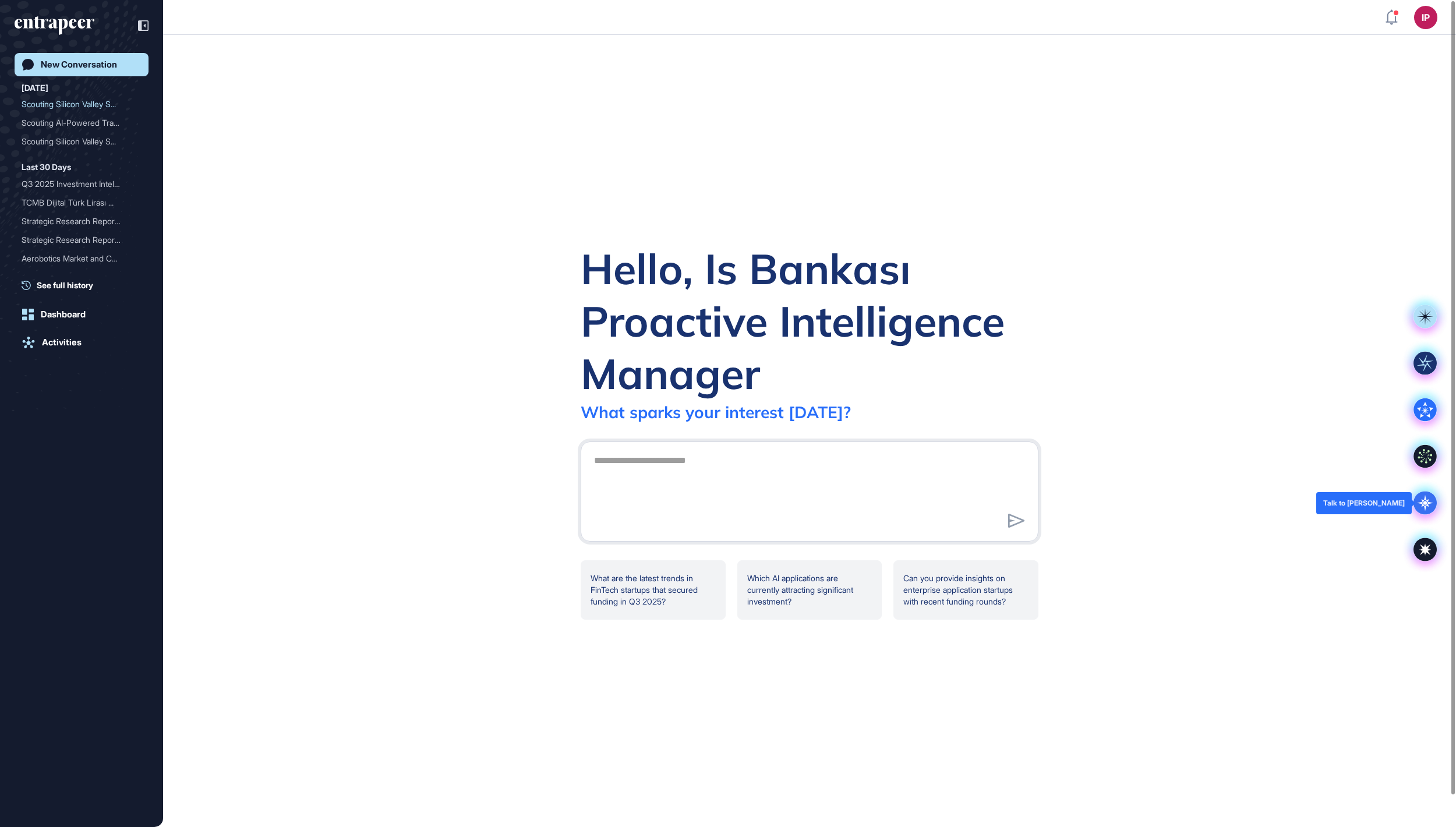
click at [1425, 505] on icon at bounding box center [1426, 503] width 4 height 4
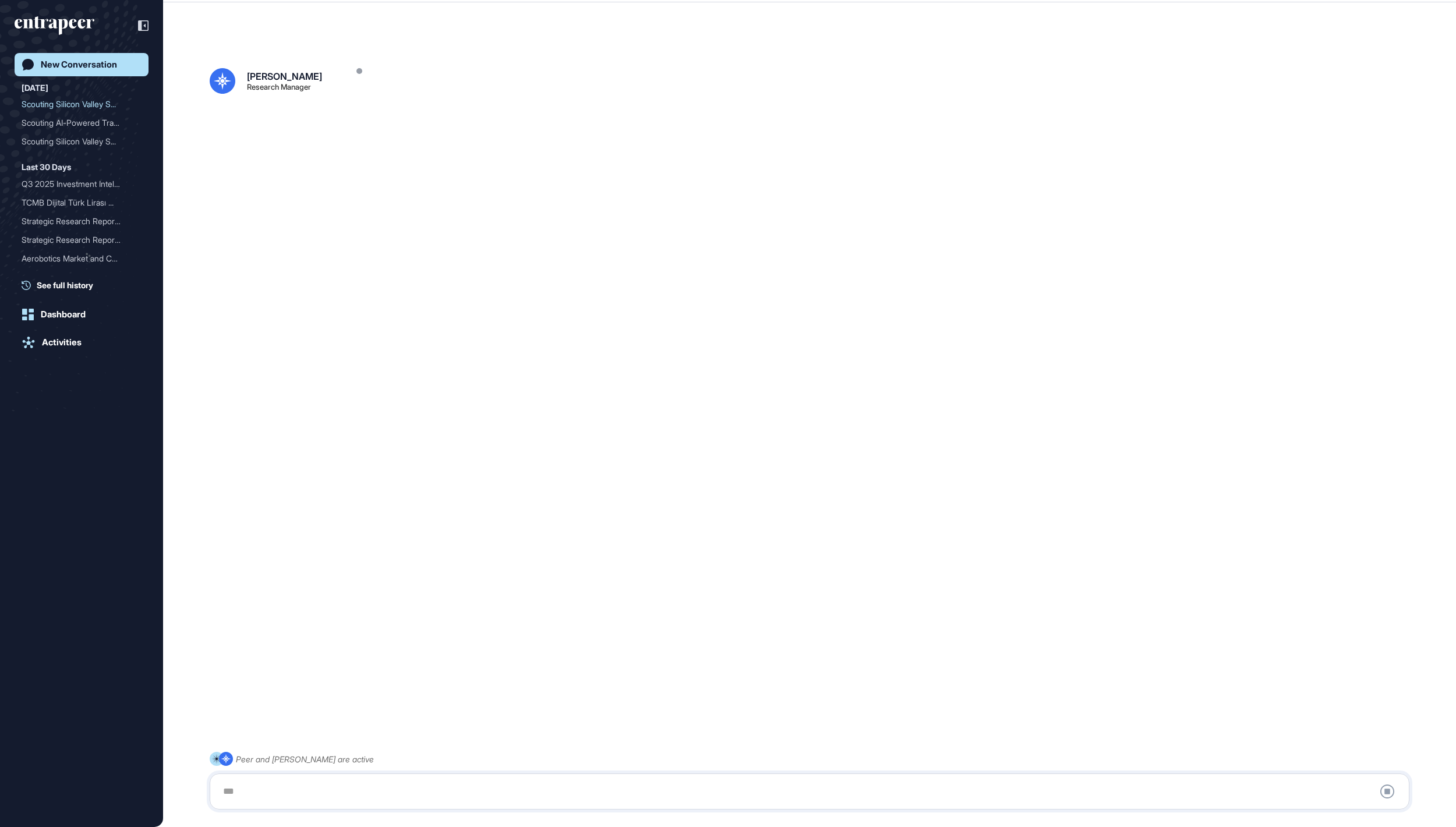
scroll to position [33, 0]
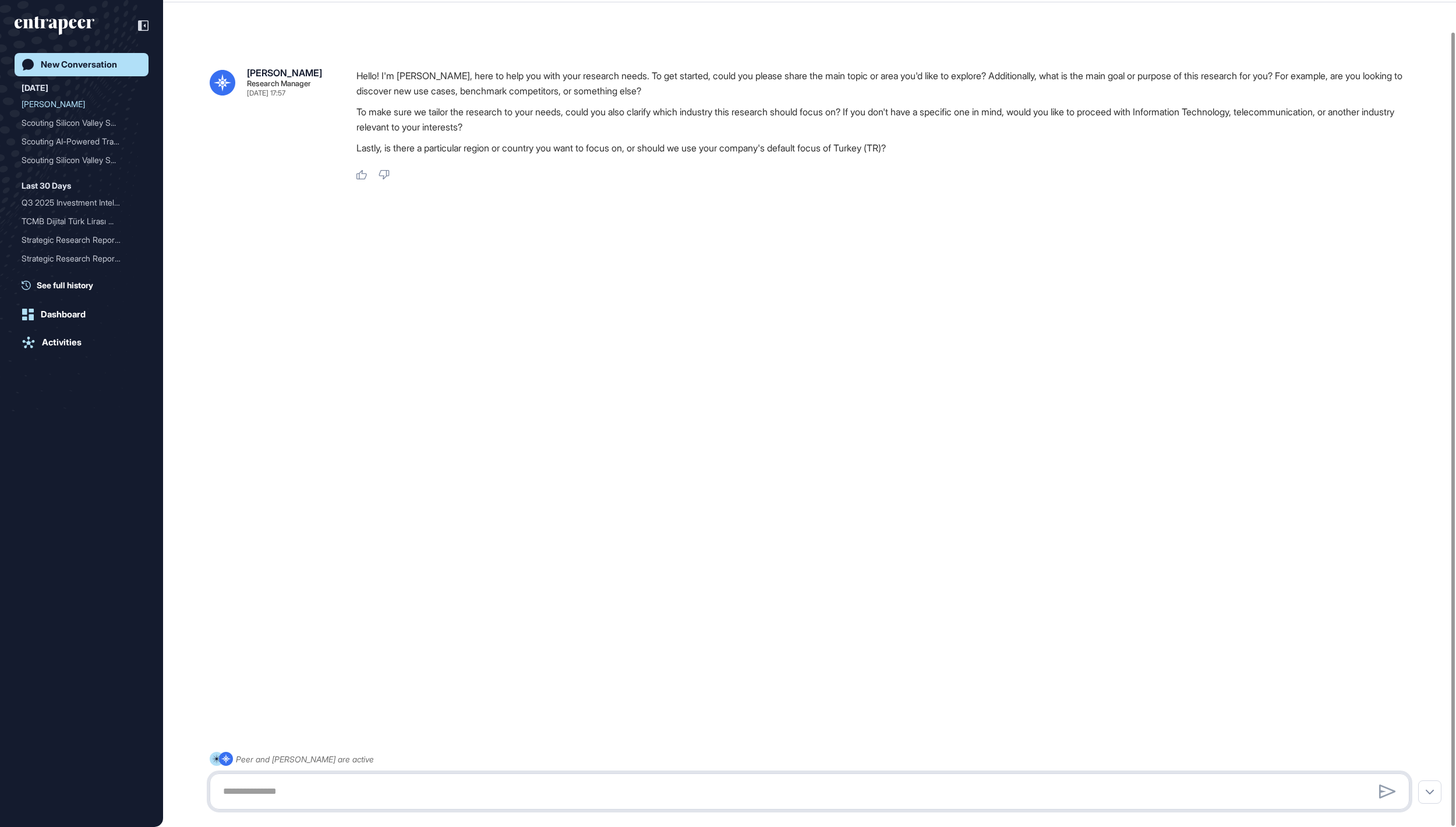
click at [602, 787] on textarea at bounding box center [809, 792] width 1187 height 23
paste textarea "**********"
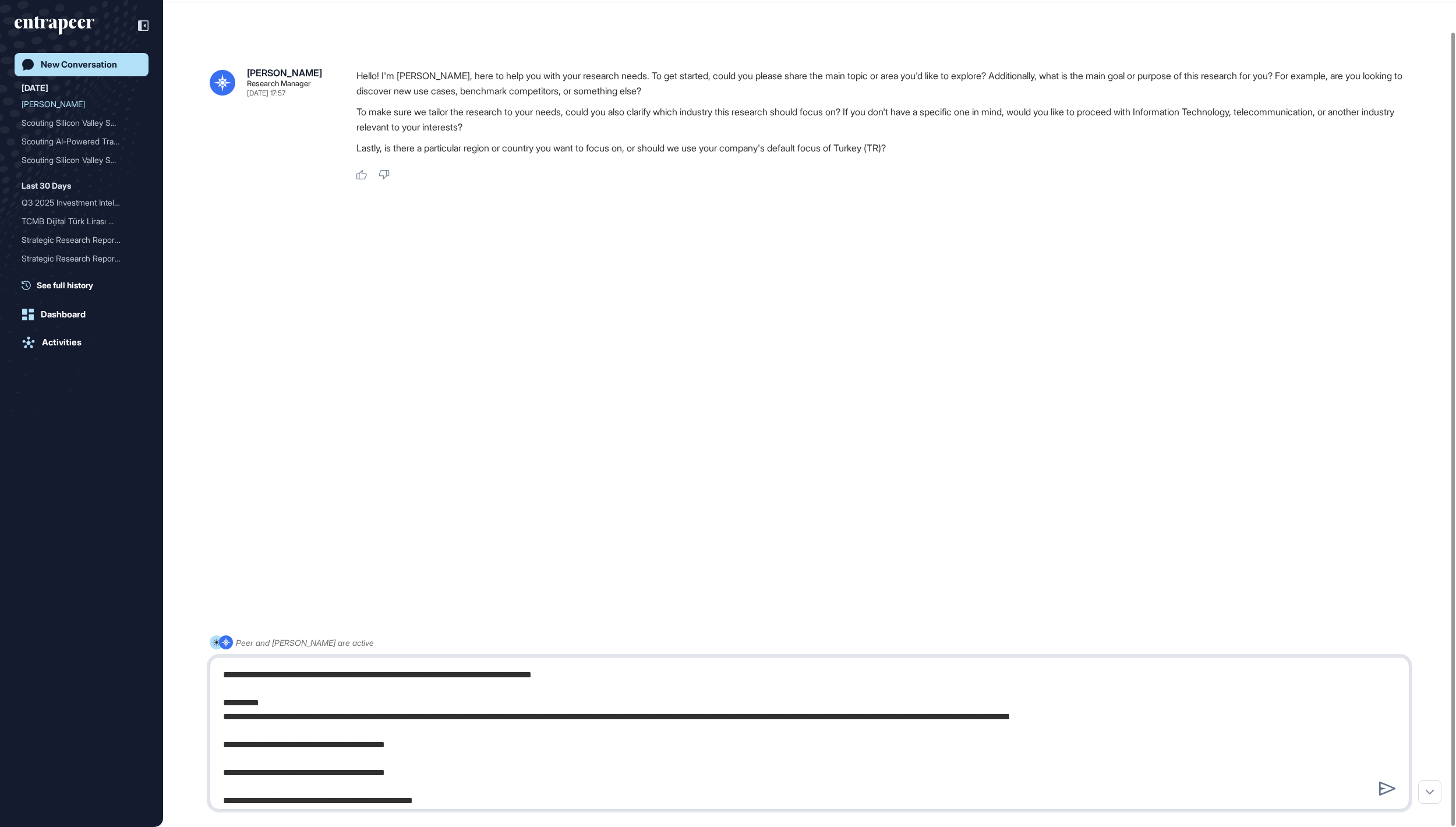
scroll to position [387, 0]
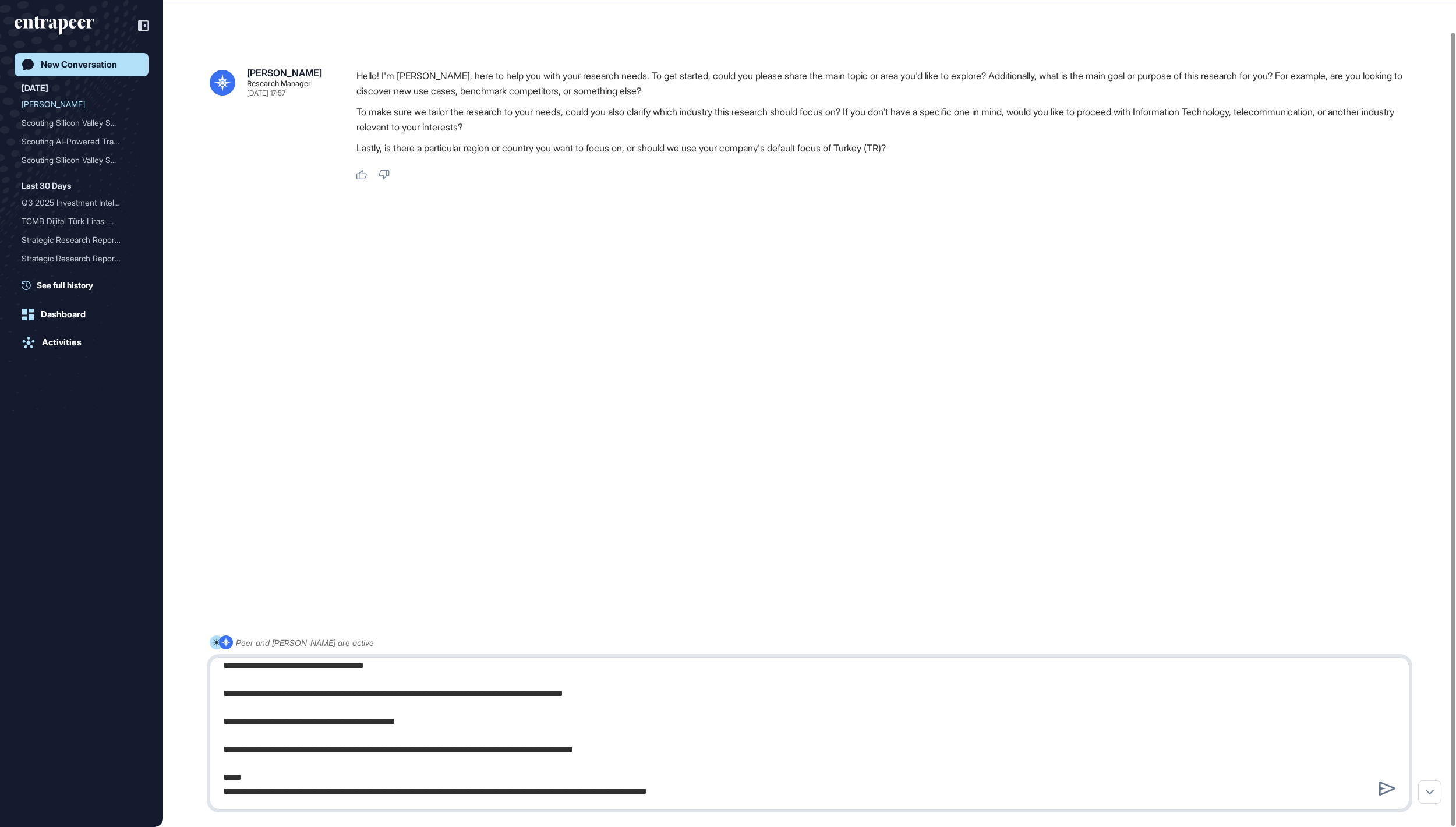
type textarea "**********"
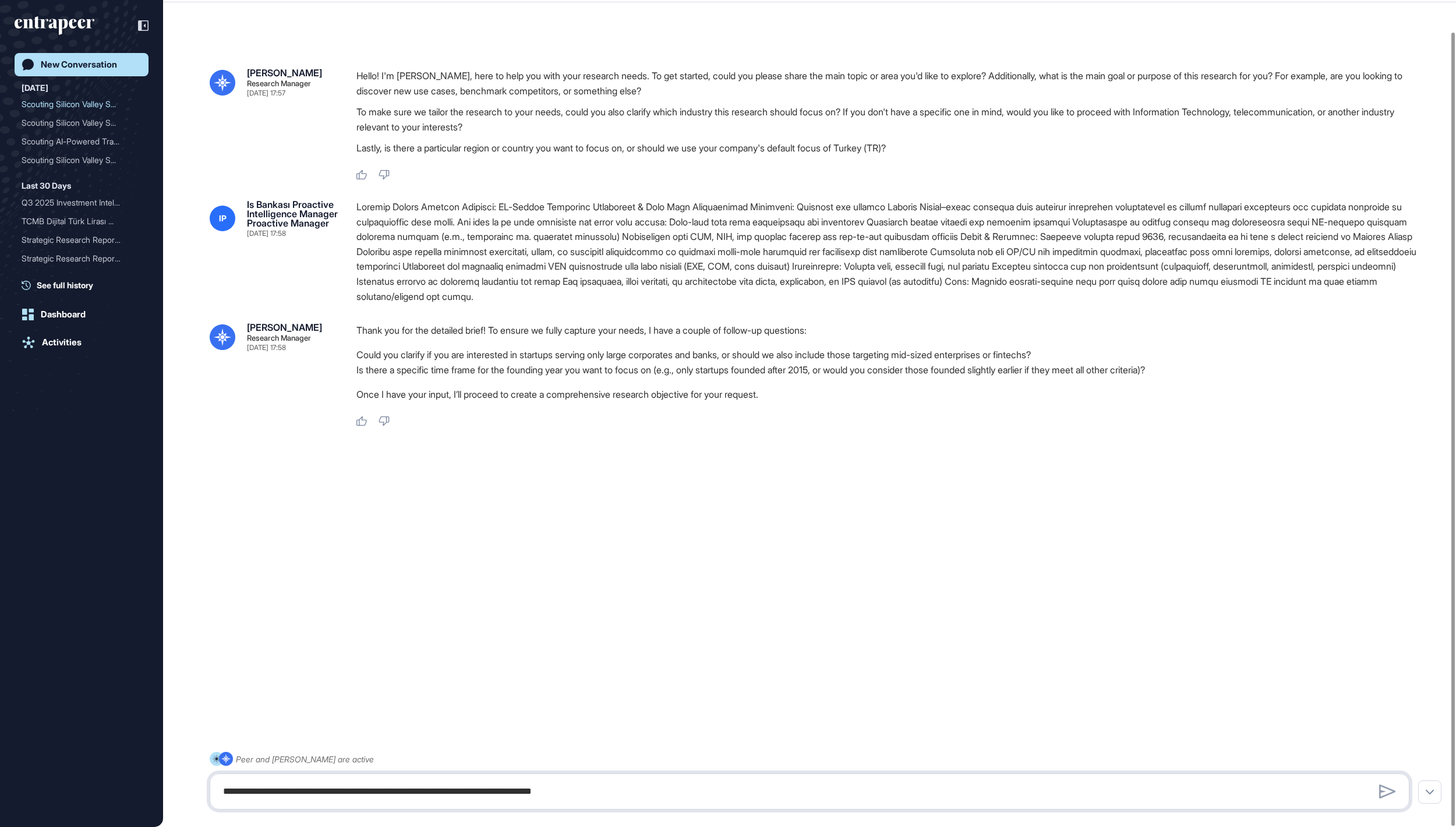
click at [406, 795] on textarea at bounding box center [809, 792] width 1186 height 23
type textarea "**********"
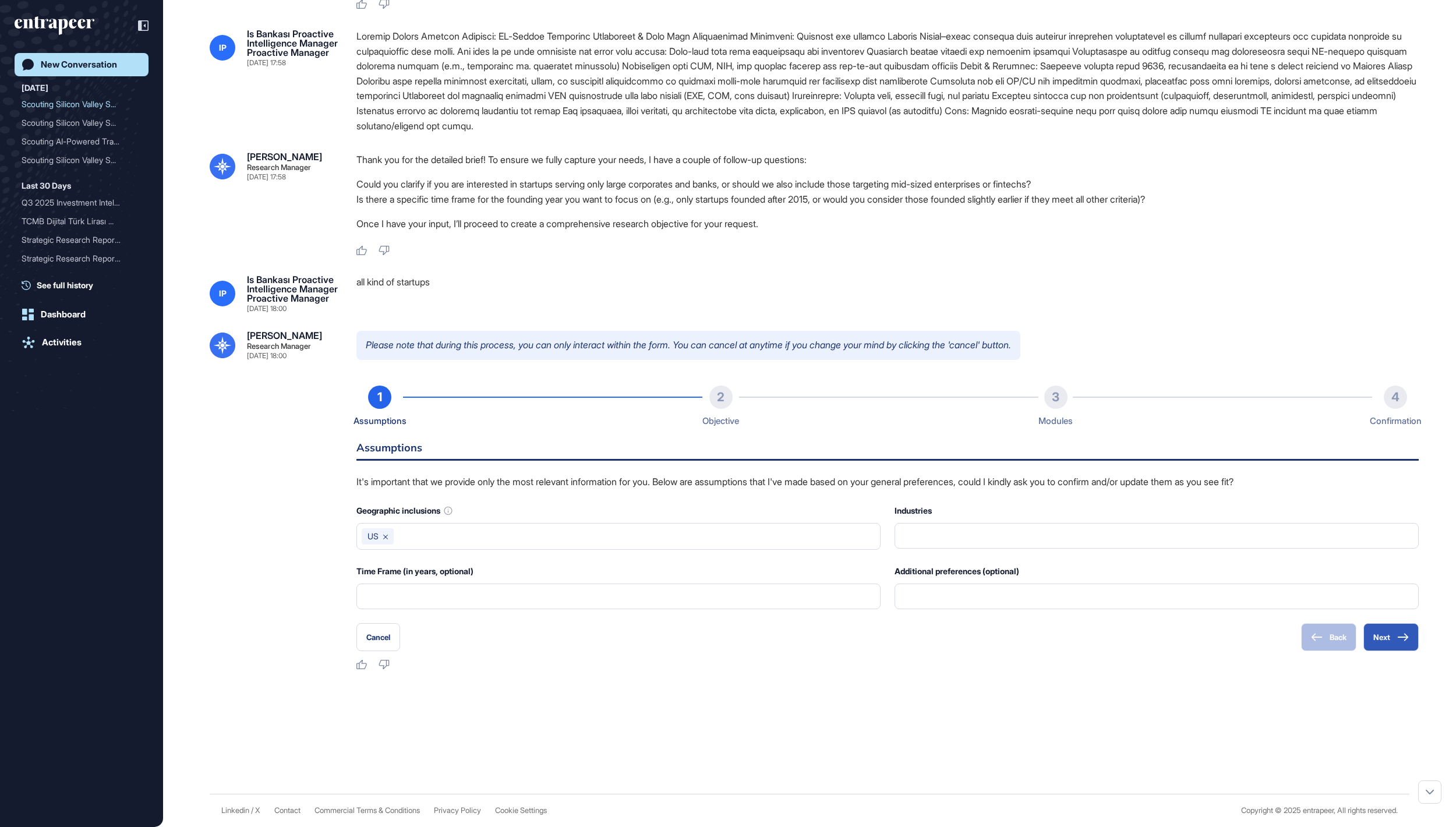
scroll to position [242, 0]
click at [552, 609] on input "text" at bounding box center [618, 596] width 509 height 24
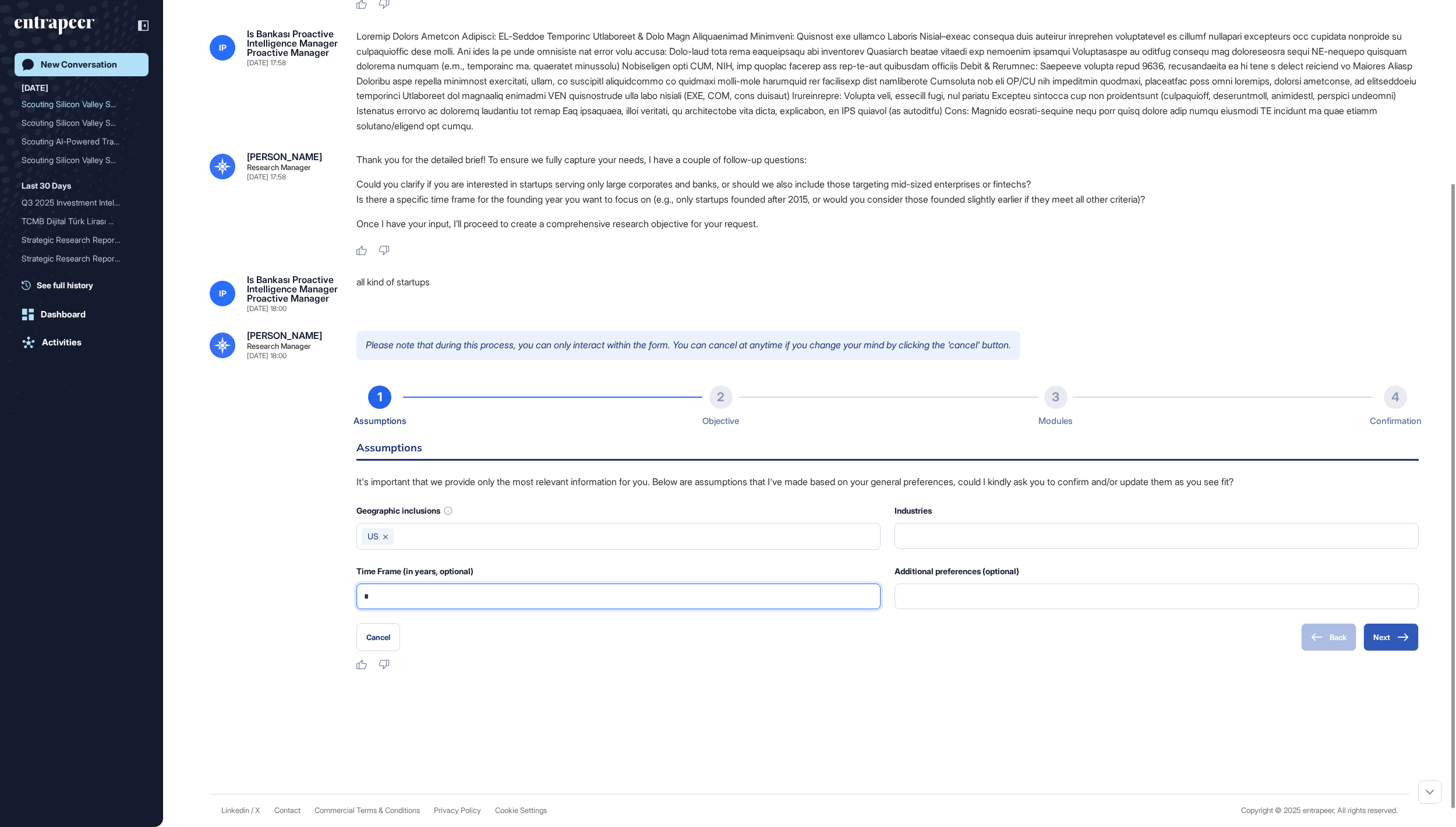
type input "*"
click at [1400, 642] on icon at bounding box center [1403, 637] width 12 height 8
click at [1379, 651] on button "Next" at bounding box center [1392, 637] width 56 height 28
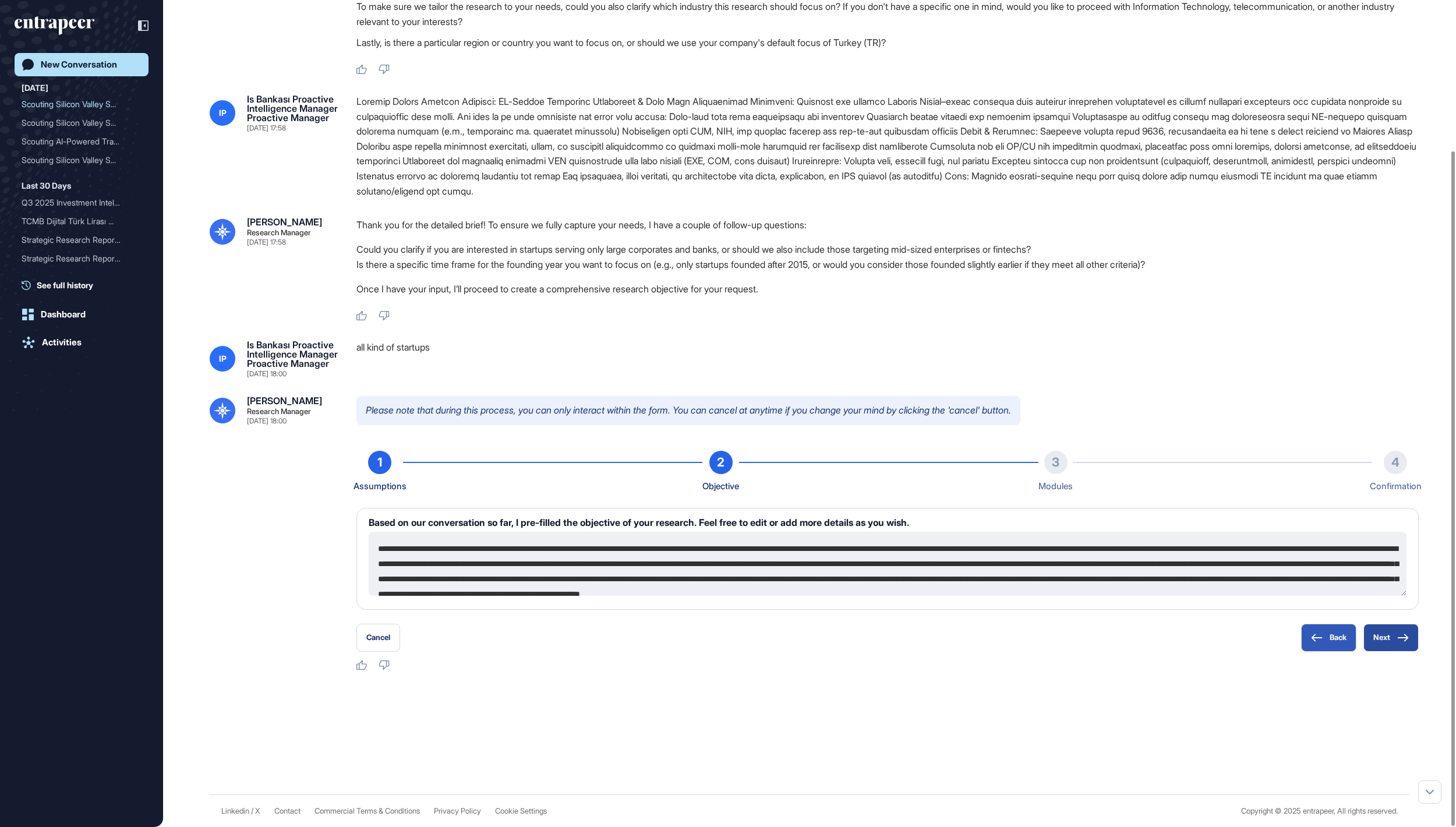
scroll to position [184, 0]
click at [1384, 639] on button "Next" at bounding box center [1392, 638] width 56 height 28
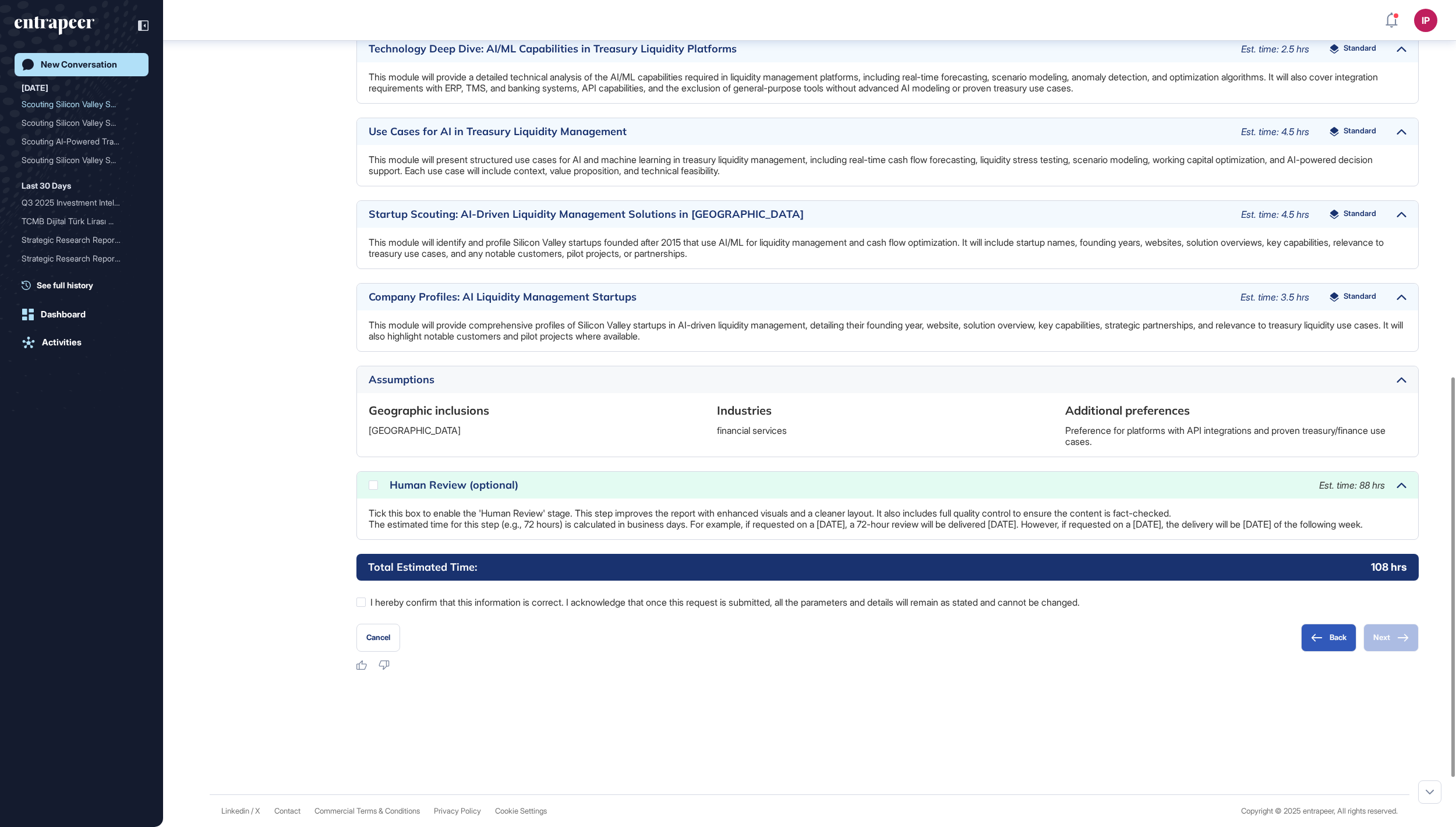
scroll to position [884, 0]
click at [0, 0] on icon at bounding box center [0, 0] width 0 height 0
click at [363, 605] on div at bounding box center [361, 602] width 10 height 10
click at [1394, 283] on div "Company Profiles: AI Liquidity Management Startups Est. time: 3.5 hrs Standard" at bounding box center [888, 297] width 1061 height 27
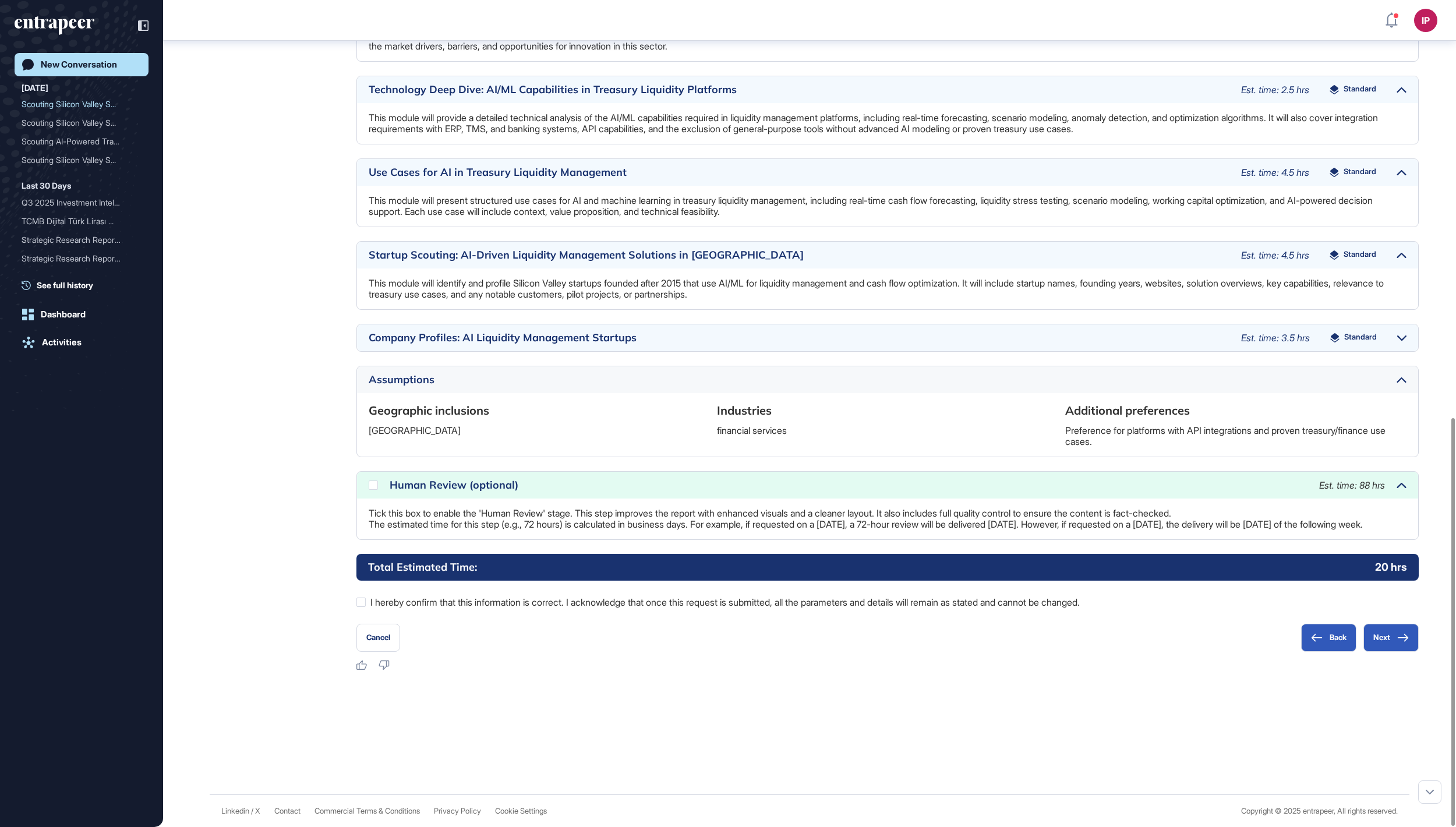
scroll to position [845, 0]
click at [1397, 330] on div at bounding box center [1402, 338] width 10 height 15
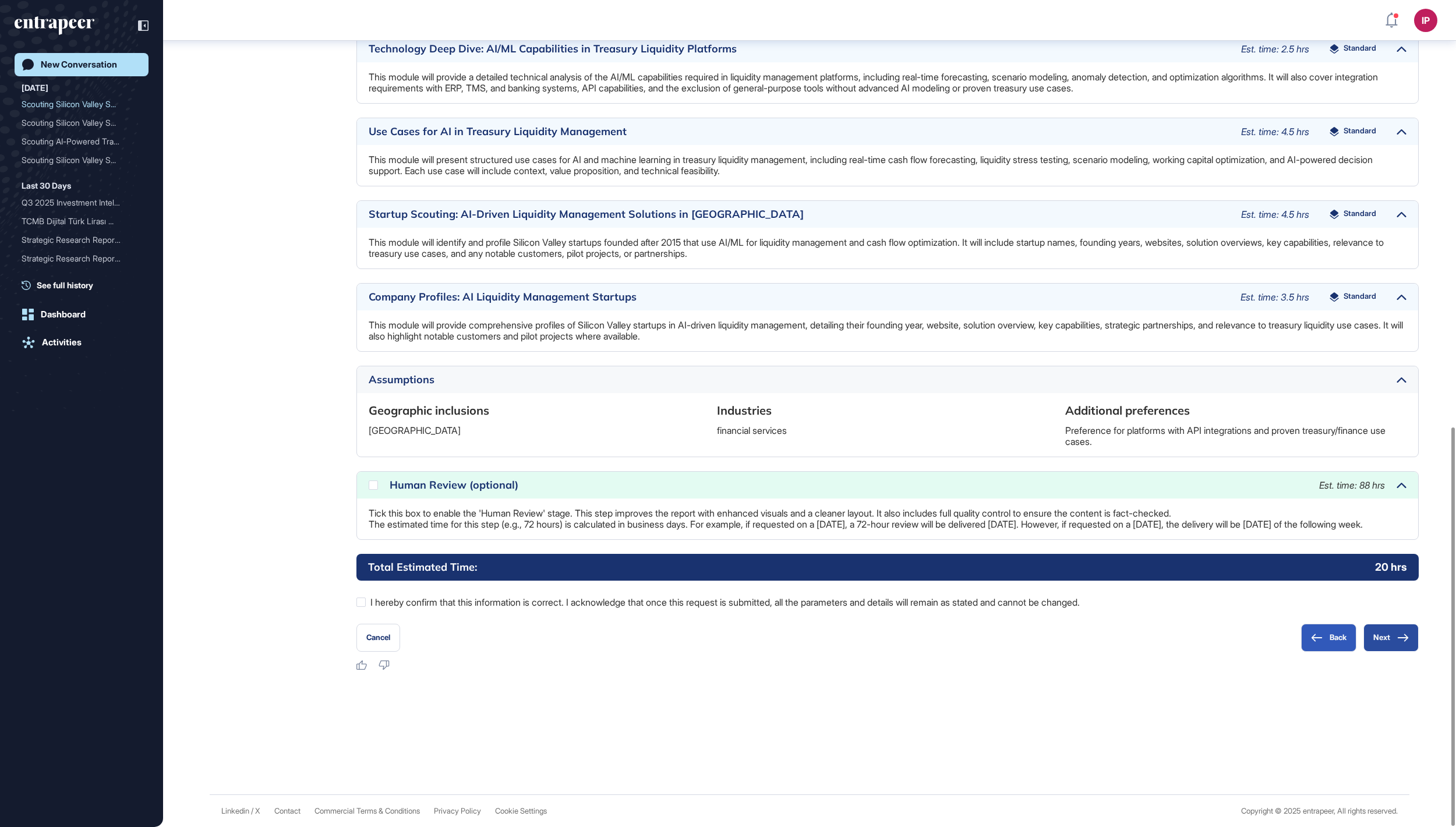
scroll to position [884, 0]
click at [1384, 639] on button "Next" at bounding box center [1392, 638] width 56 height 28
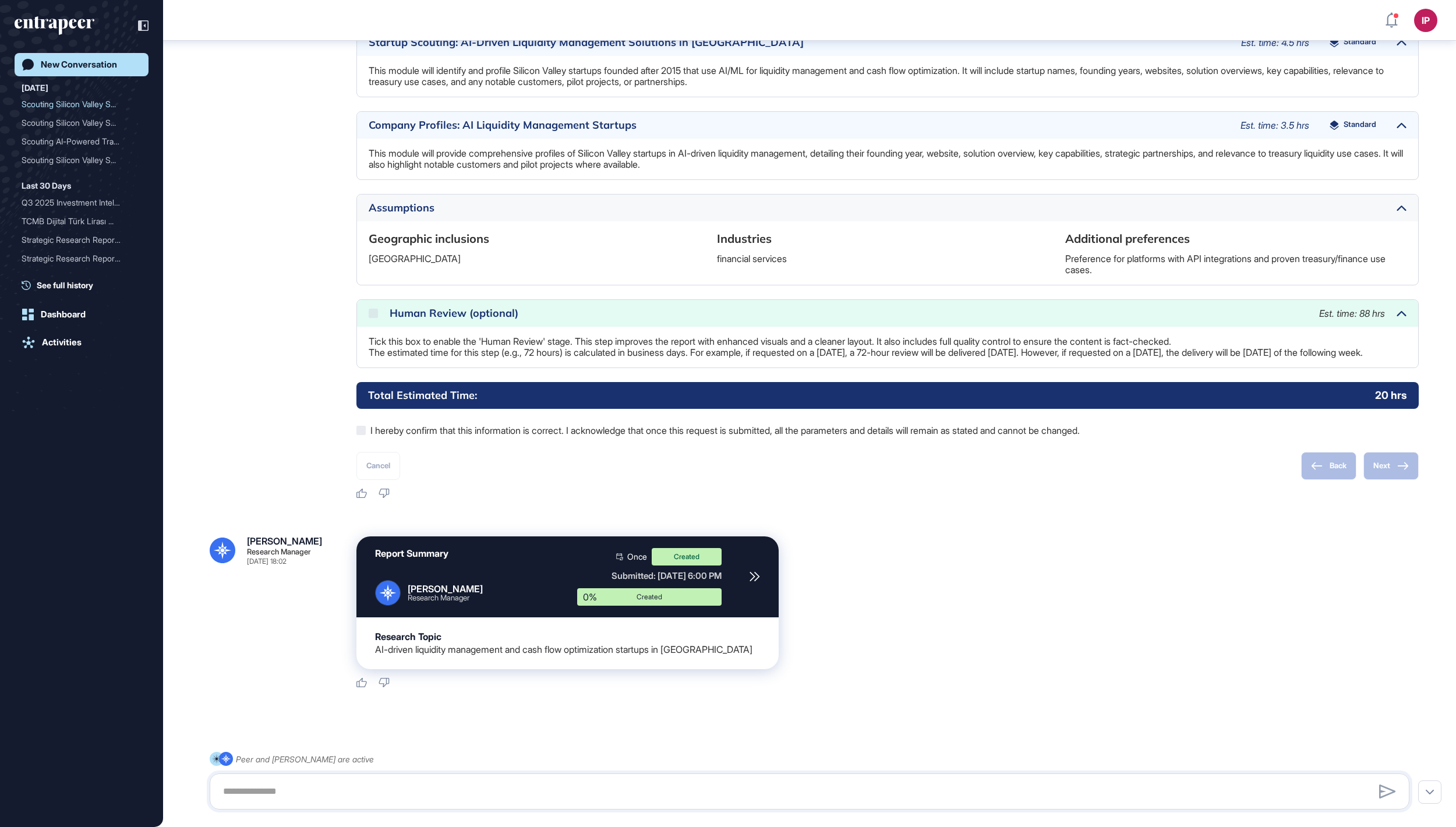
scroll to position [1075, 0]
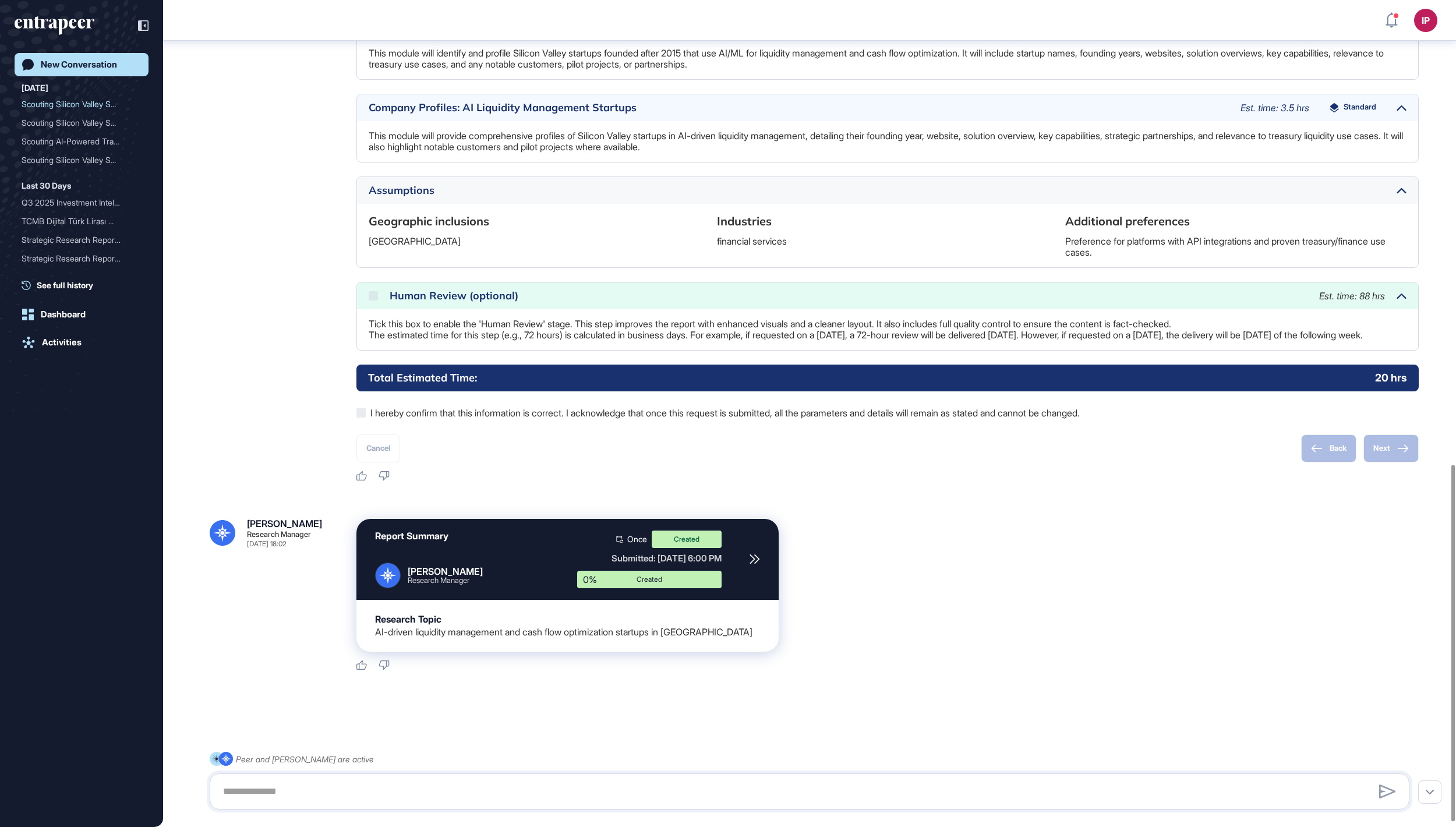
click at [86, 65] on div "New Conversation" at bounding box center [79, 64] width 76 height 10
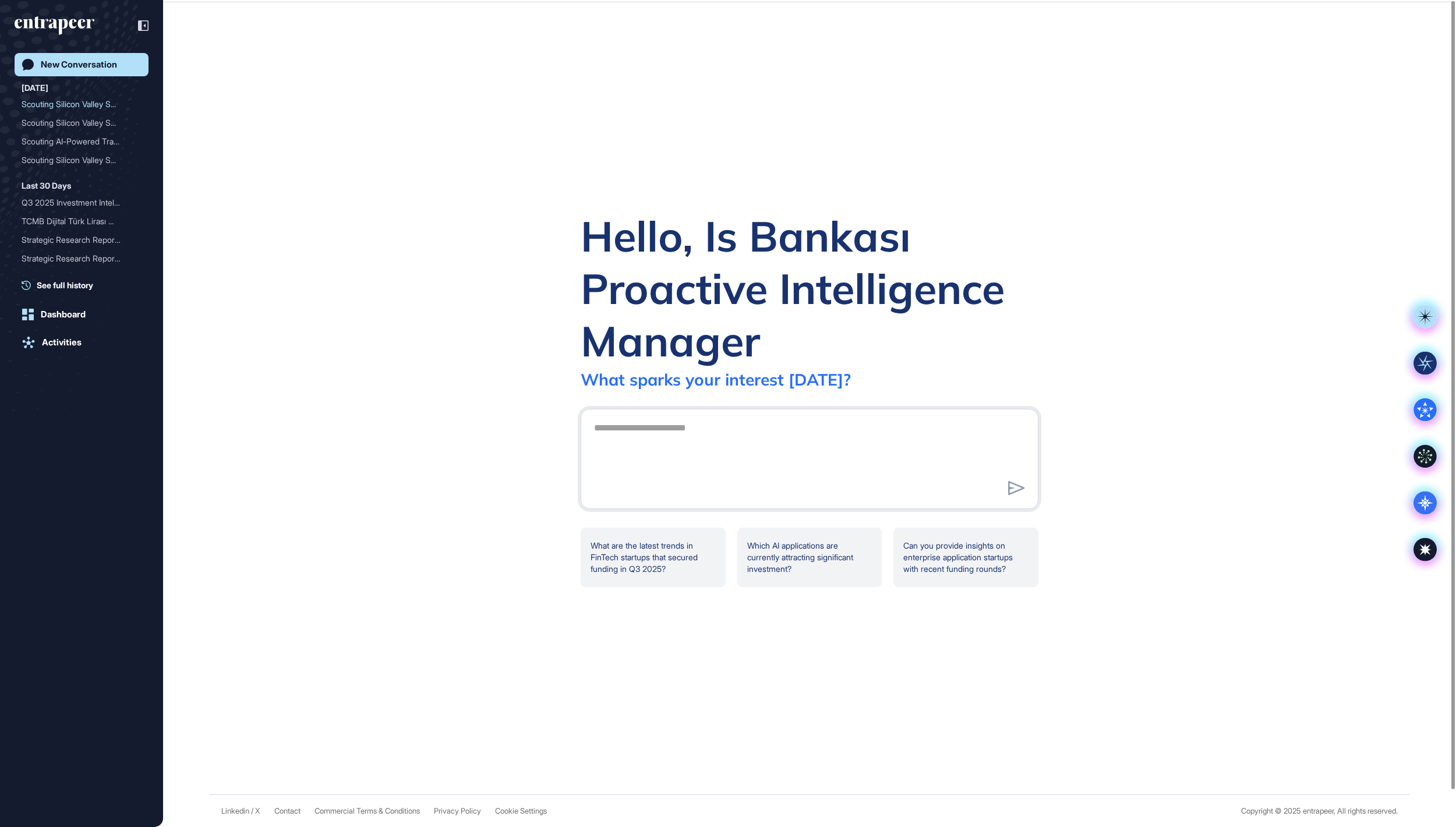
scroll to position [0, 0]
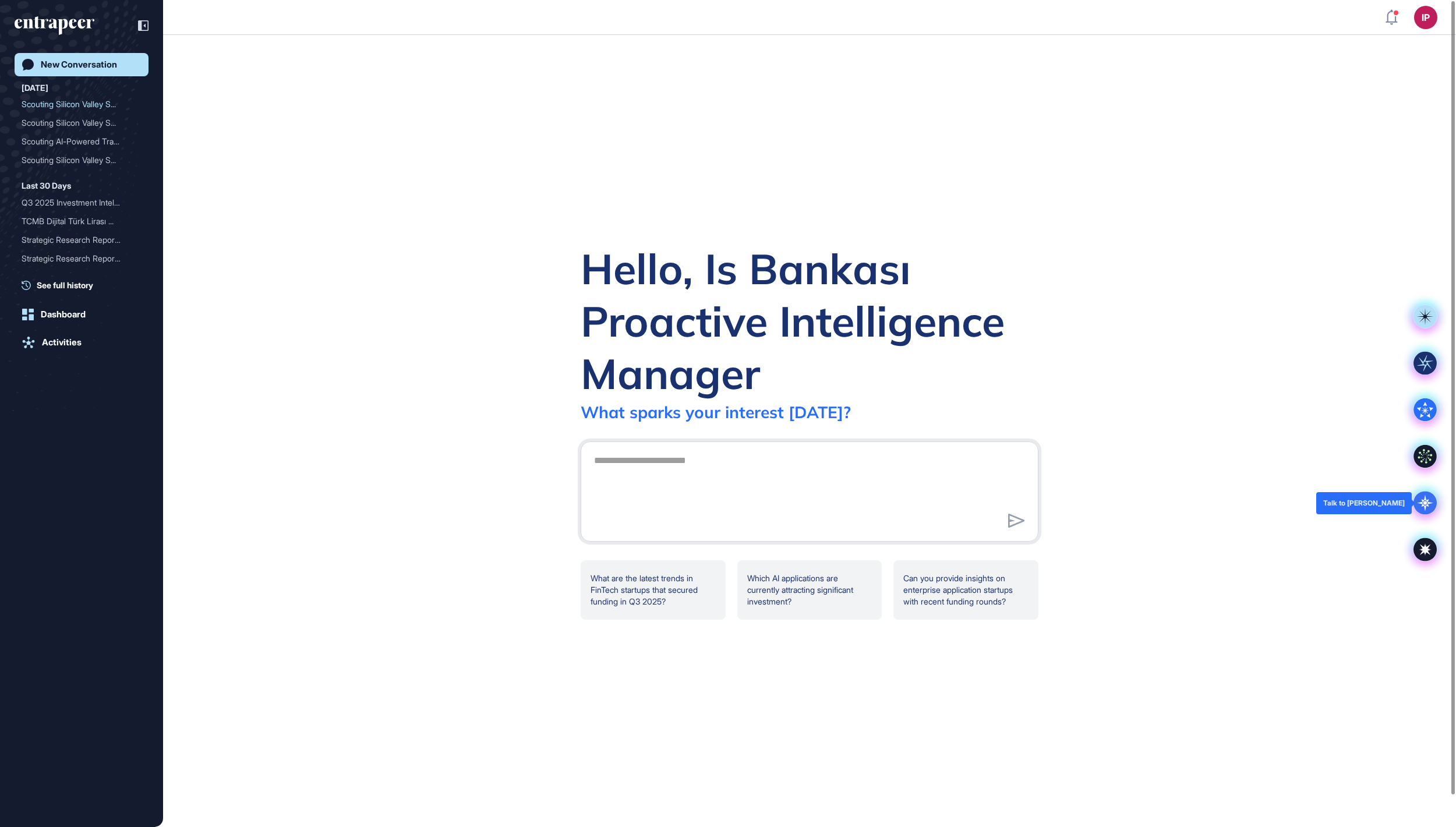
click at [1427, 511] on icon at bounding box center [1425, 503] width 23 height 23
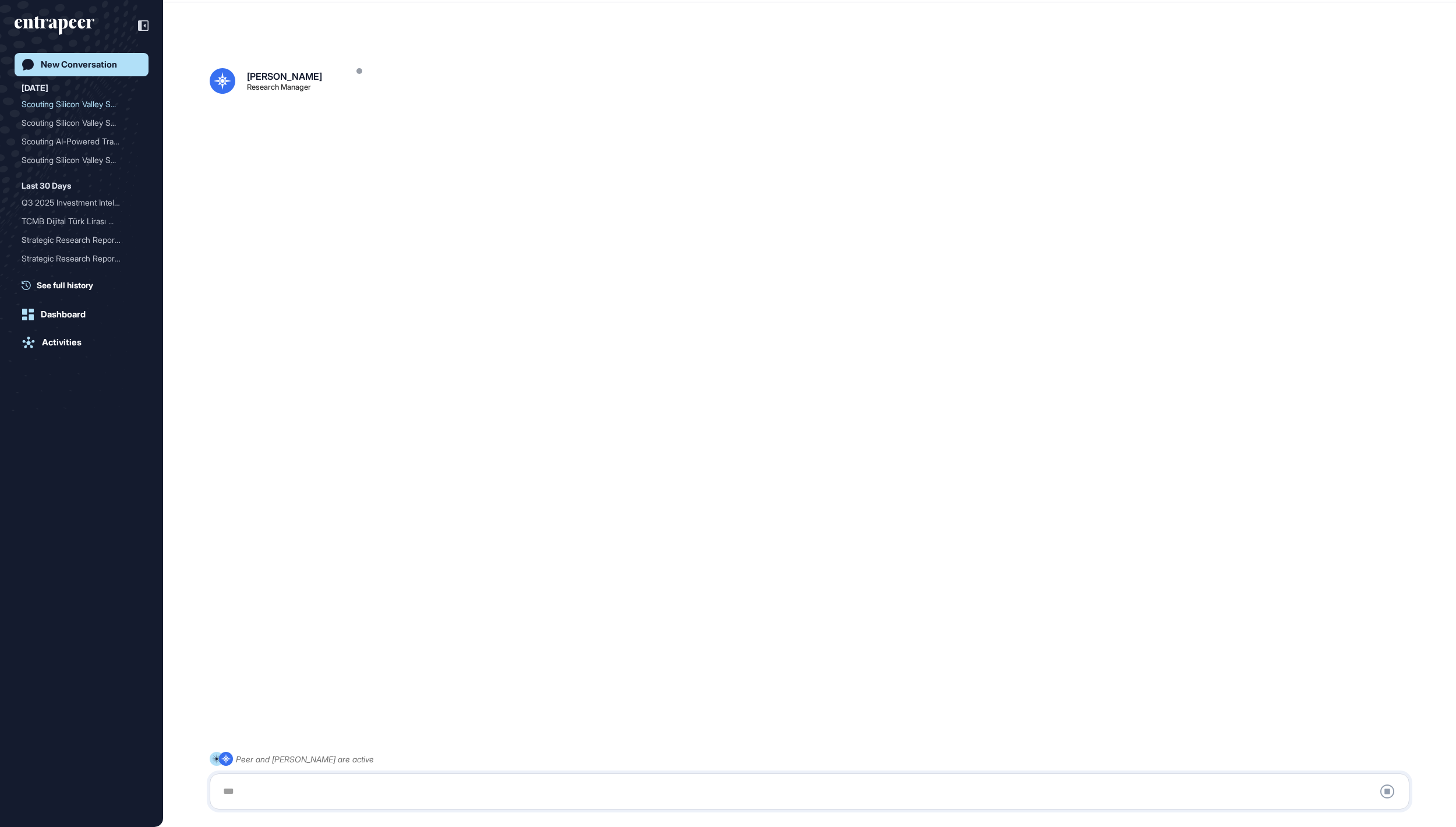
scroll to position [33, 0]
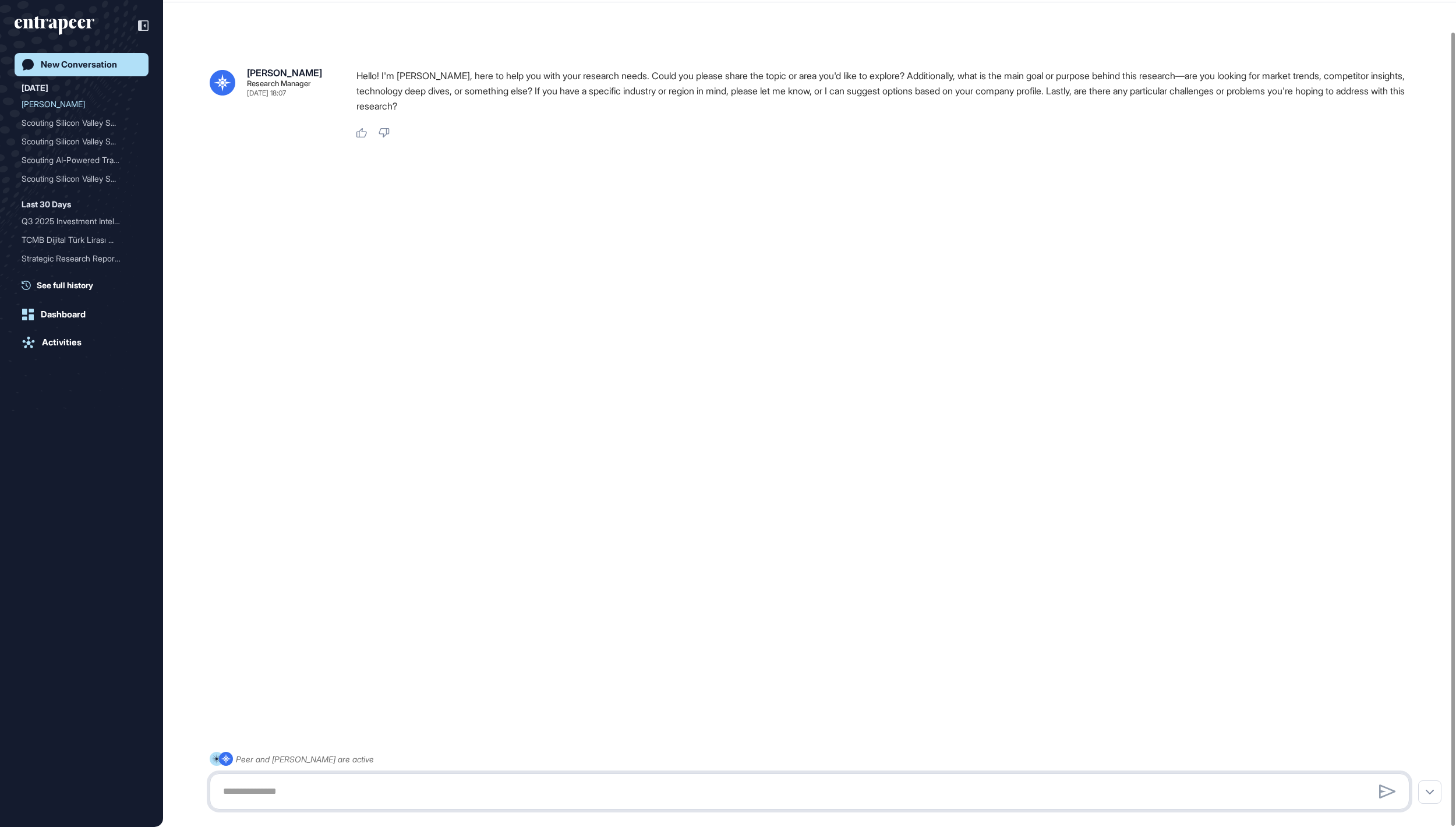
click at [354, 790] on textarea at bounding box center [809, 792] width 1187 height 23
paste textarea "**********"
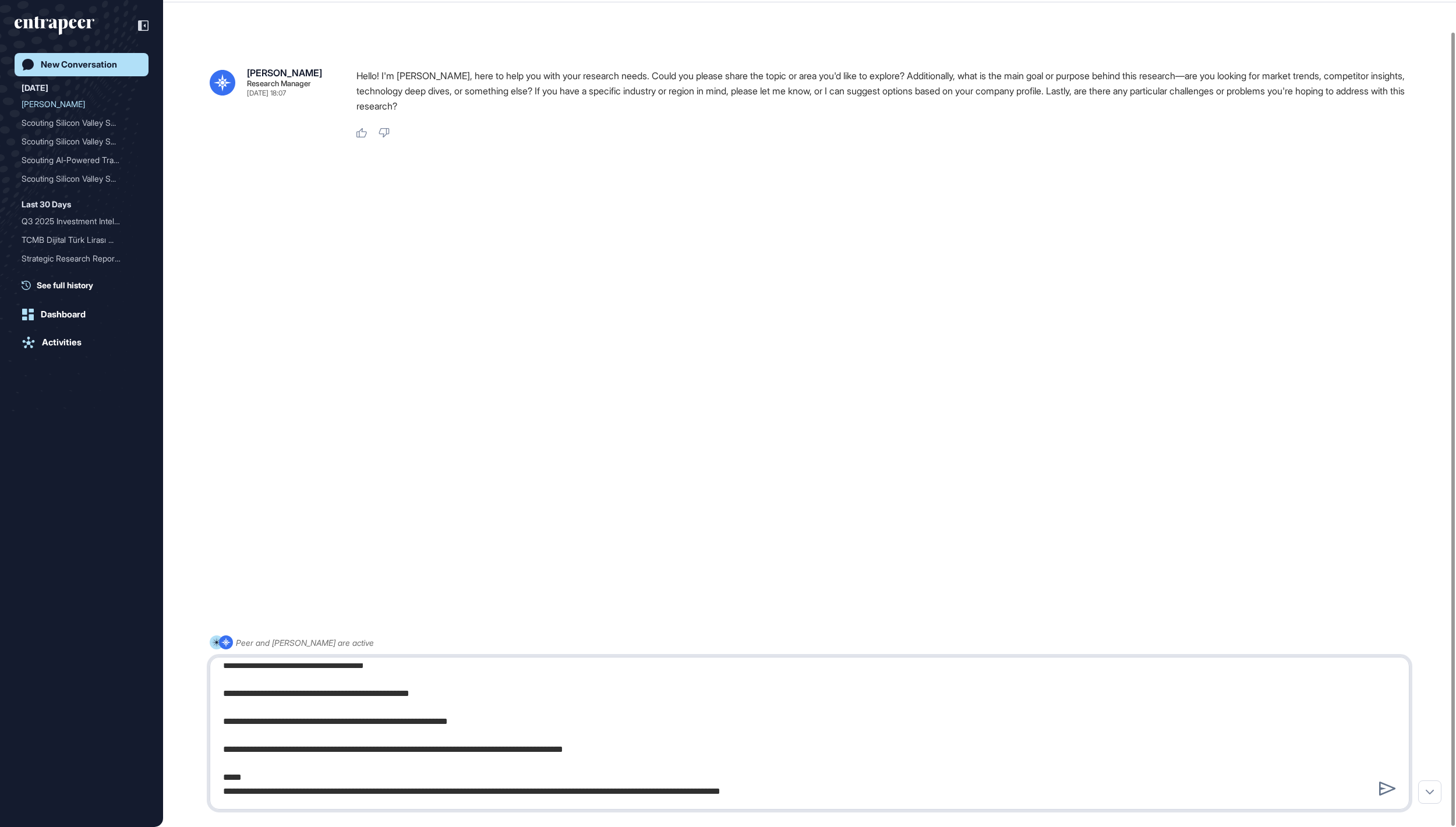
type textarea "**********"
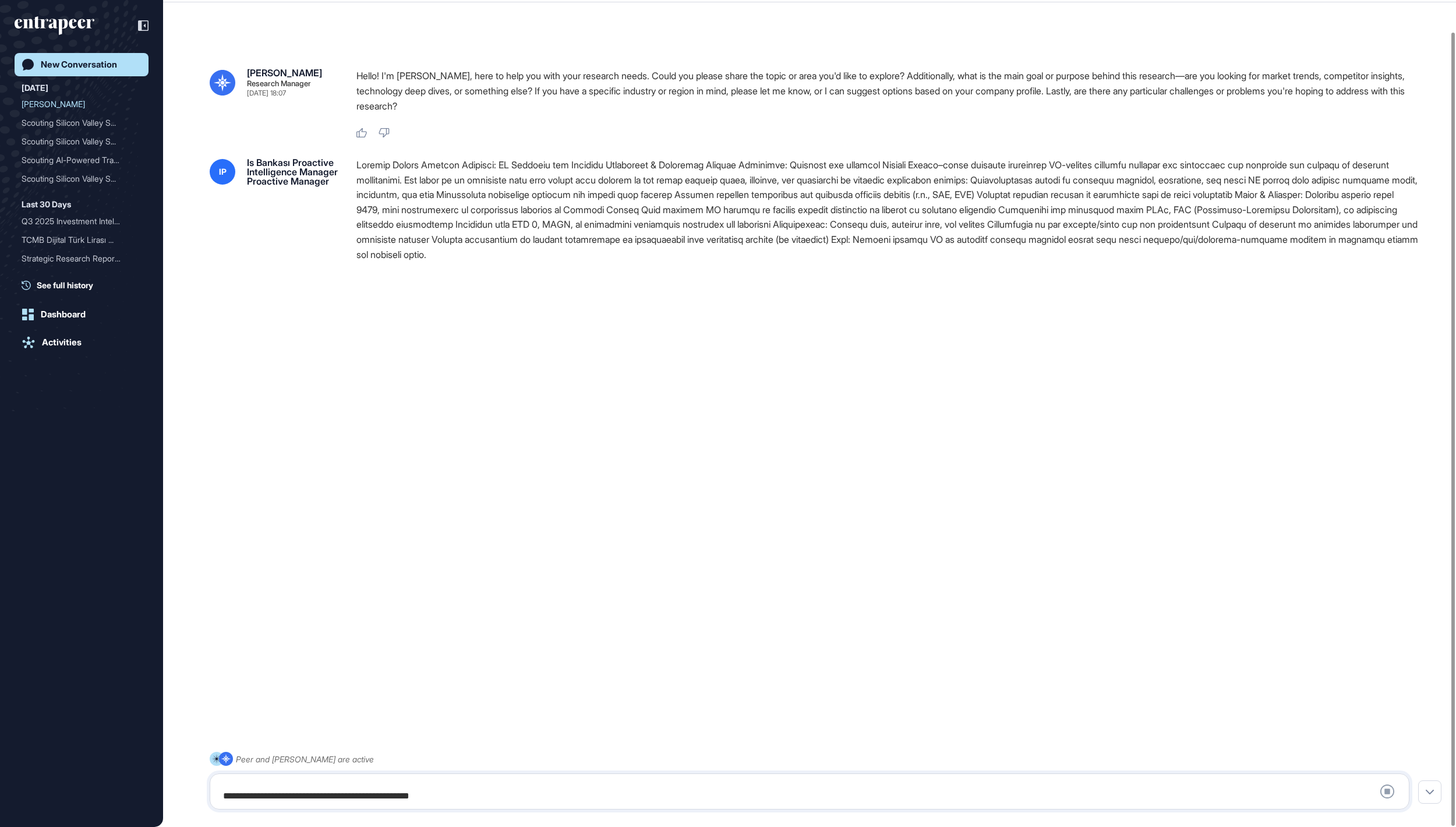
scroll to position [0, 0]
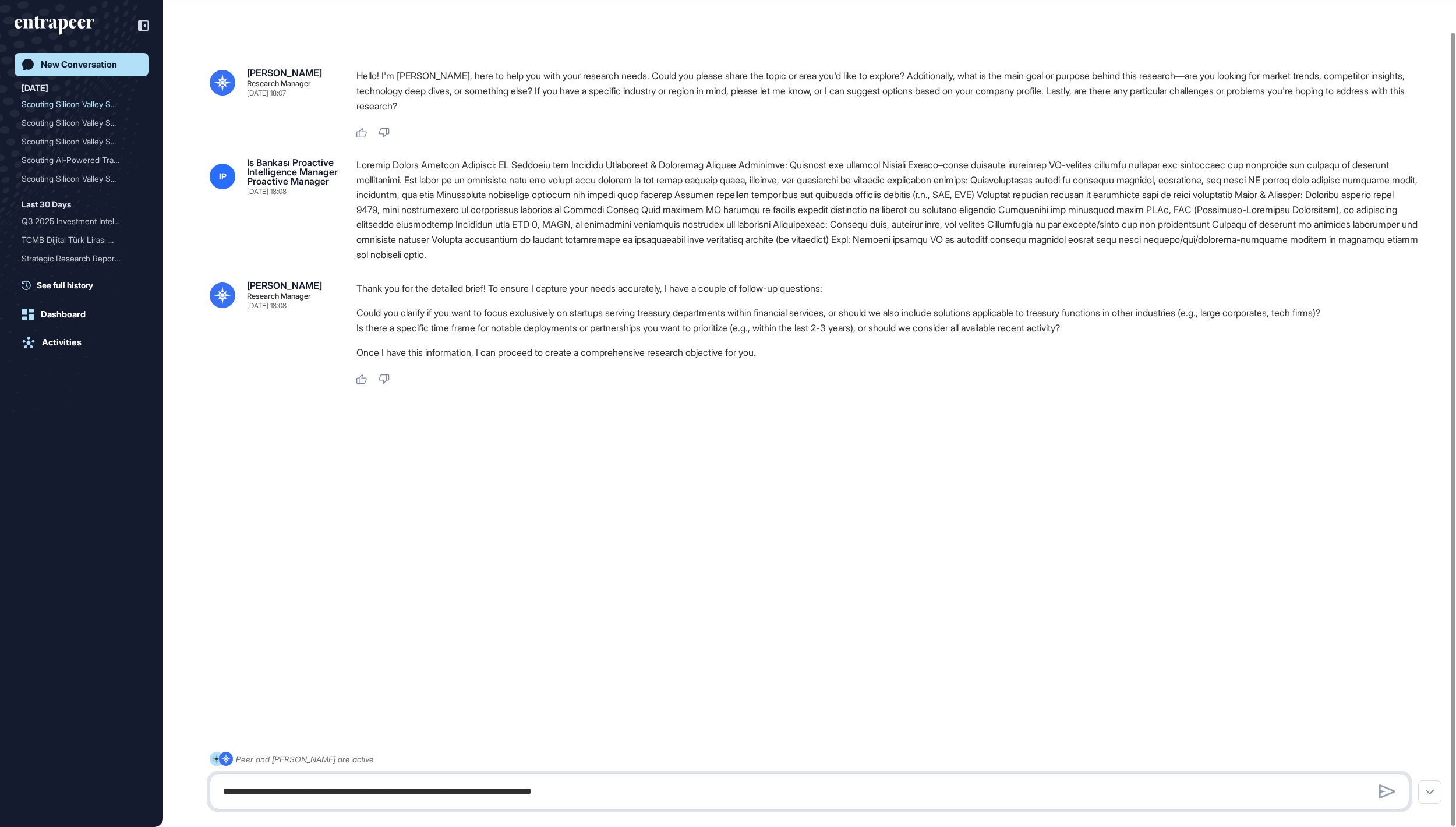
click at [349, 787] on textarea at bounding box center [809, 792] width 1186 height 23
drag, startPoint x: 665, startPoint y: 338, endPoint x: 809, endPoint y: 343, distance: 144.1
click at [809, 320] on li "Could you clarify if you want to focus exclusively on startups serving treasury…" at bounding box center [888, 313] width 1063 height 15
copy li "erving treasury departments"
click at [491, 793] on textarea "**********" at bounding box center [809, 792] width 1186 height 23
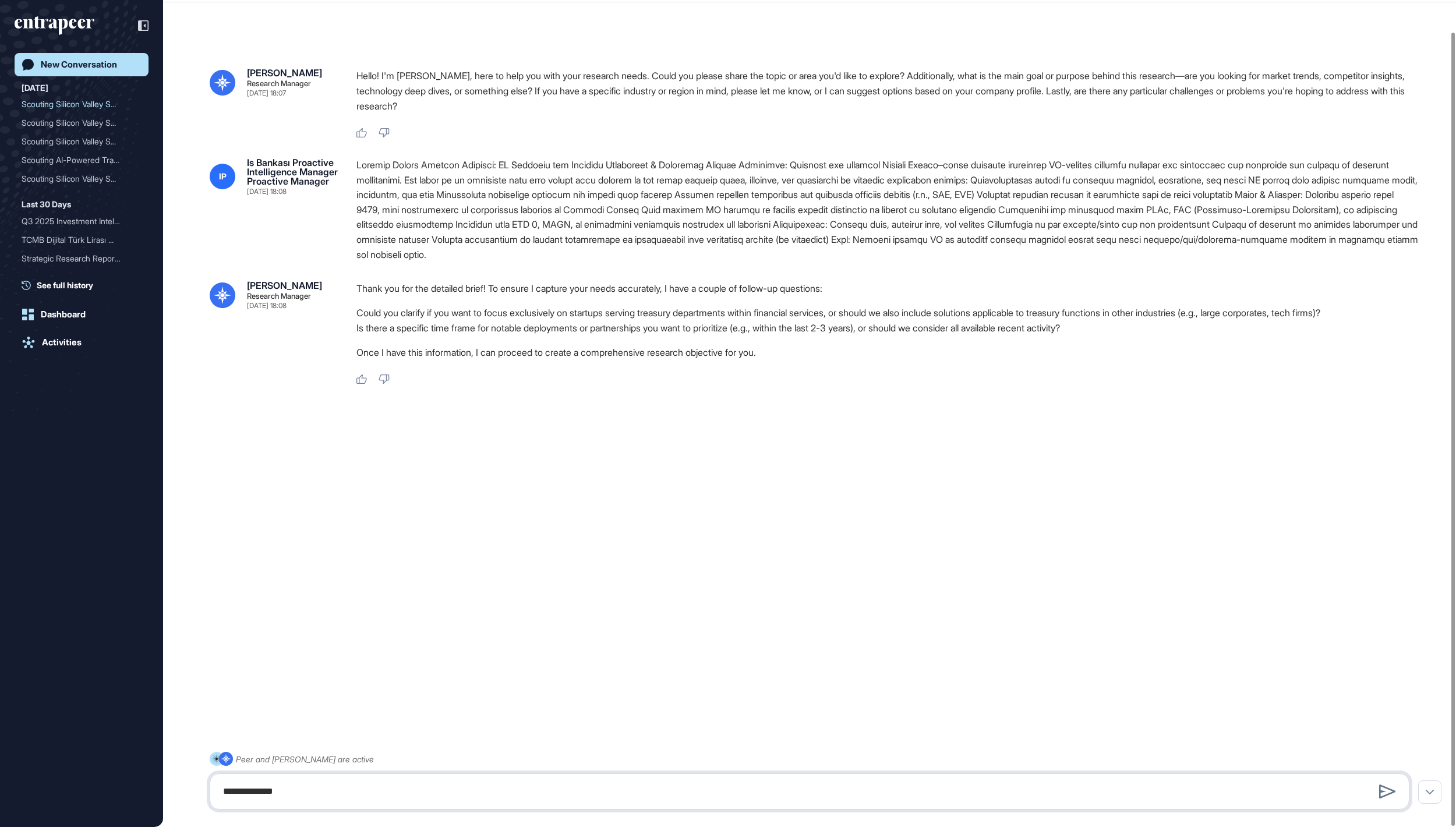
paste textarea "**********"
type textarea "**********"
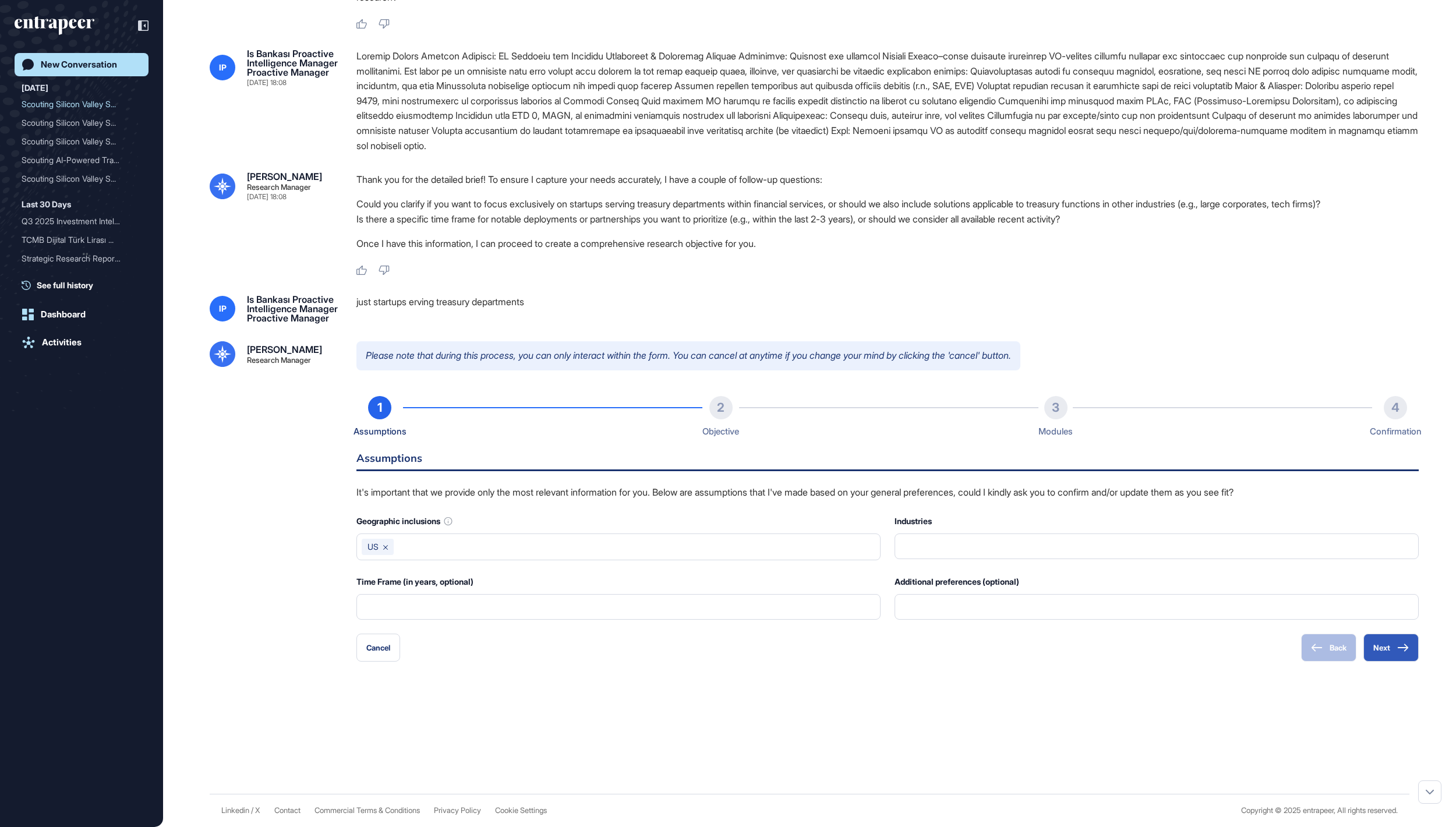
scroll to position [215, 0]
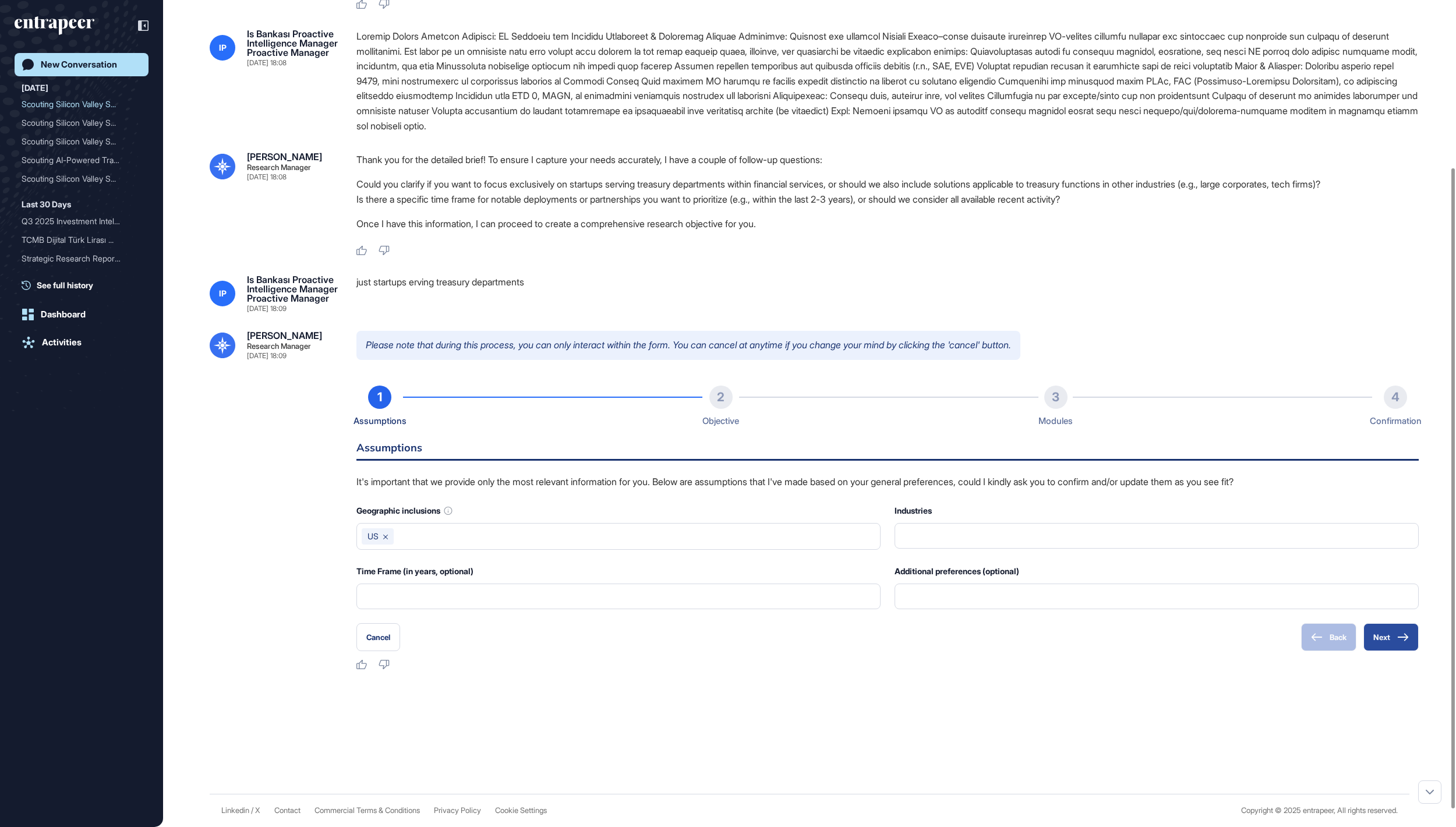
click at [1389, 651] on button "Next" at bounding box center [1392, 637] width 56 height 28
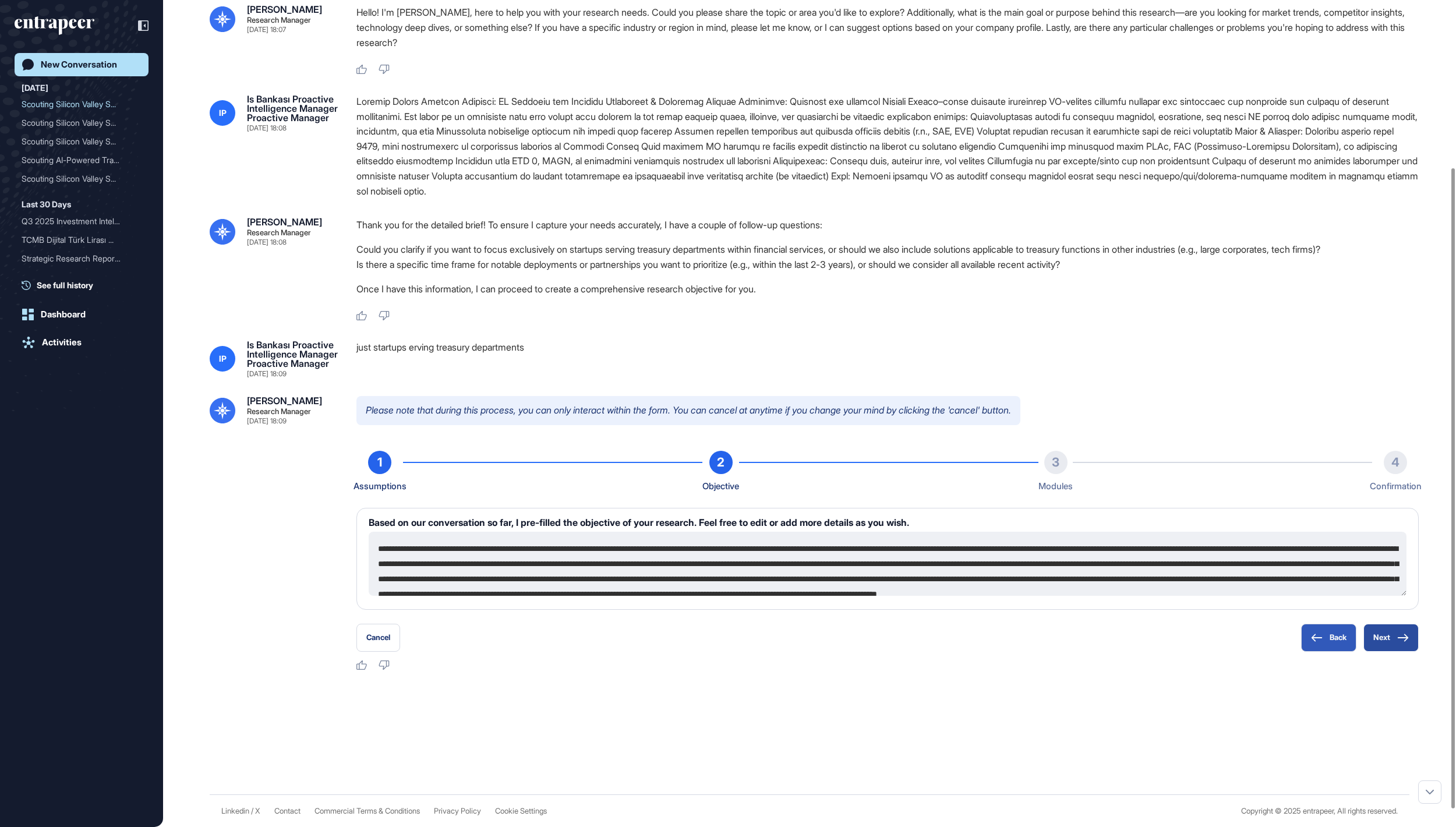
scroll to position [157, 0]
click at [1392, 631] on button "Next" at bounding box center [1392, 638] width 56 height 28
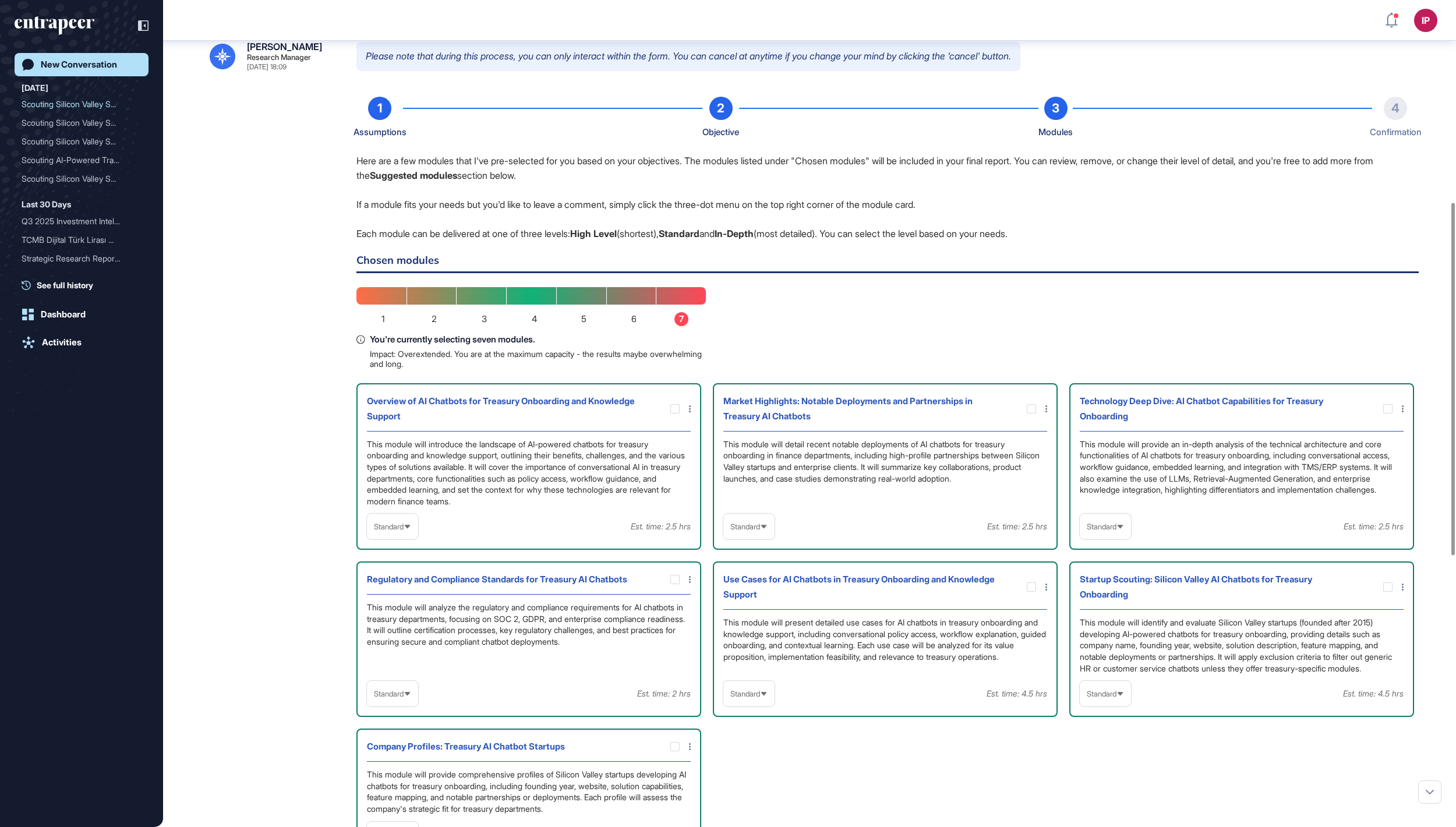
scroll to position [489, 0]
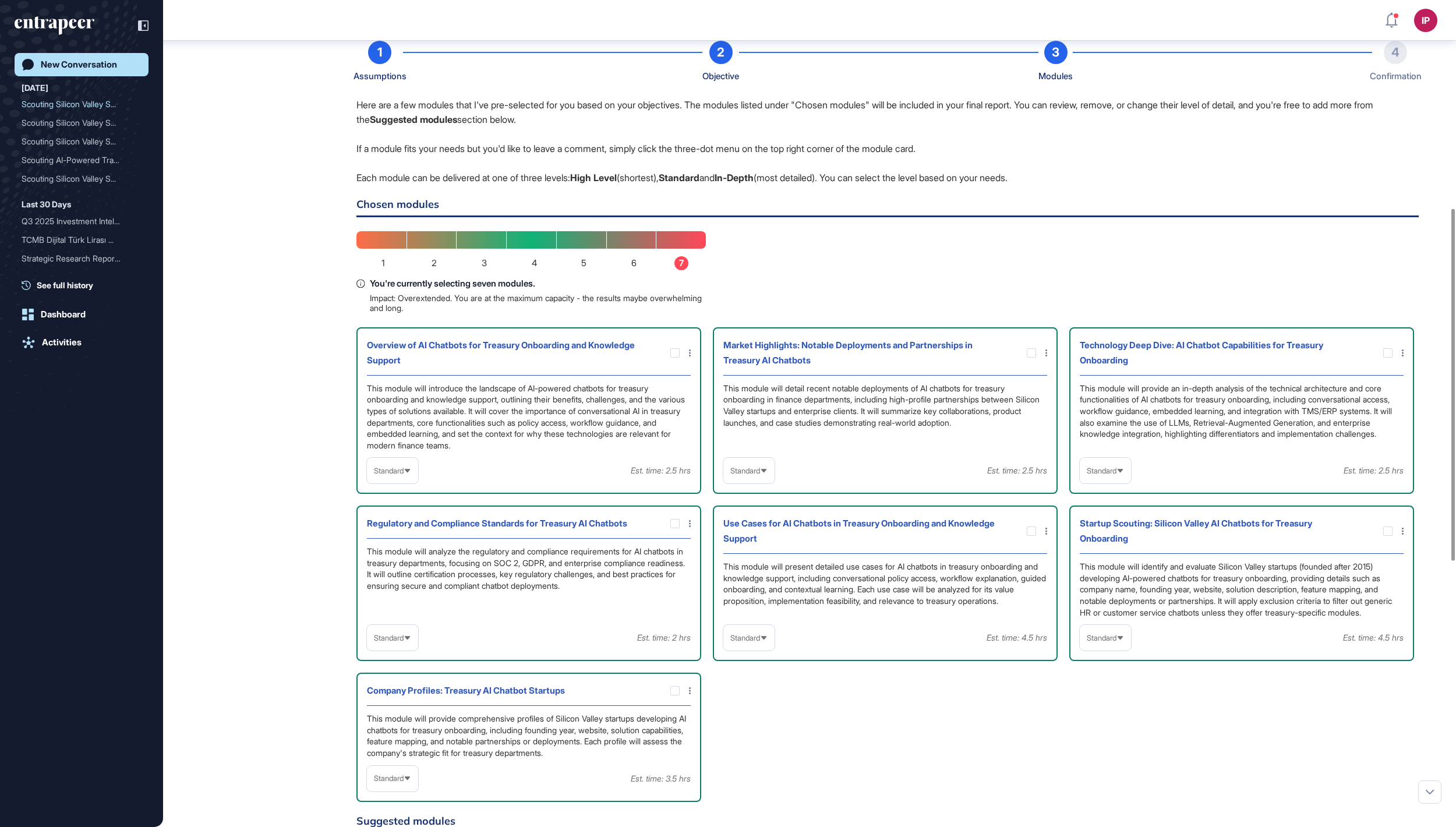
click at [1032, 376] on div "Market Highlights: Notable Deployments and Partnerships in Treasury AI Chatbots" at bounding box center [885, 357] width 324 height 38
click at [0, 0] on icon at bounding box center [0, 0] width 0 height 0
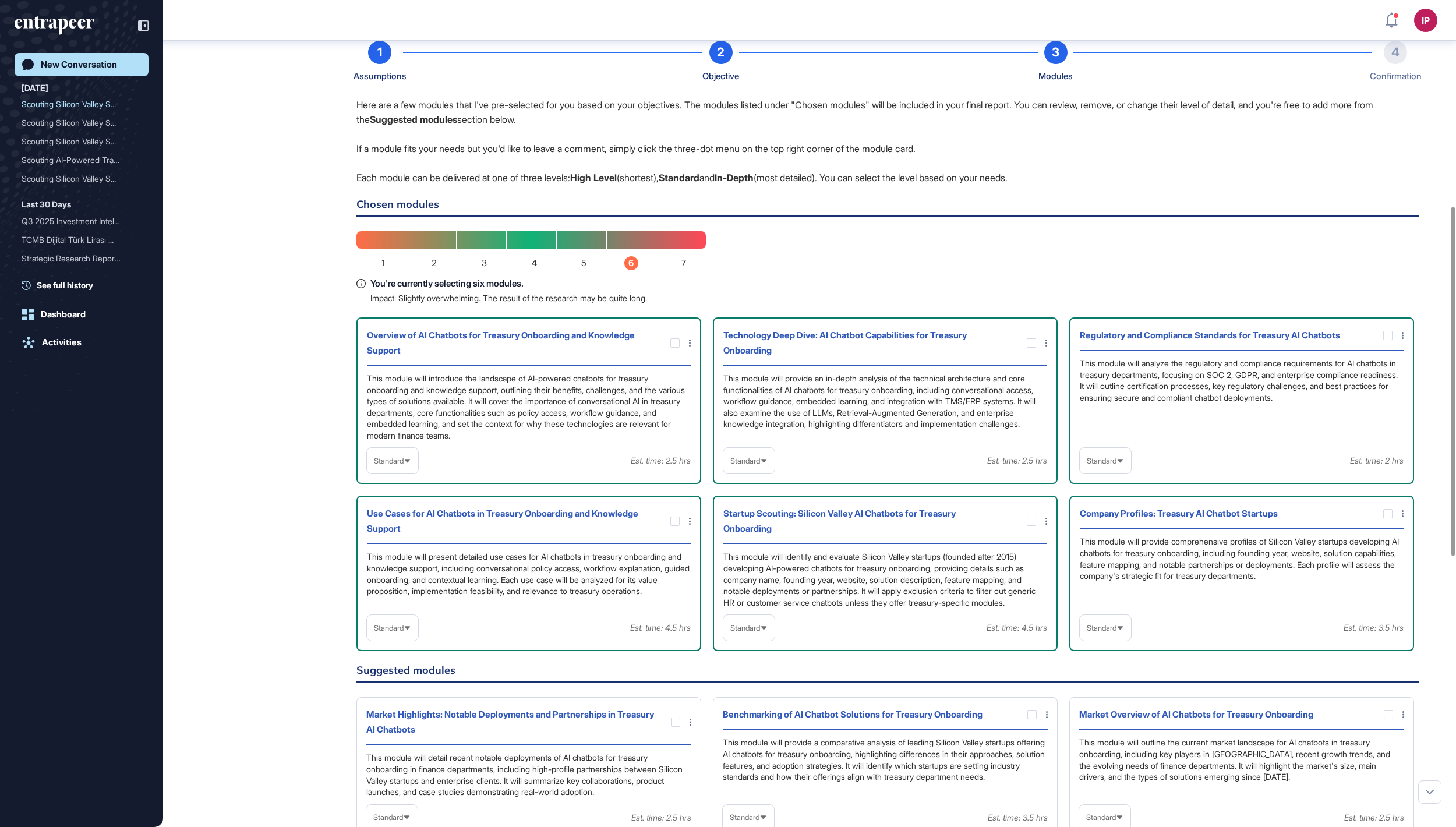
click at [732, 472] on div "Standard" at bounding box center [749, 461] width 51 height 23
click at [748, 547] on li "In-depth" at bounding box center [749, 535] width 44 height 23
click at [0, 0] on icon at bounding box center [0, 0] width 0 height 0
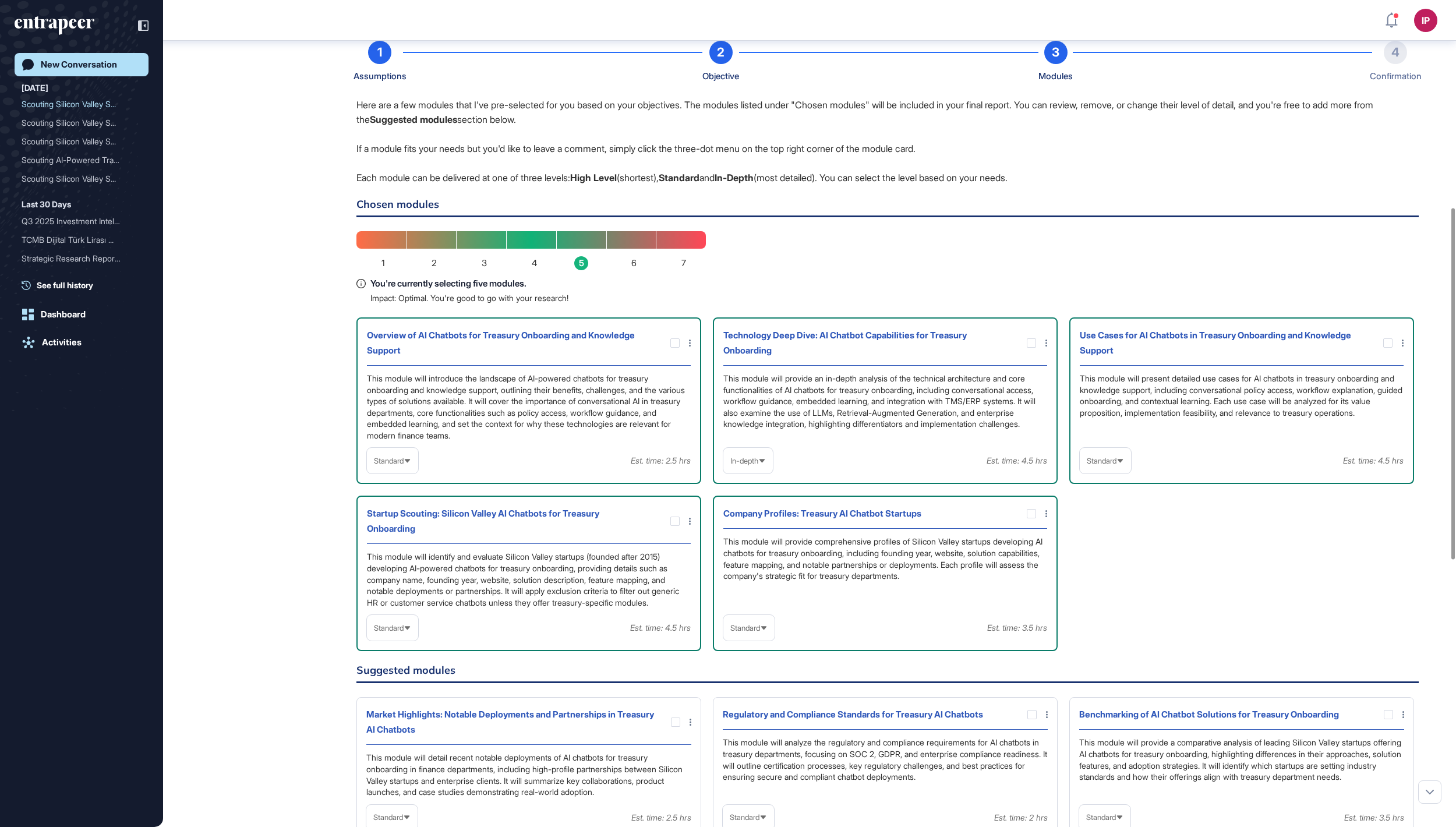
click at [1106, 465] on span "Standard" at bounding box center [1102, 461] width 30 height 9
click at [1097, 547] on li "In-depth" at bounding box center [1105, 535] width 44 height 23
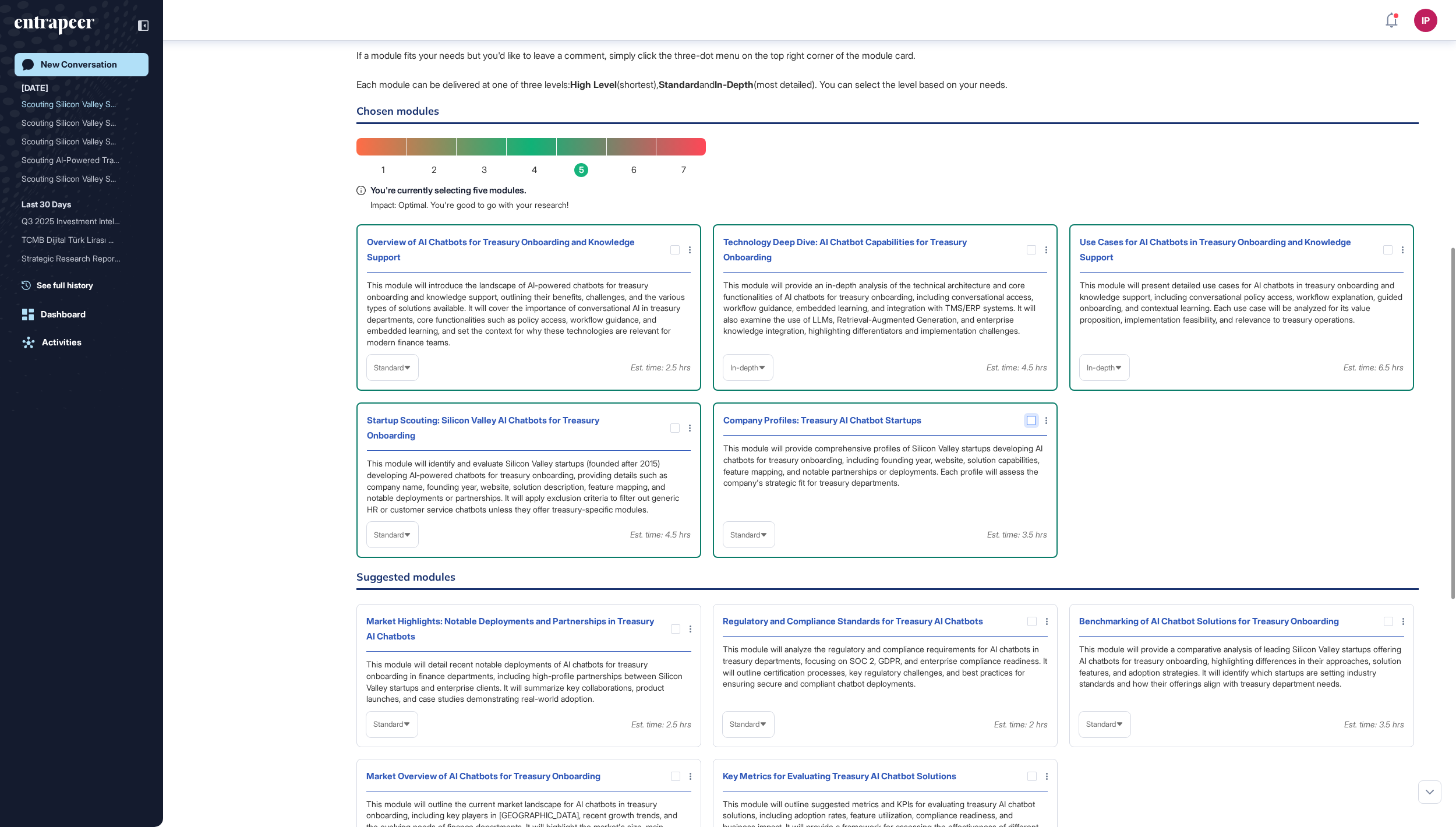
click at [1031, 426] on div at bounding box center [1031, 420] width 10 height 10
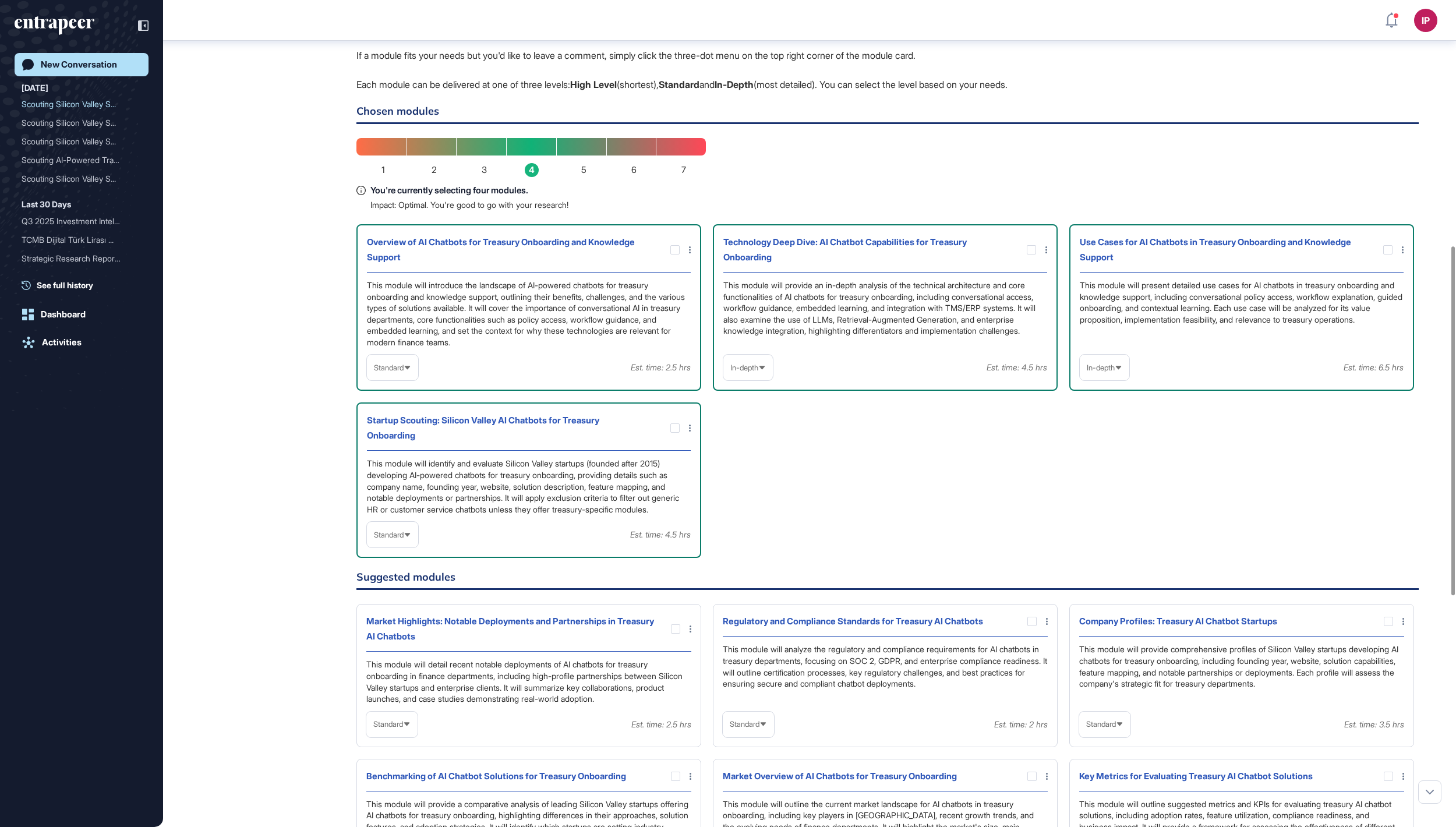
click at [412, 539] on icon at bounding box center [407, 535] width 7 height 7
click at [403, 621] on li "In-depth" at bounding box center [393, 609] width 44 height 23
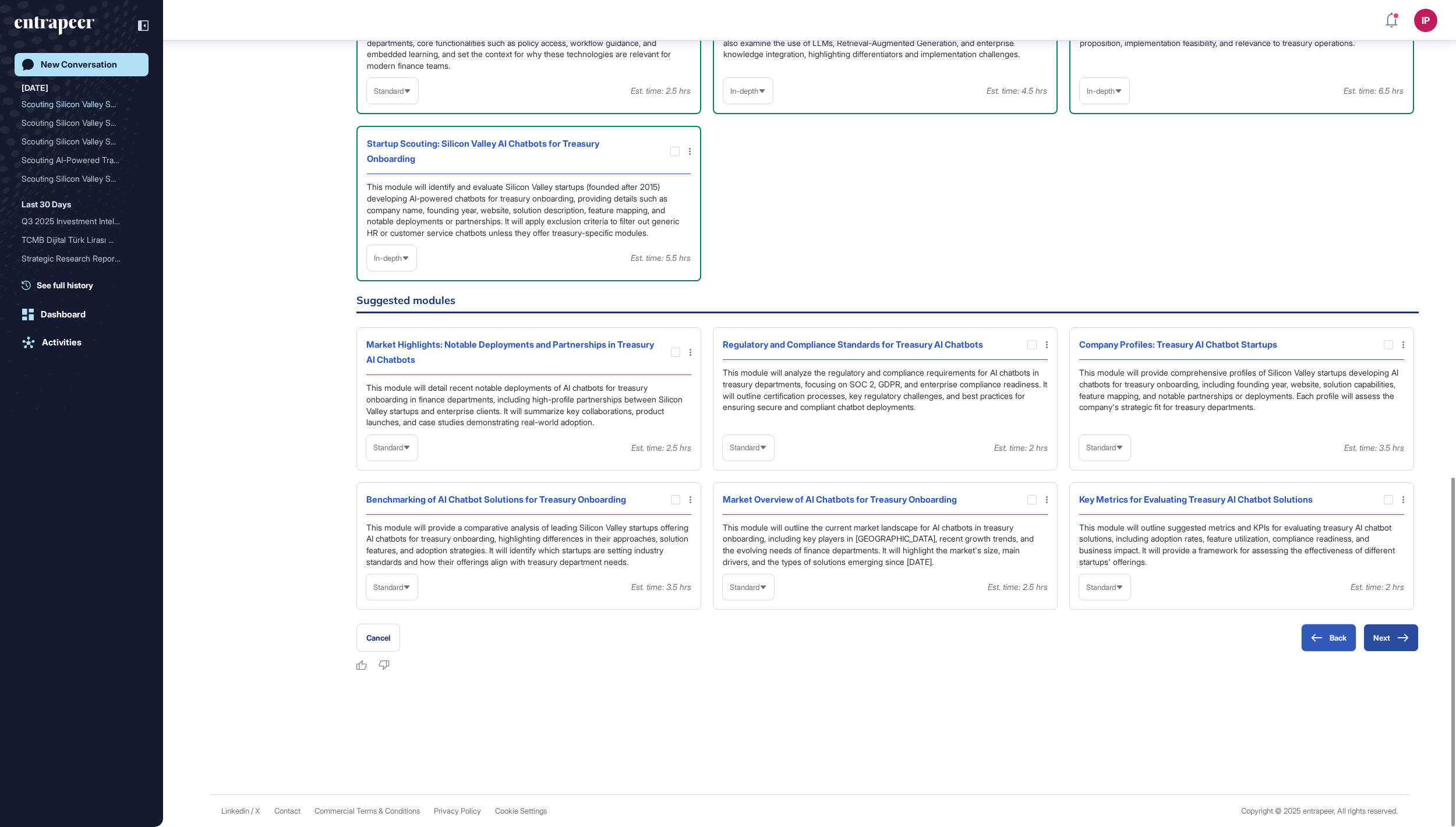
click at [1377, 631] on button "Next" at bounding box center [1392, 638] width 56 height 28
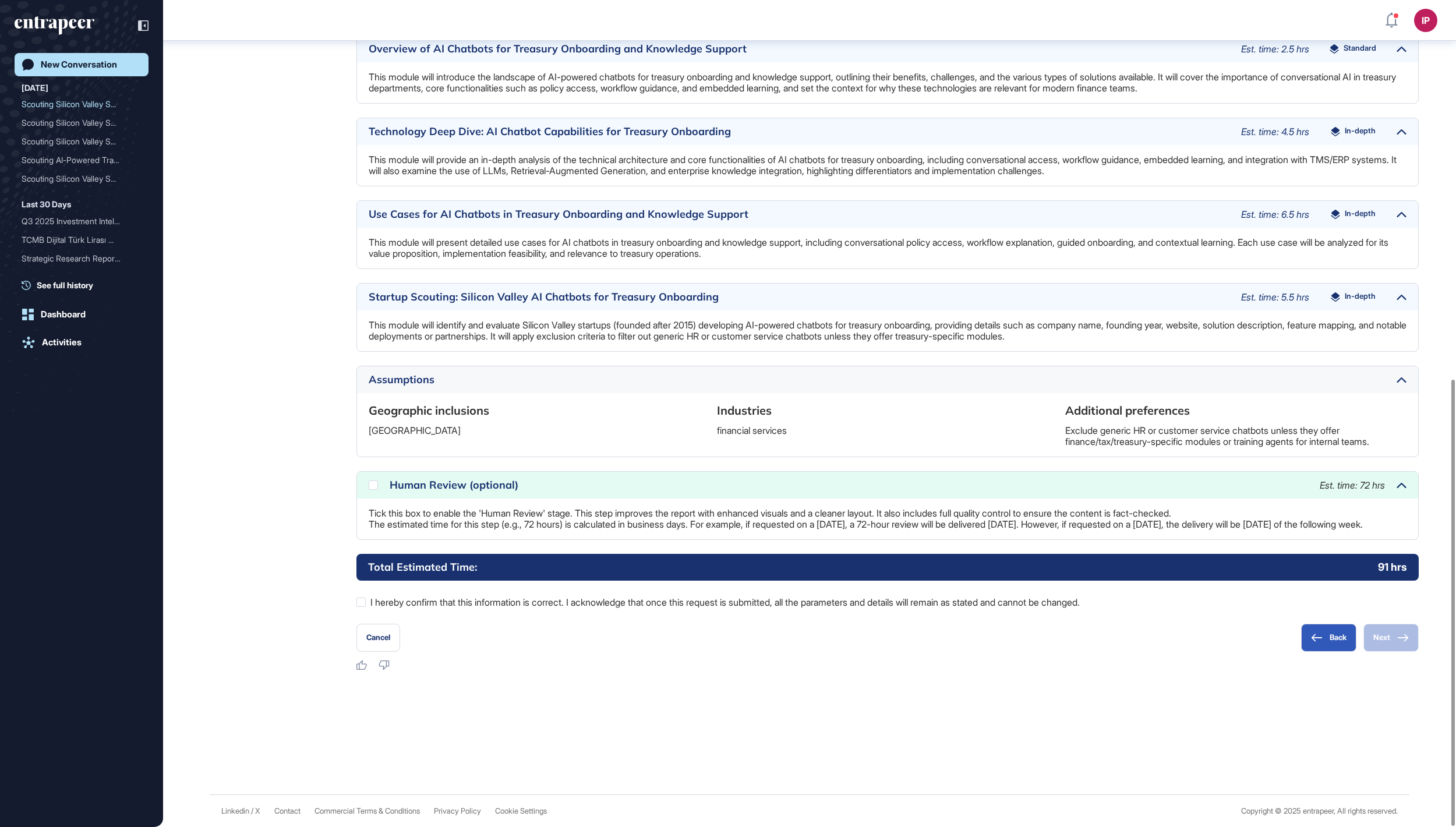
scroll to position [702, 0]
click at [371, 481] on div at bounding box center [373, 485] width 10 height 10
click at [360, 602] on div at bounding box center [361, 602] width 10 height 10
click at [1375, 635] on button "Next" at bounding box center [1392, 638] width 56 height 28
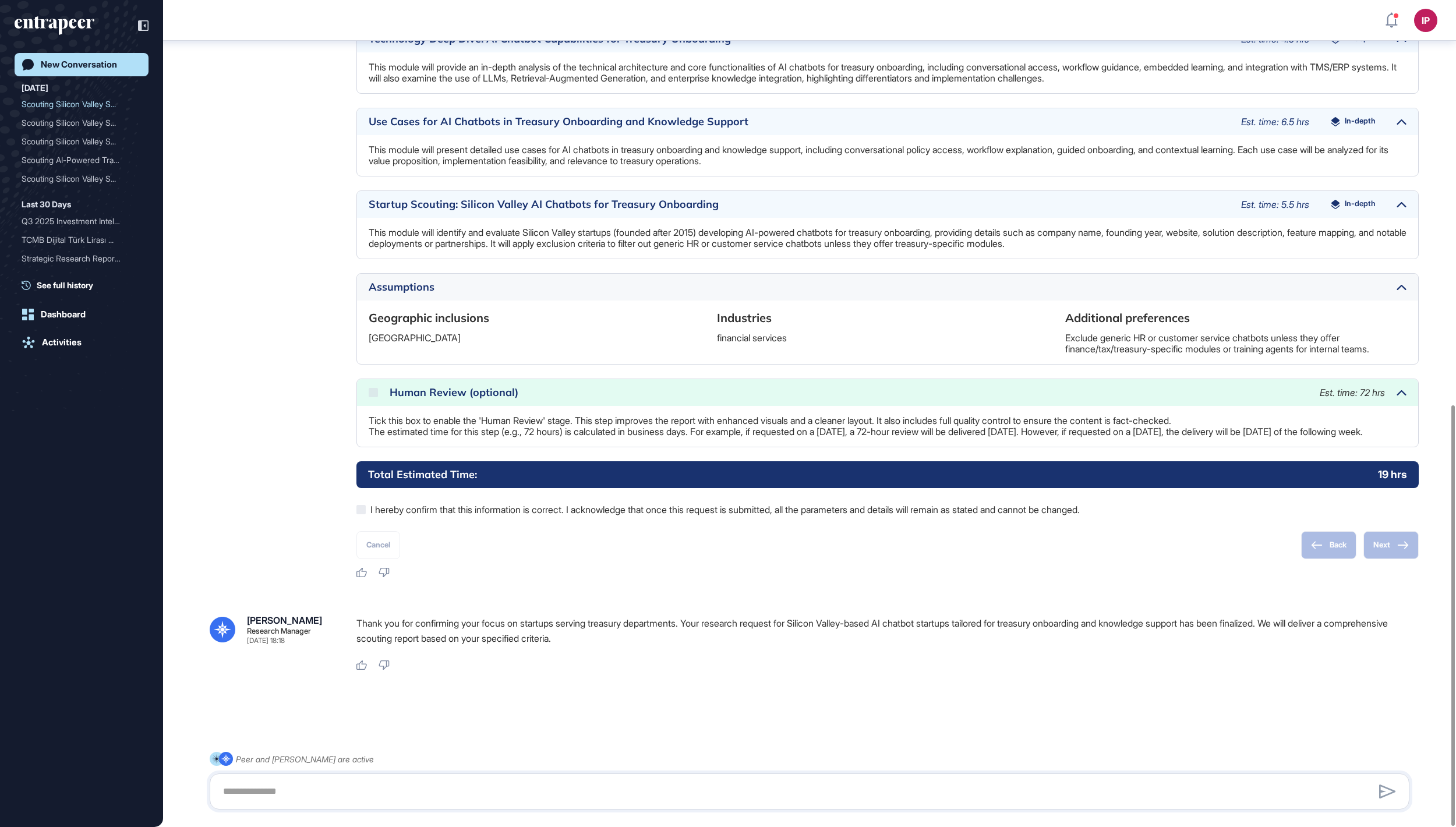
scroll to position [796, 0]
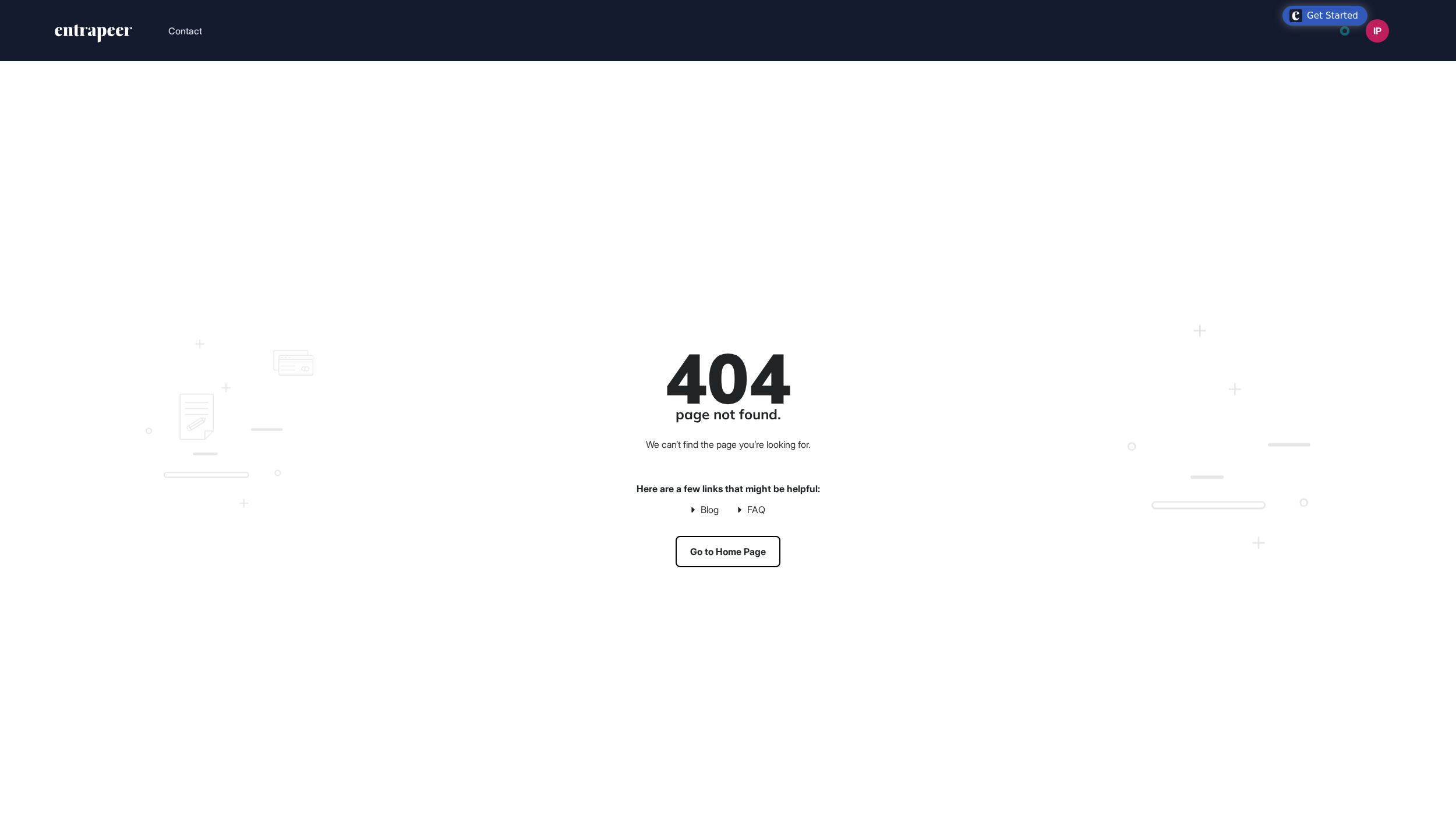
scroll to position [1, 1]
